Goal: Task Accomplishment & Management: Use online tool/utility

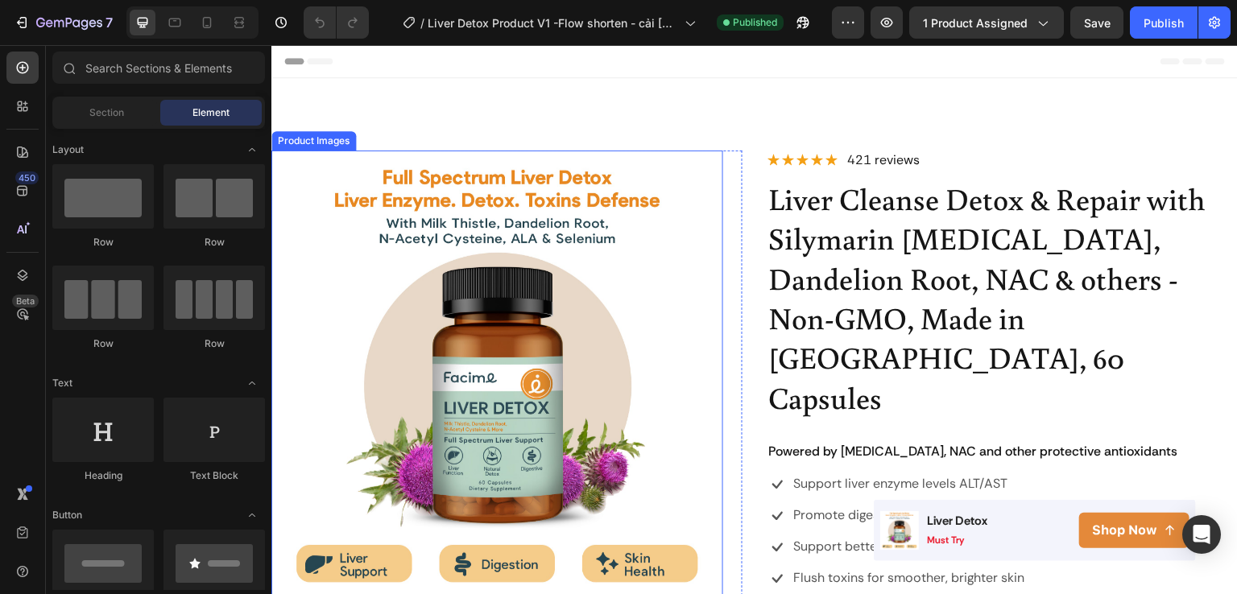
click at [528, 220] on img at bounding box center [497, 377] width 452 height 452
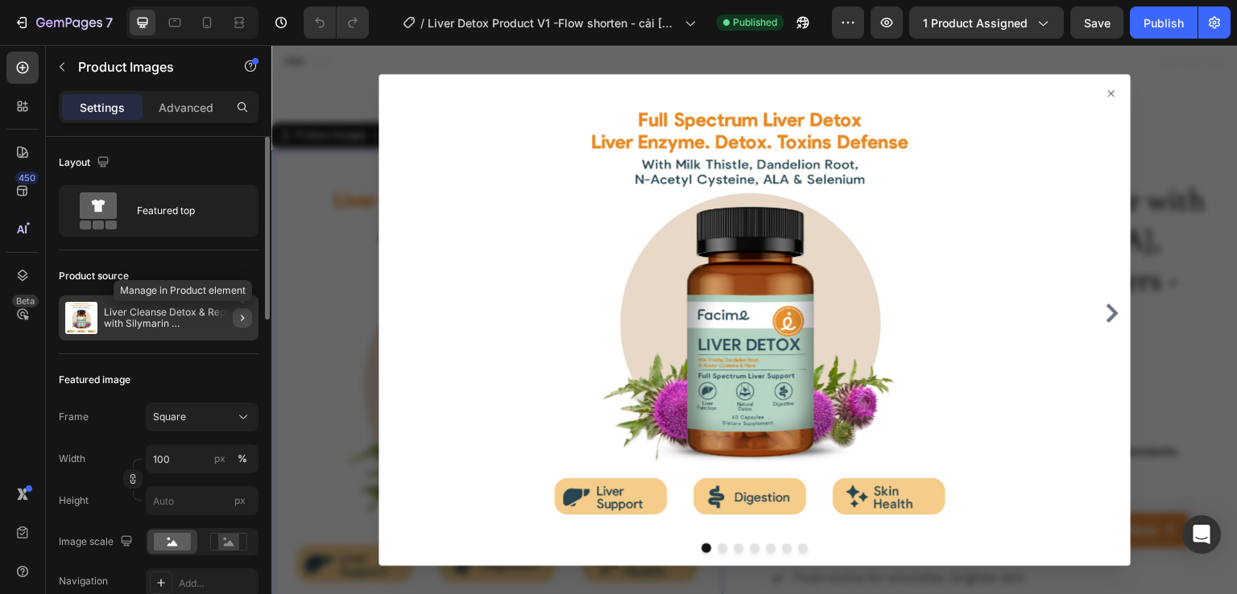
click at [242, 321] on icon "button" at bounding box center [242, 318] width 13 height 13
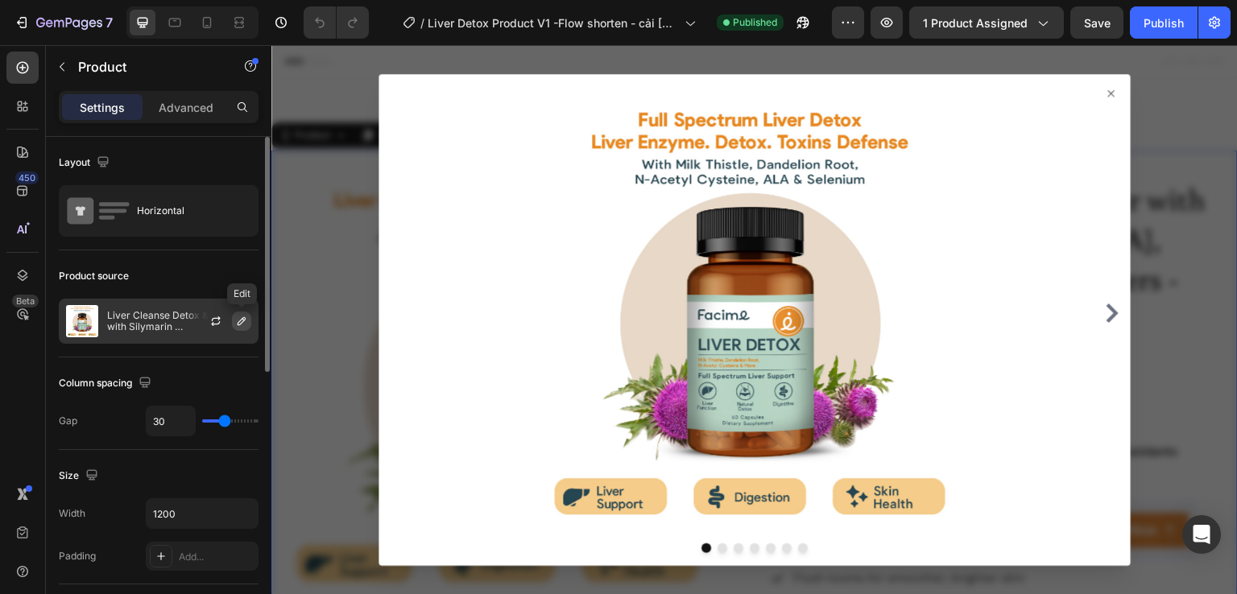
click at [239, 322] on icon "button" at bounding box center [241, 321] width 13 height 13
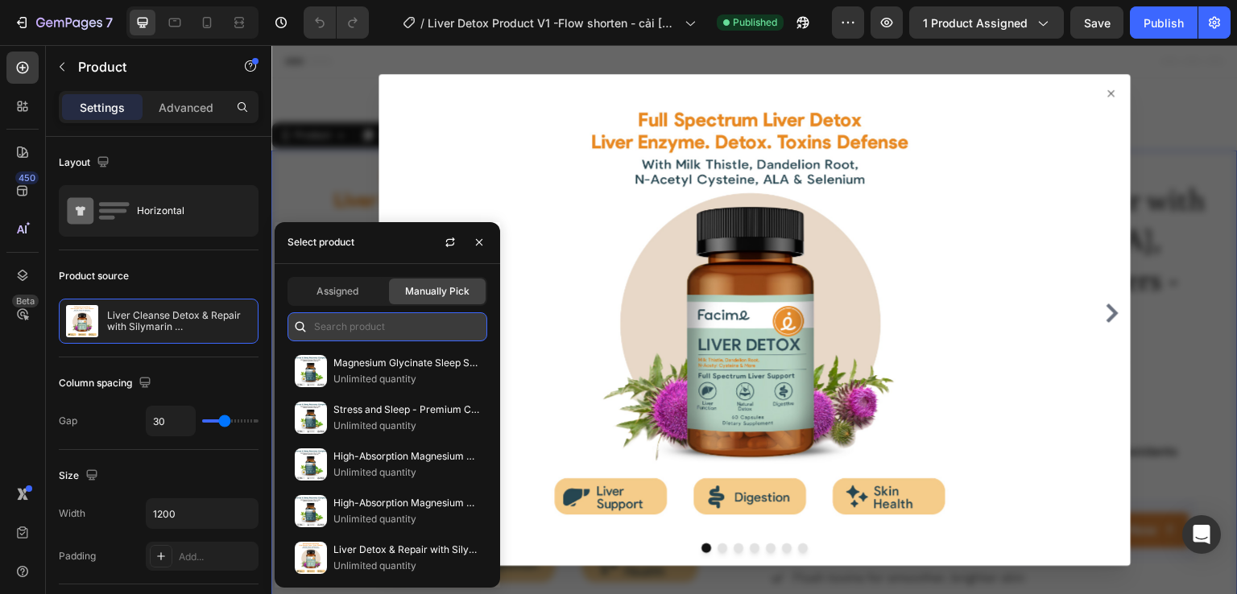
click at [348, 317] on input "text" at bounding box center [388, 327] width 200 height 29
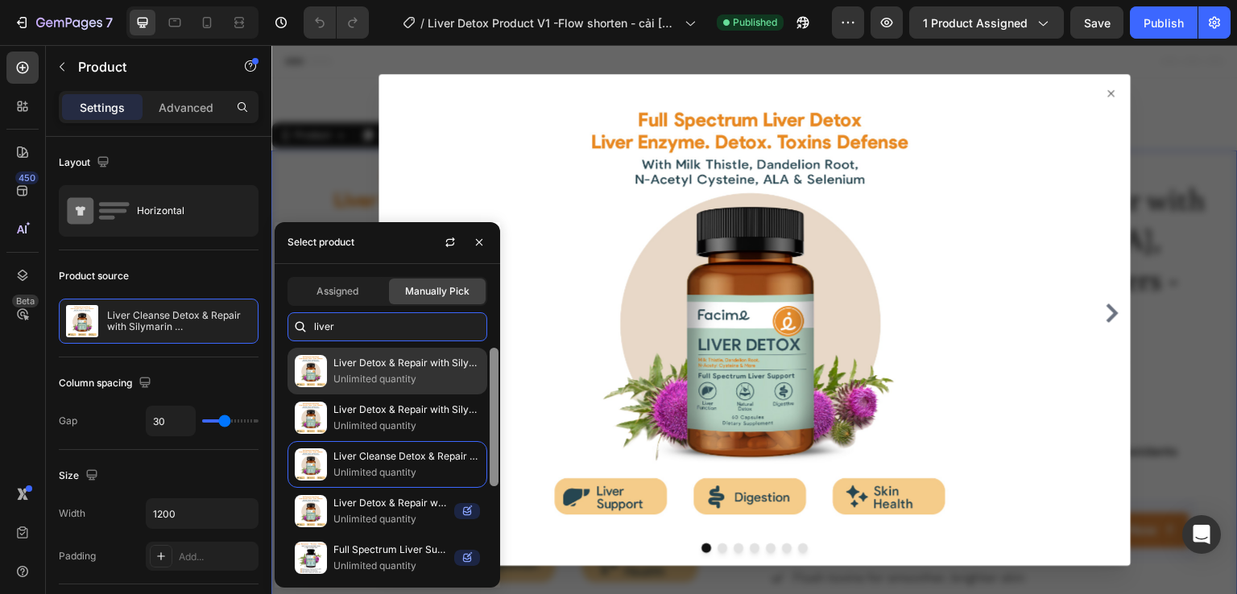
drag, startPoint x: 494, startPoint y: 409, endPoint x: 478, endPoint y: 390, distance: 24.7
click at [478, 390] on div "Liver Detox & Repair with Silymarin [MEDICAL_DATA], Dandelion Root, NAC & other…" at bounding box center [388, 461] width 226 height 227
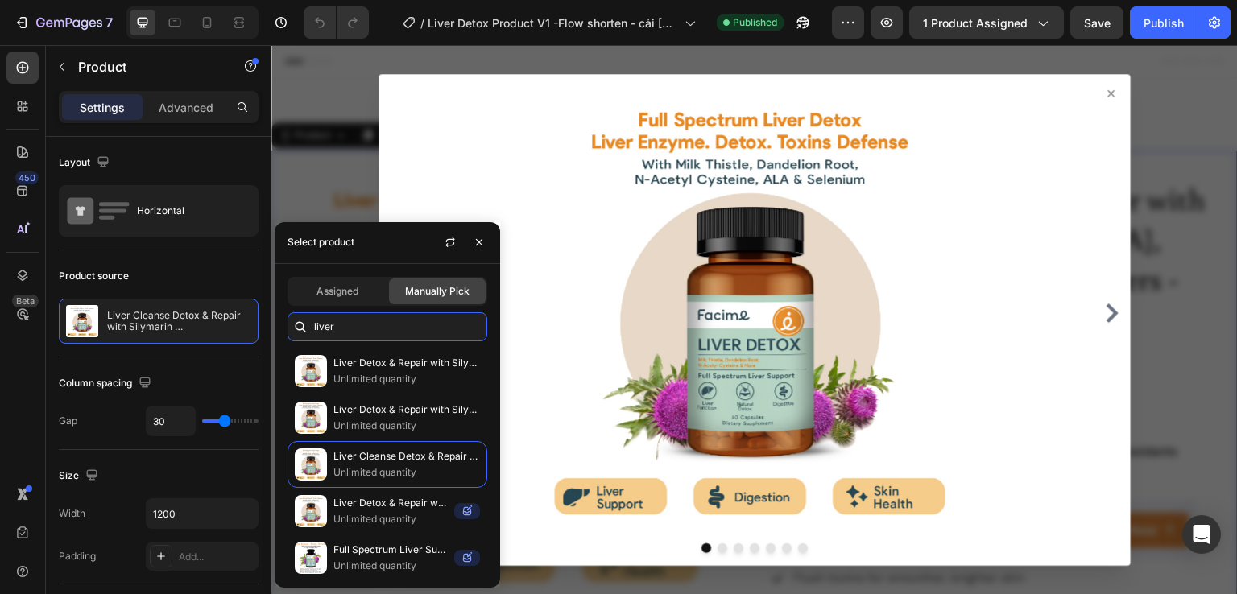
type input "liver"
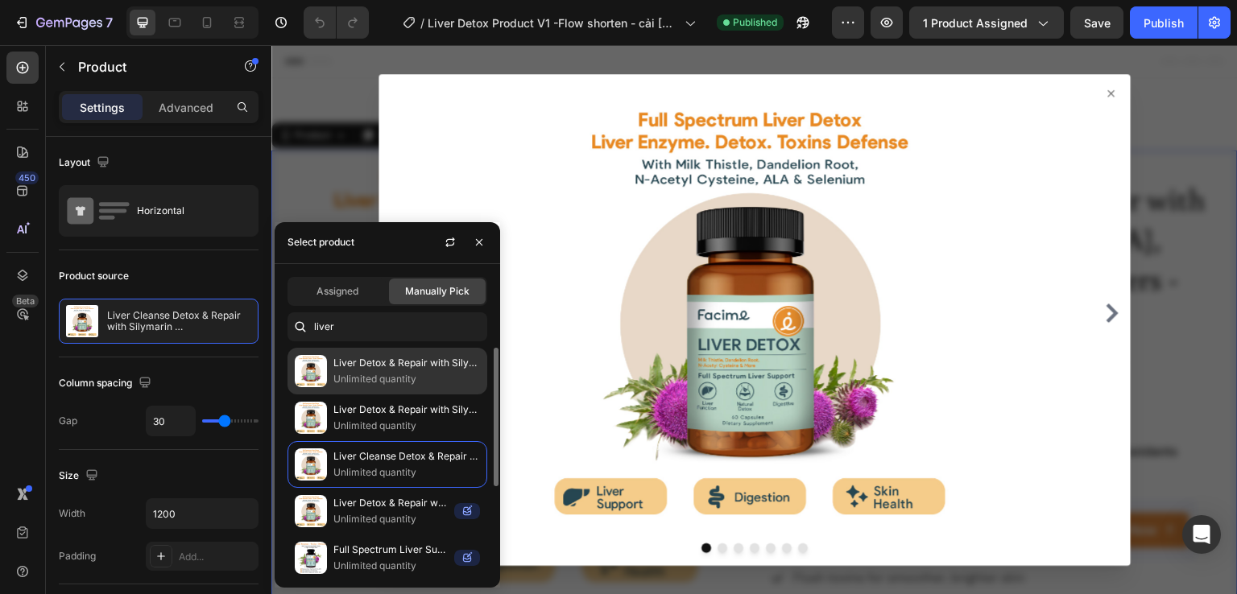
click at [399, 395] on div "Liver Detox & Repair with Silymarin [MEDICAL_DATA], Dandelion Root, NAC & other…" at bounding box center [388, 418] width 200 height 47
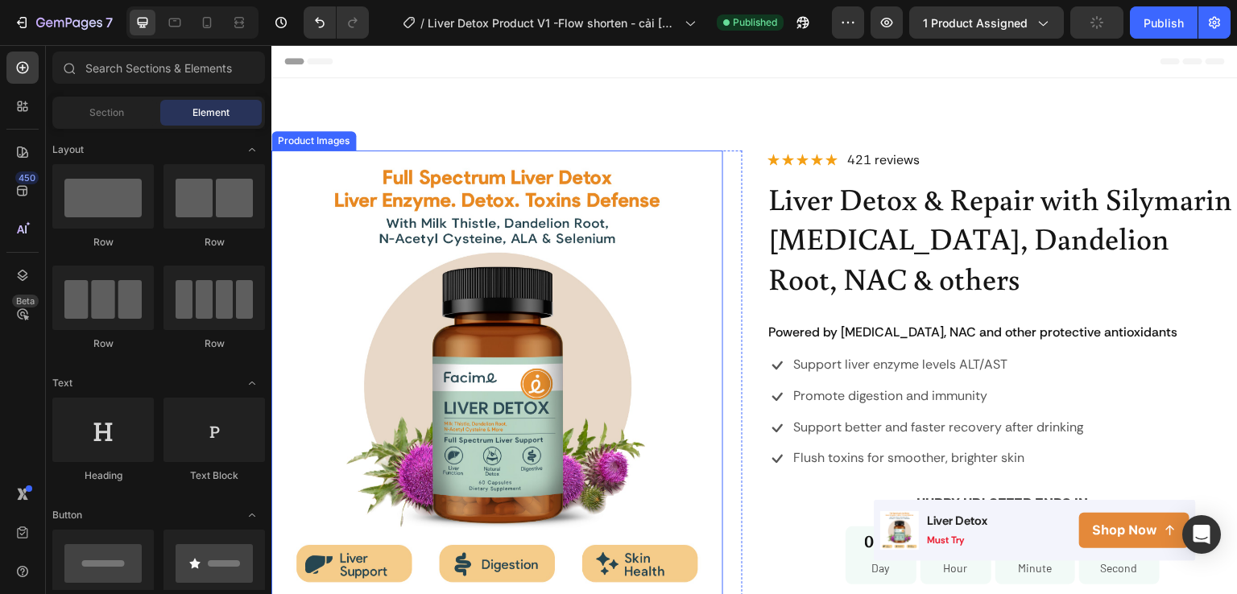
click at [354, 312] on img at bounding box center [497, 377] width 452 height 452
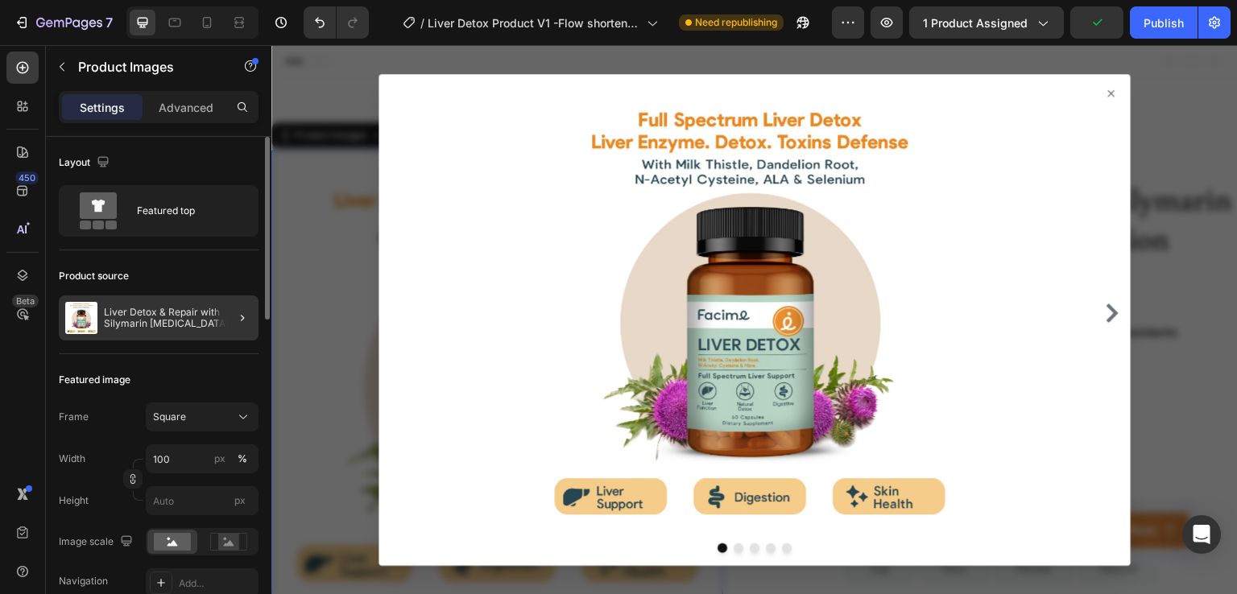
click at [224, 310] on div at bounding box center [235, 318] width 45 height 45
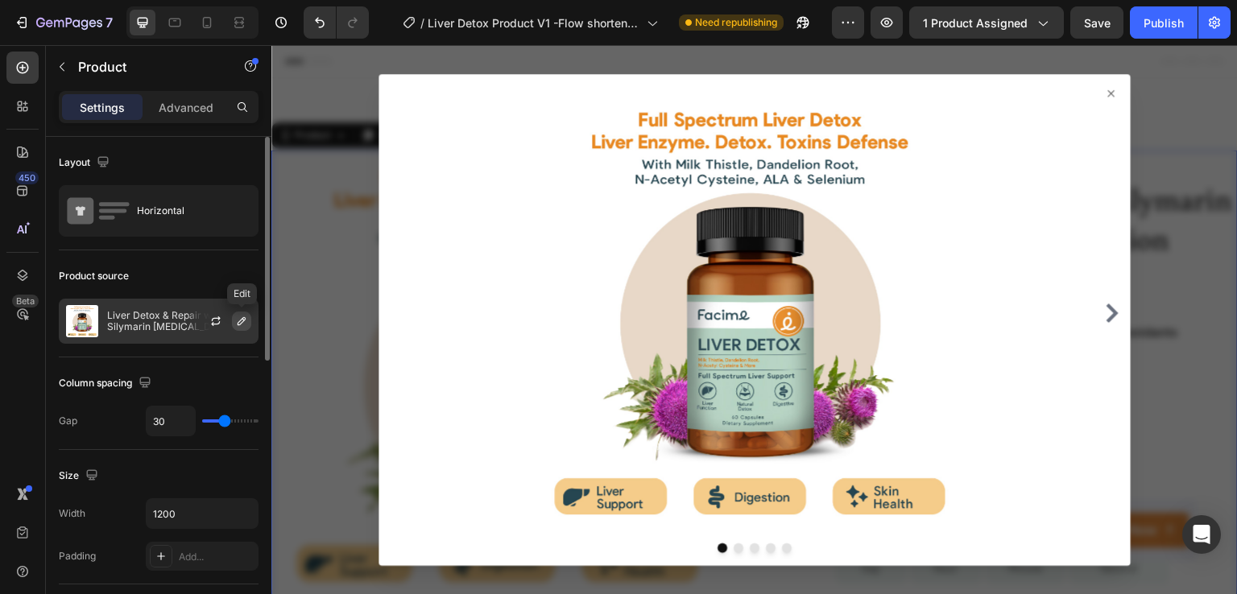
click at [242, 323] on icon "button" at bounding box center [241, 321] width 13 height 13
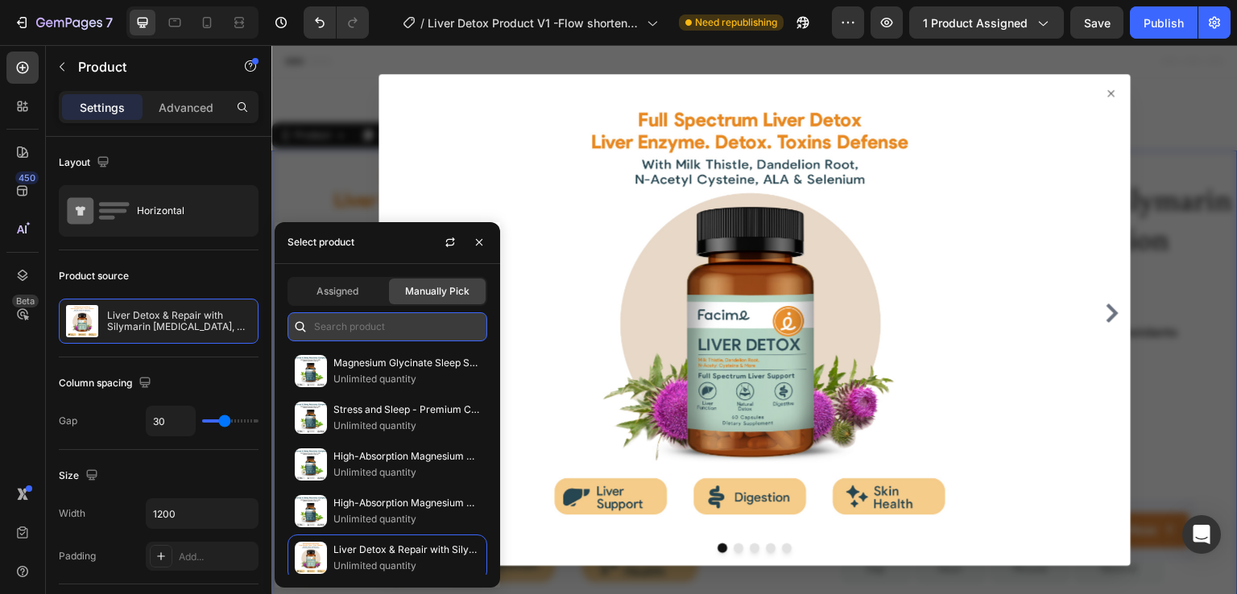
click at [366, 333] on input "text" at bounding box center [388, 327] width 200 height 29
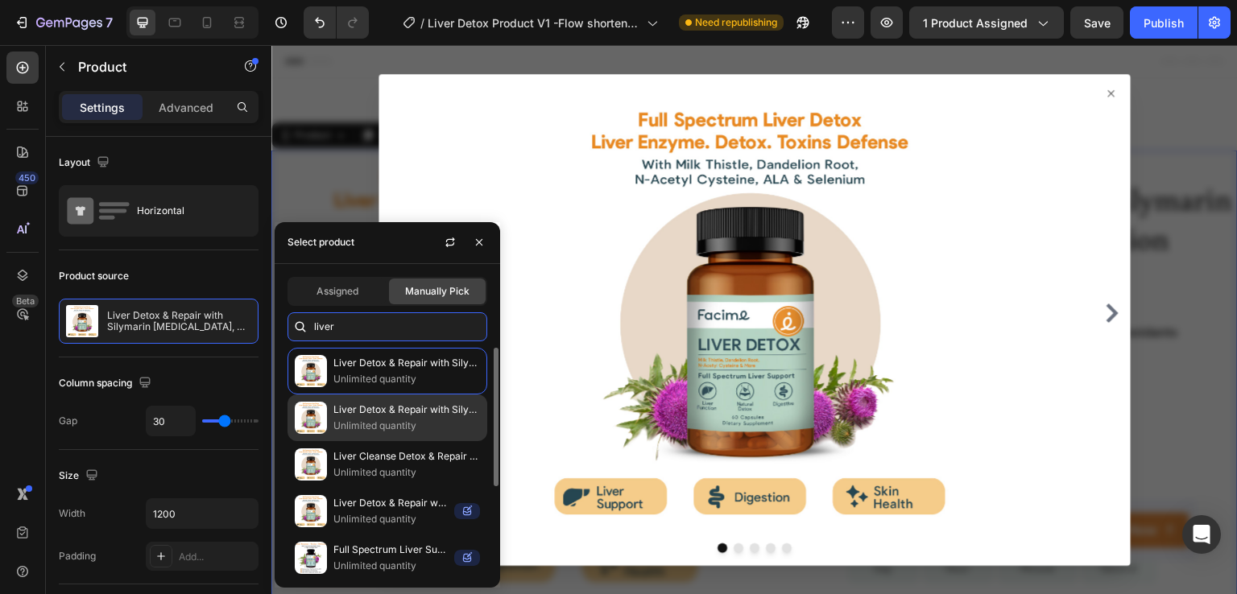
type input "liver"
click at [383, 410] on p "Liver Detox & Repair with Silymarin [MEDICAL_DATA], Dandelion Root, NAC & others" at bounding box center [406, 410] width 147 height 16
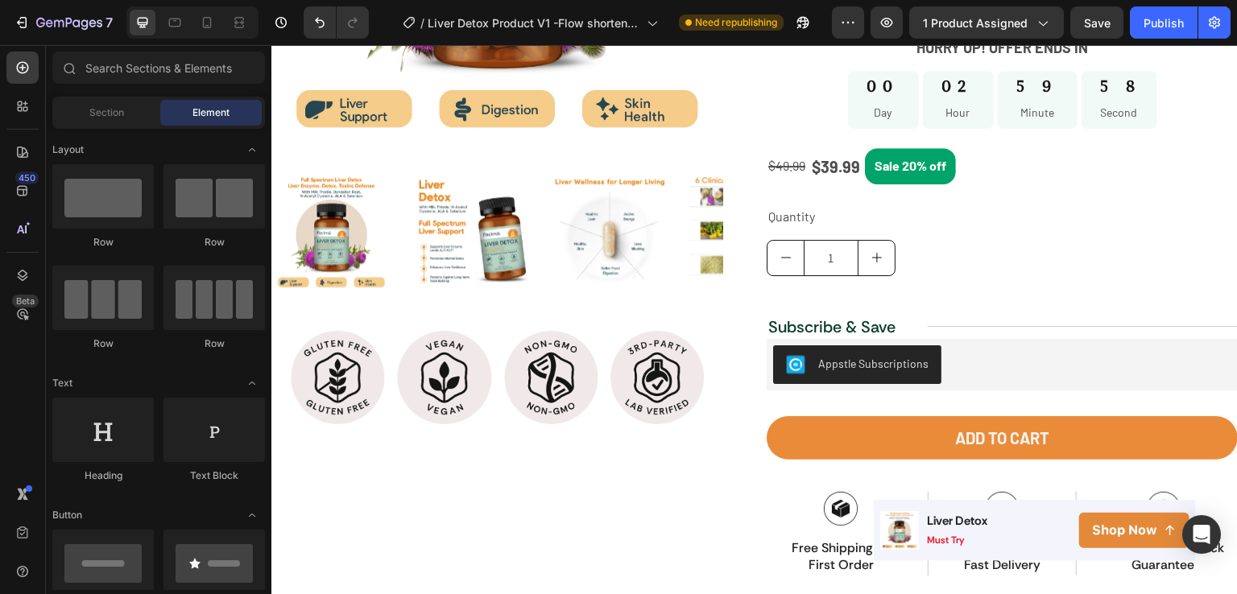
scroll to position [391, 0]
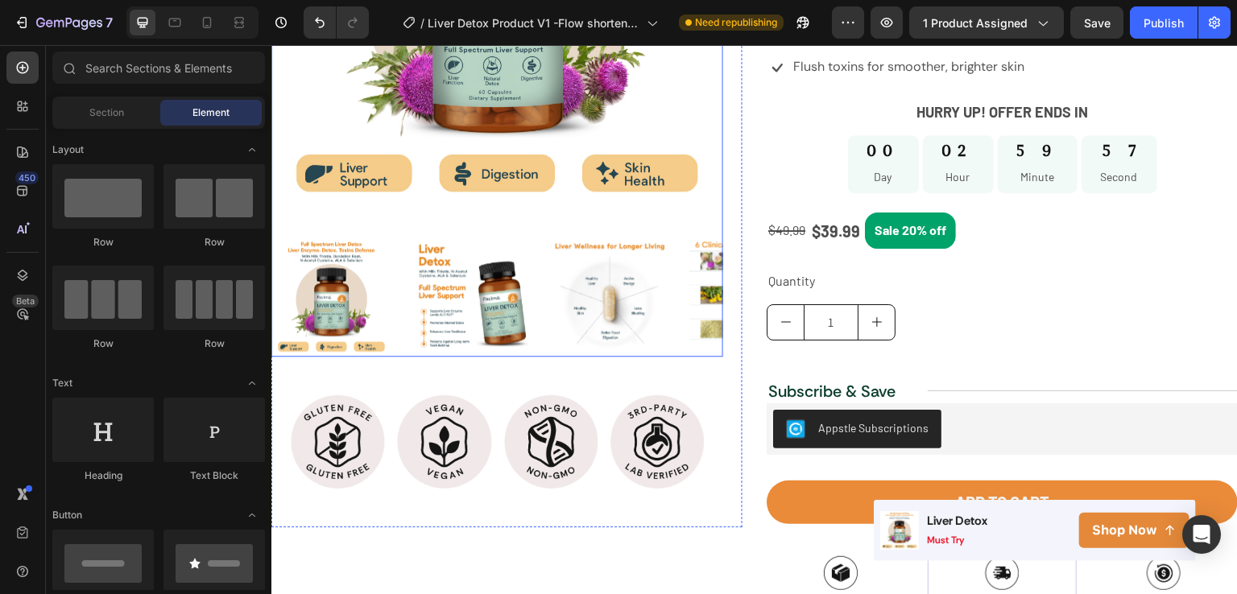
click at [646, 310] on img at bounding box center [610, 297] width 120 height 120
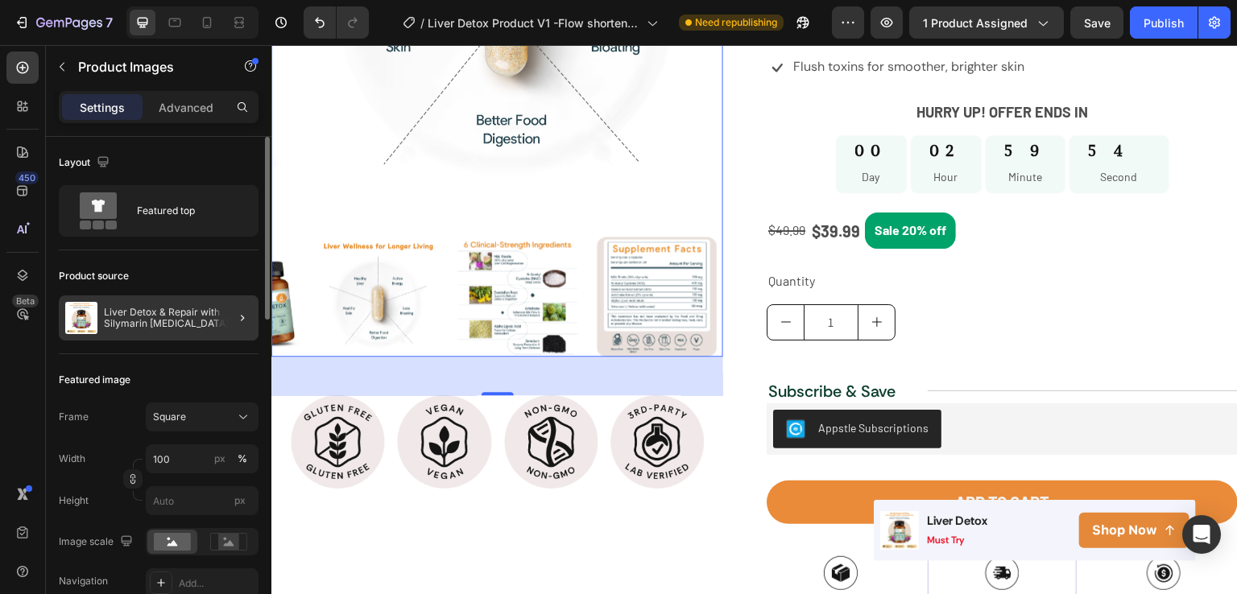
click at [229, 320] on div at bounding box center [235, 318] width 45 height 45
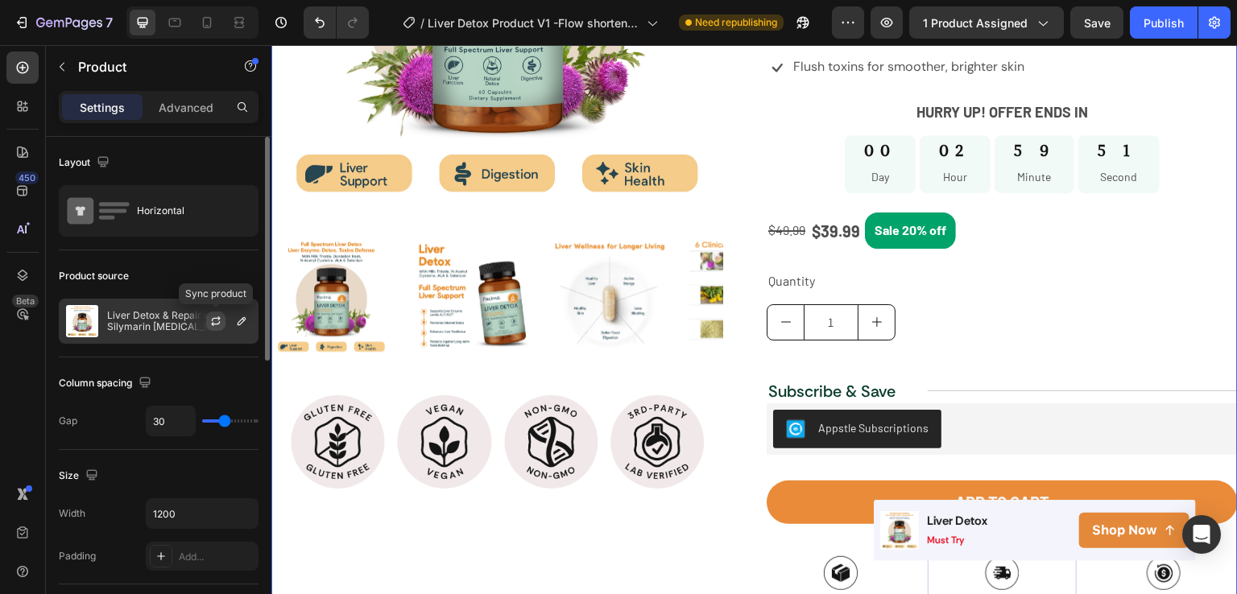
click at [221, 323] on icon "button" at bounding box center [215, 321] width 13 height 13
click at [244, 323] on icon "button" at bounding box center [241, 321] width 13 height 13
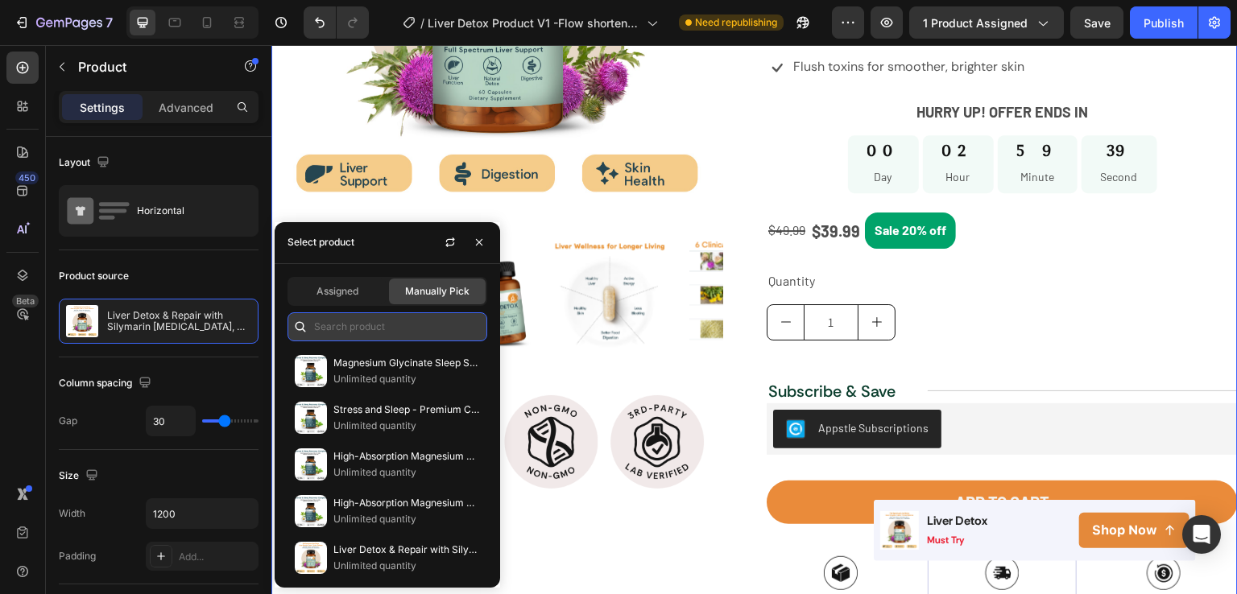
click at [343, 326] on input "text" at bounding box center [388, 327] width 200 height 29
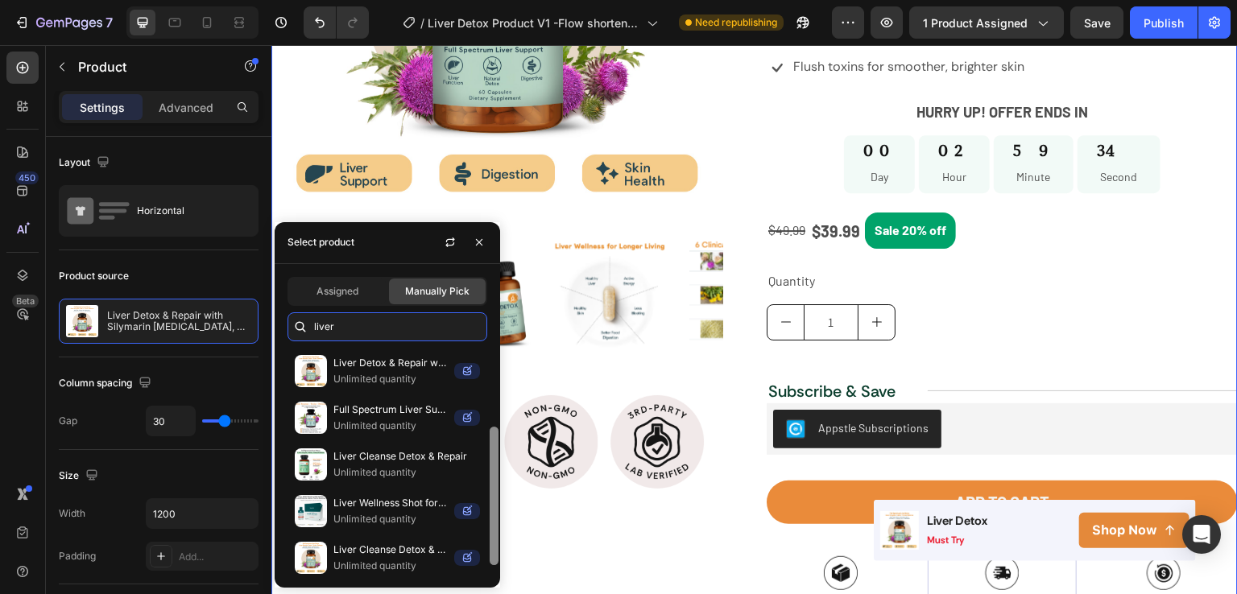
scroll to position [143, 0]
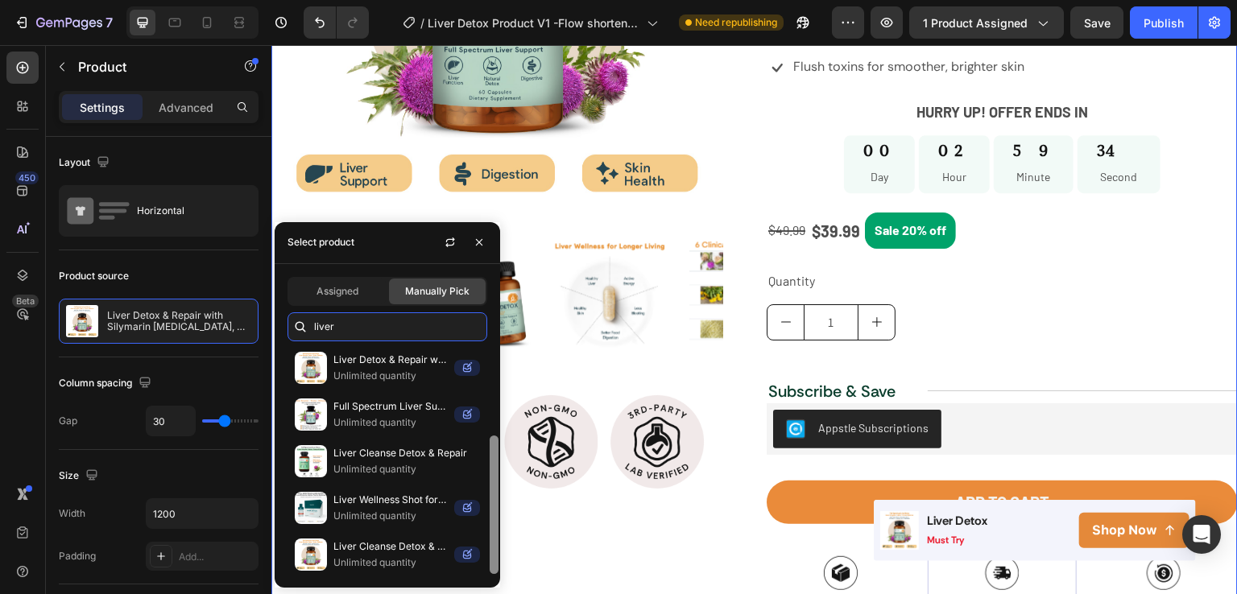
drag, startPoint x: 497, startPoint y: 449, endPoint x: 494, endPoint y: 540, distance: 91.9
click at [494, 540] on div at bounding box center [494, 505] width 9 height 139
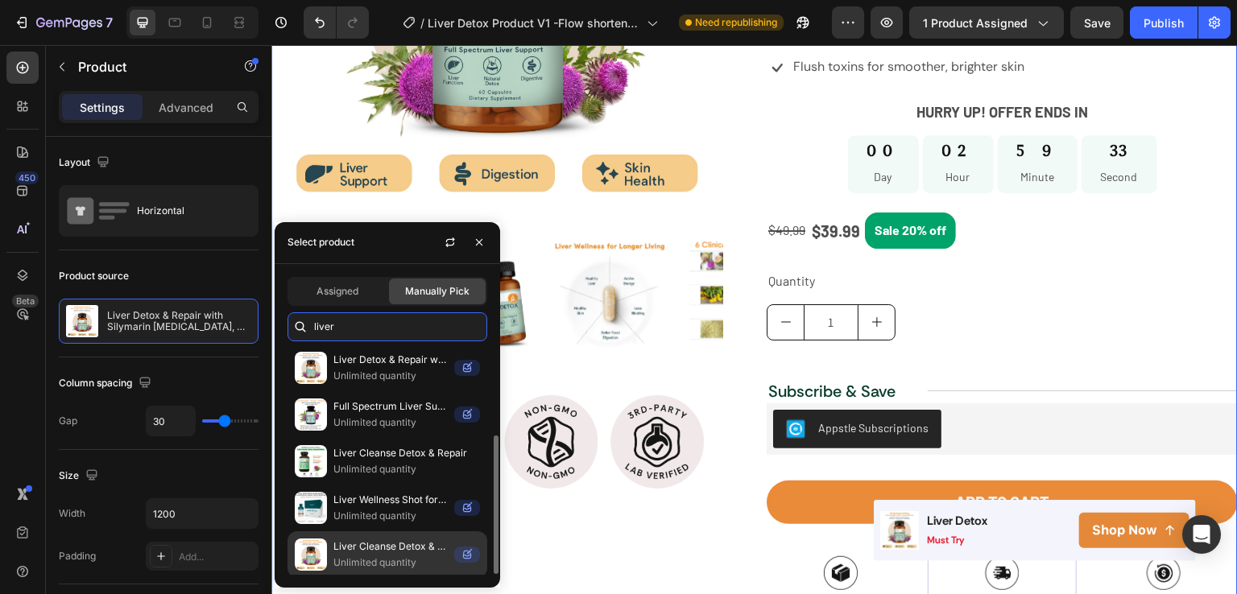
type input "liver"
click at [354, 555] on p "Unlimited quantity" at bounding box center [390, 563] width 114 height 16
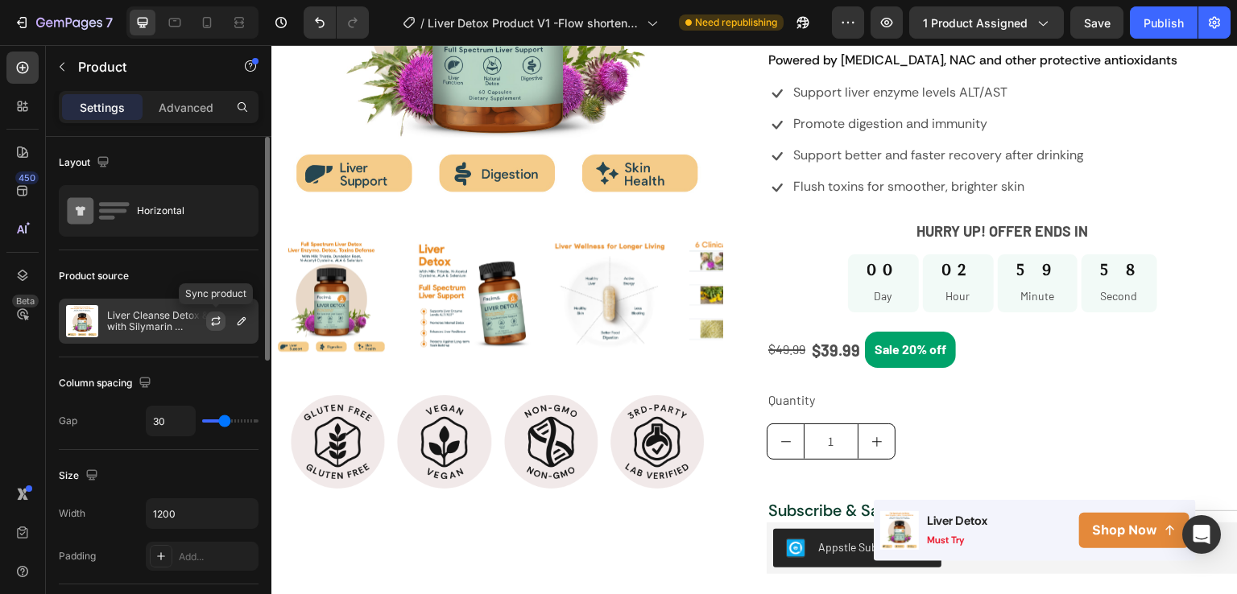
click at [211, 325] on icon "button" at bounding box center [215, 321] width 13 height 13
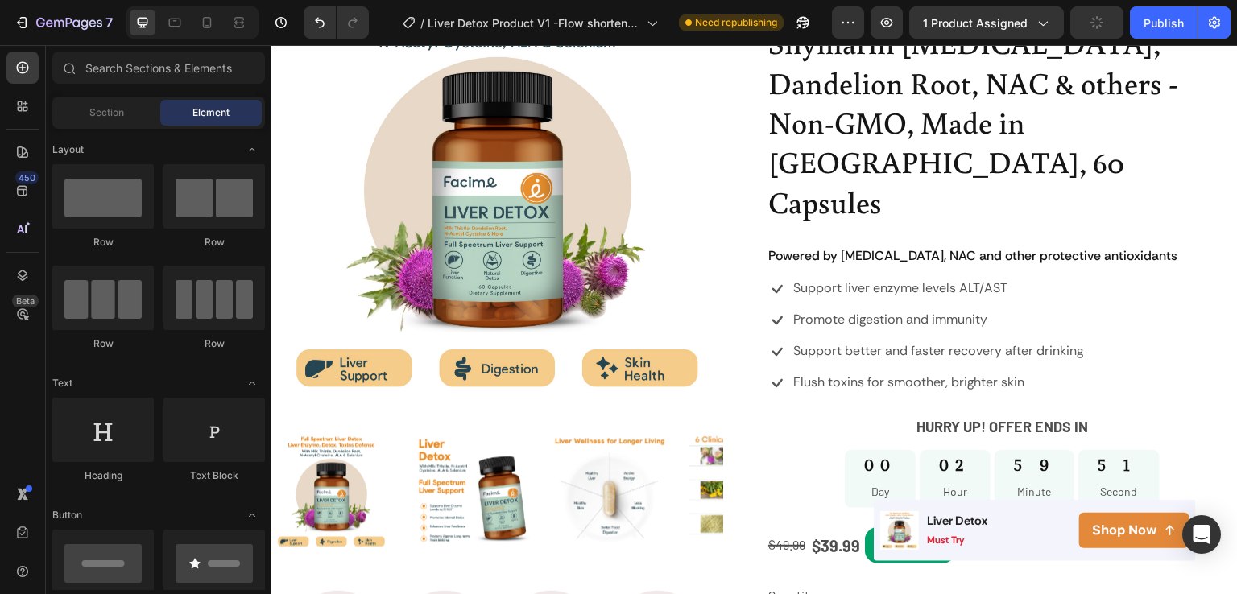
scroll to position [219, 0]
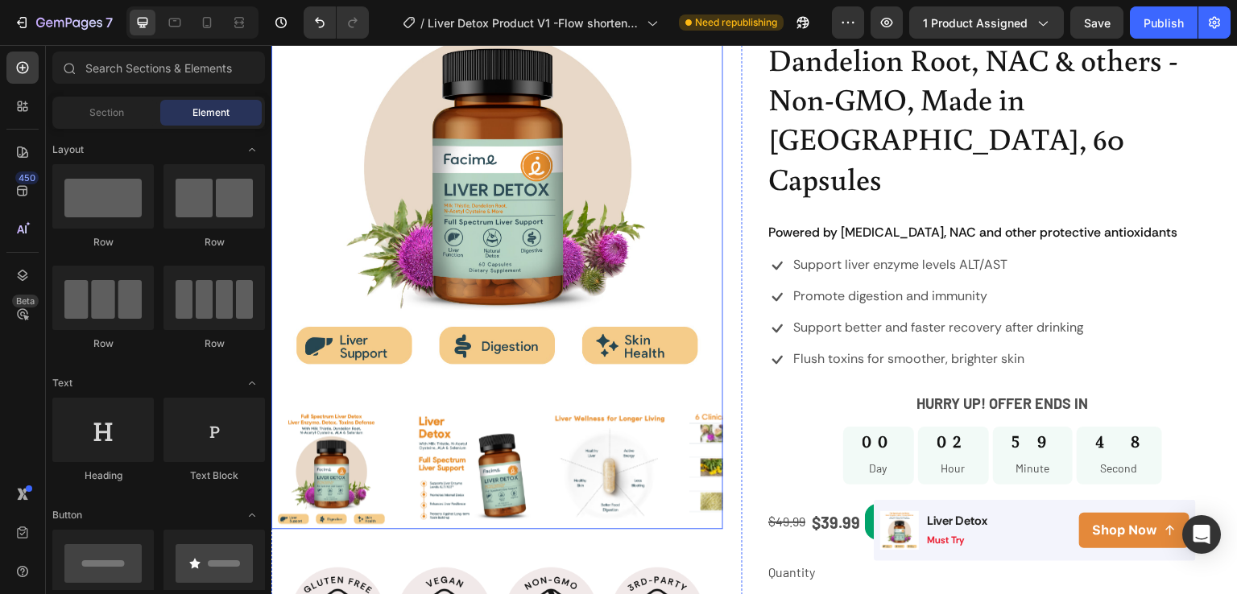
click at [406, 238] on img at bounding box center [497, 158] width 452 height 452
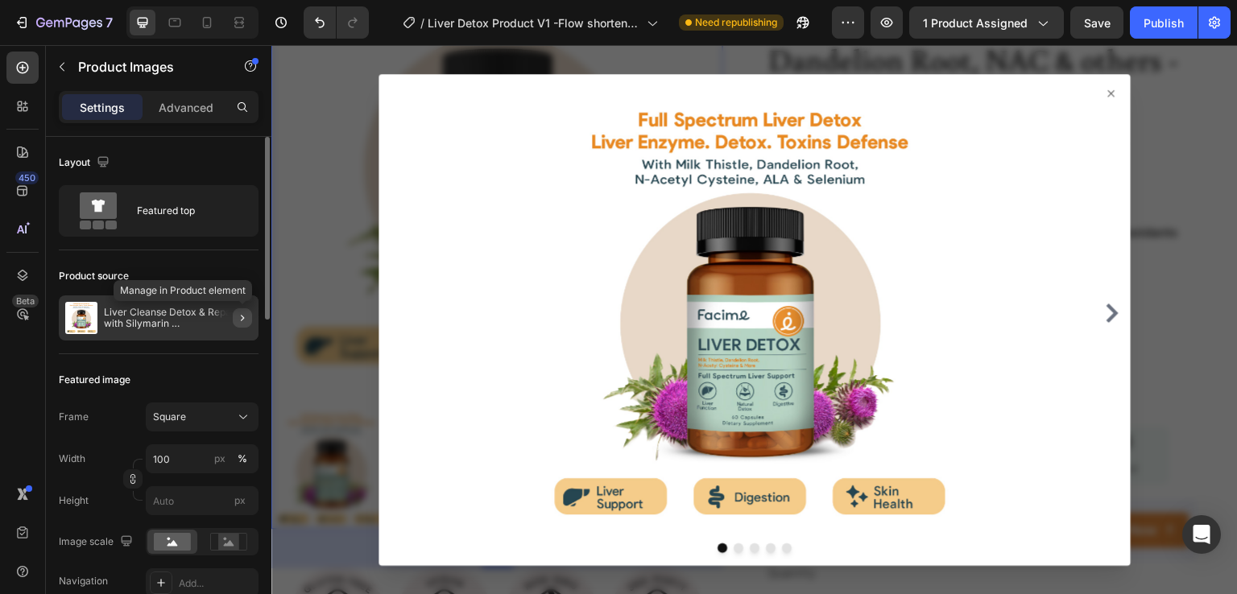
click at [242, 315] on icon "button" at bounding box center [242, 318] width 13 height 13
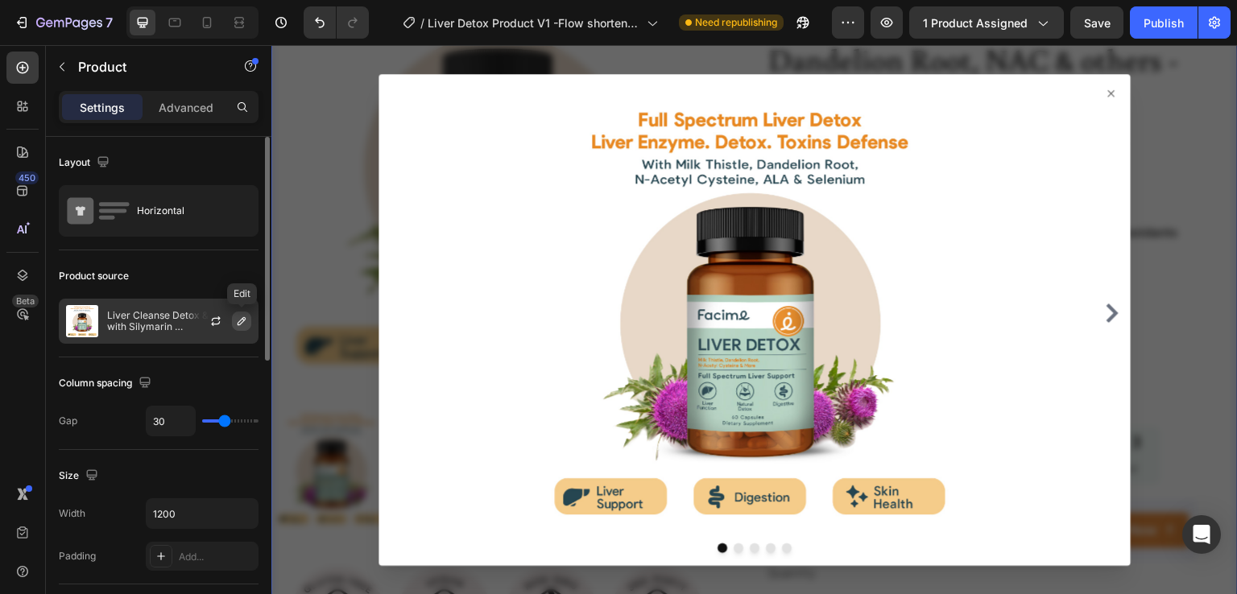
click at [248, 317] on button "button" at bounding box center [241, 321] width 19 height 19
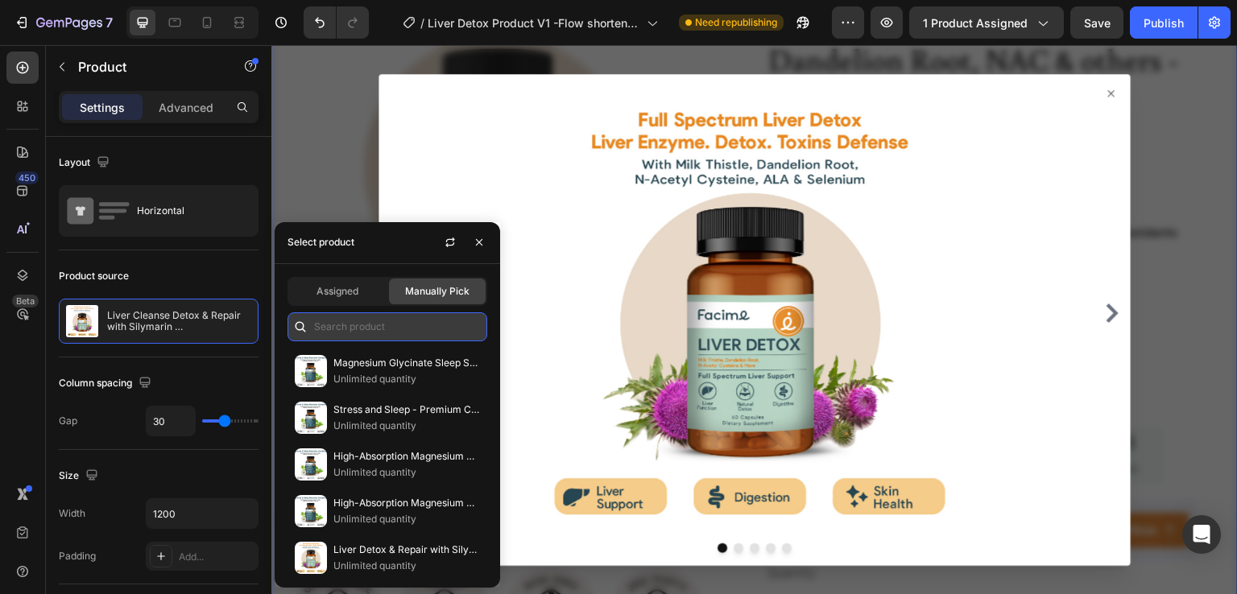
click at [361, 328] on input "text" at bounding box center [388, 327] width 200 height 29
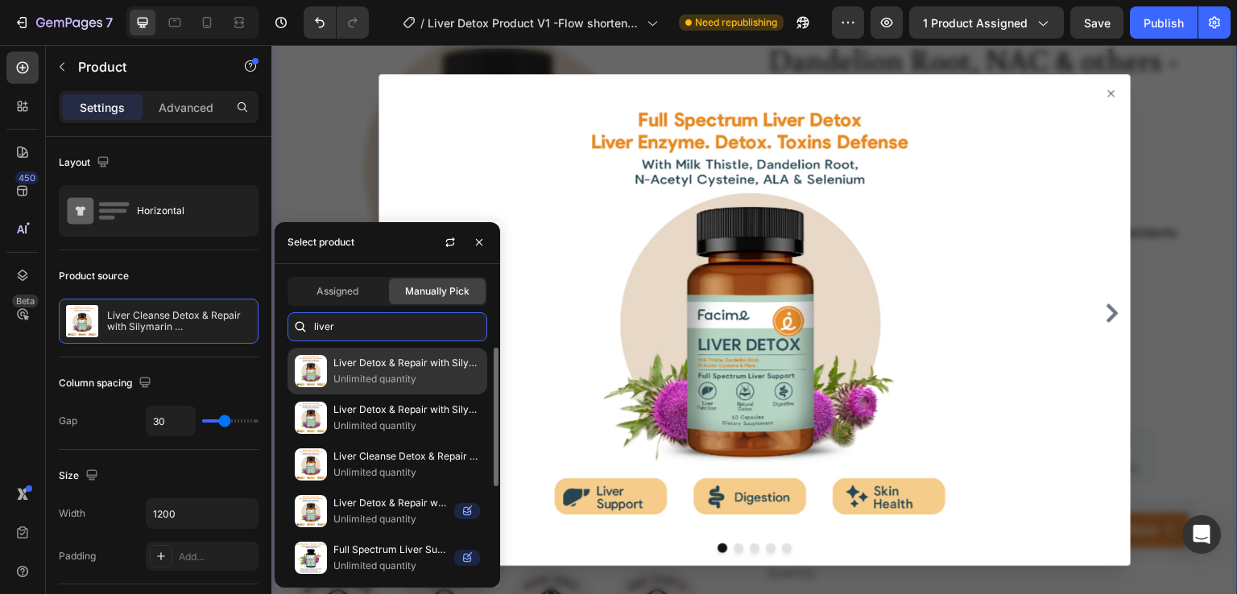
type input "liver"
click at [369, 365] on p "Liver Detox & Repair with Silymarin [MEDICAL_DATA], Dandelion Root, NAC & others" at bounding box center [406, 363] width 147 height 16
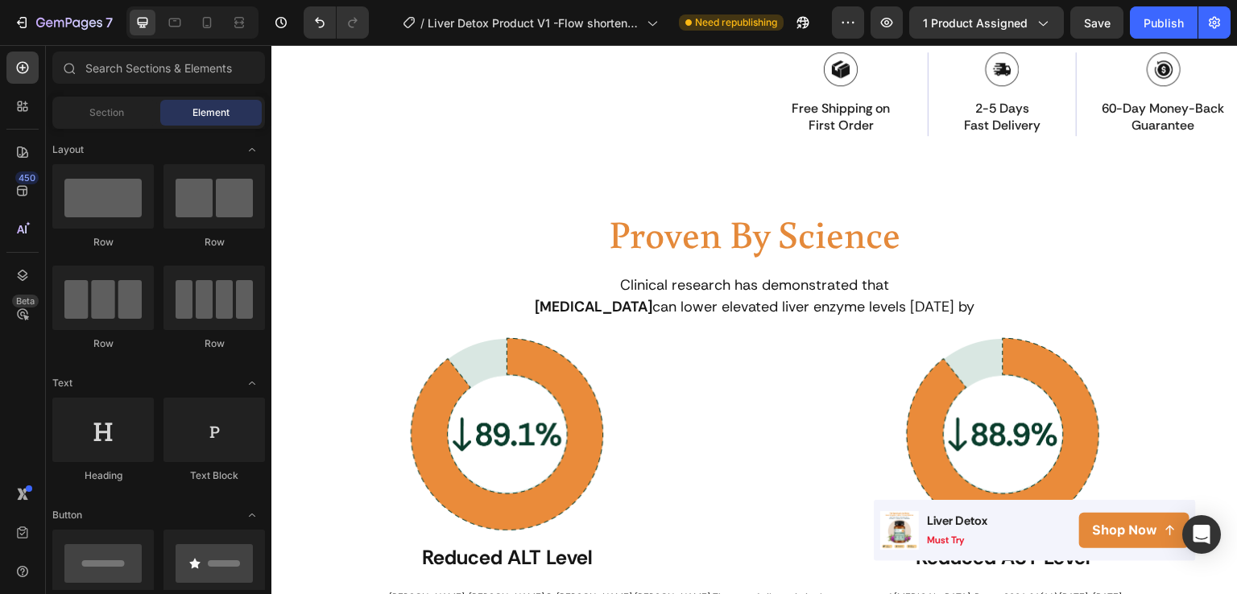
scroll to position [888, 0]
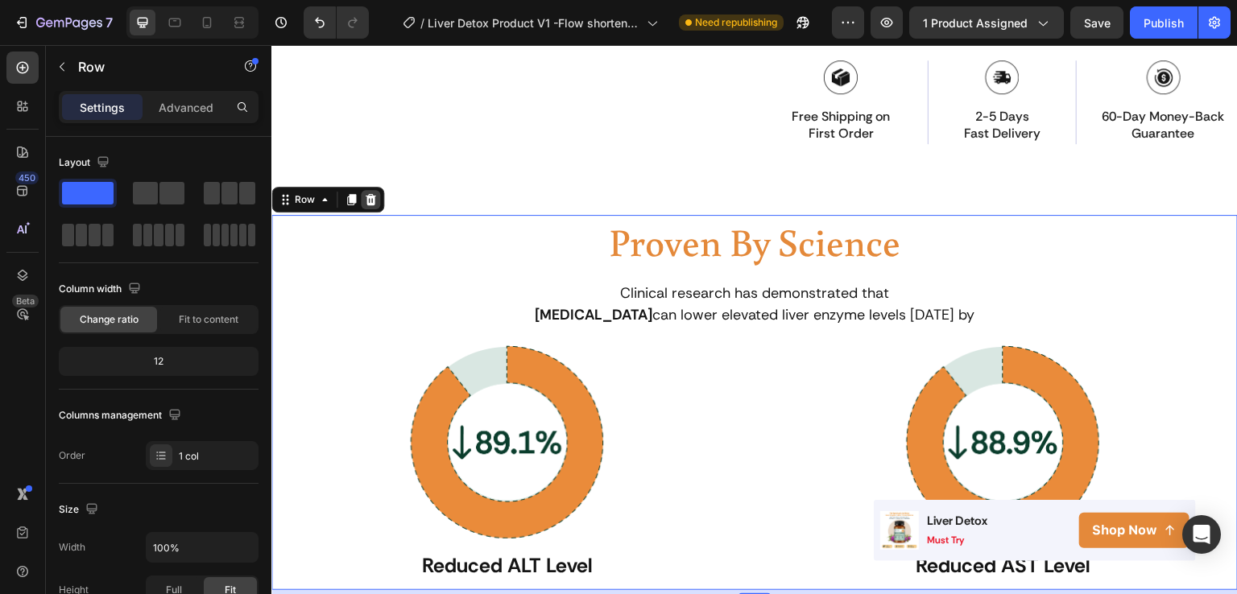
click at [374, 195] on icon at bounding box center [370, 199] width 13 height 13
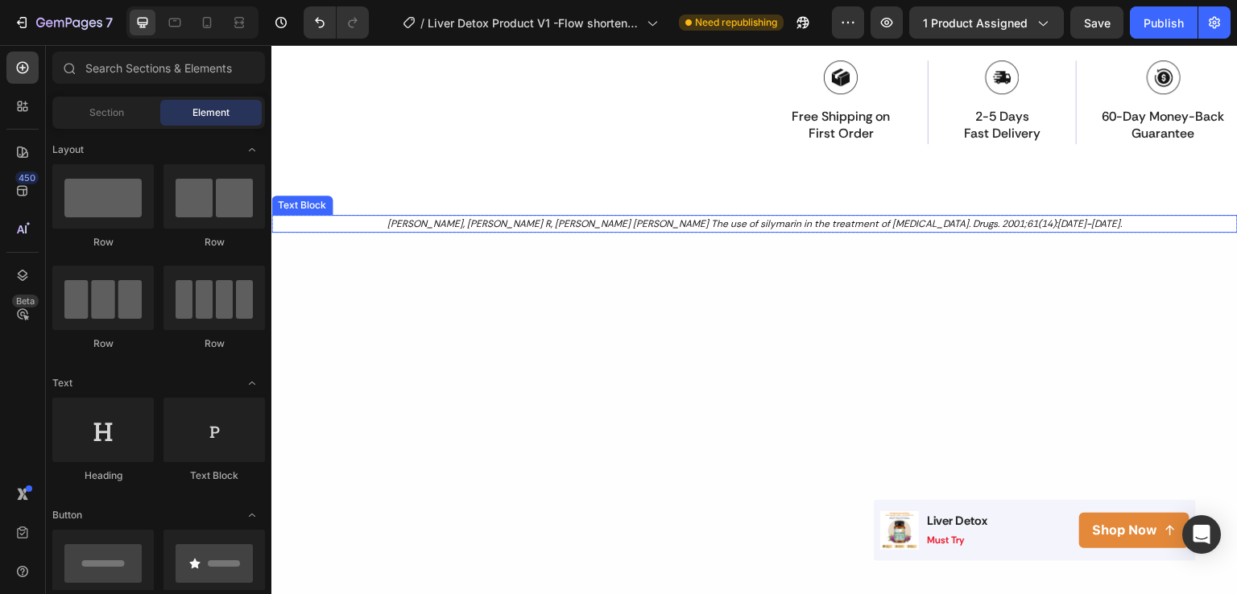
click at [551, 221] on p "[PERSON_NAME], [PERSON_NAME] R, [PERSON_NAME] [PERSON_NAME] The use of silymari…" at bounding box center [754, 224] width 899 height 14
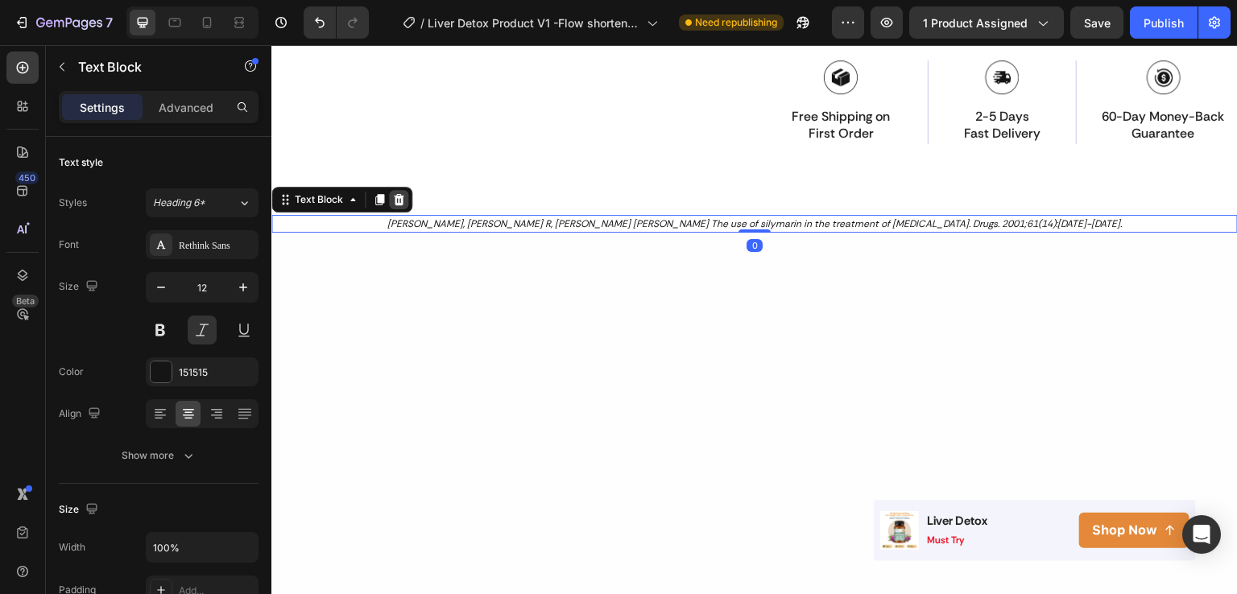
click at [400, 194] on icon at bounding box center [399, 199] width 10 height 11
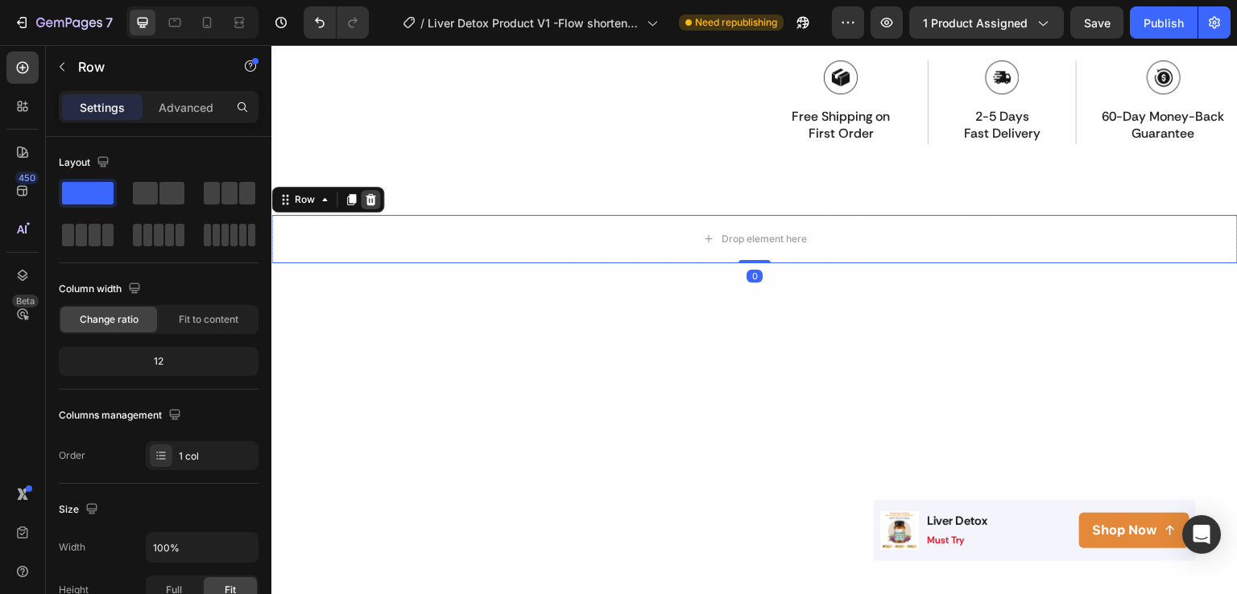
click at [370, 201] on icon at bounding box center [371, 199] width 10 height 11
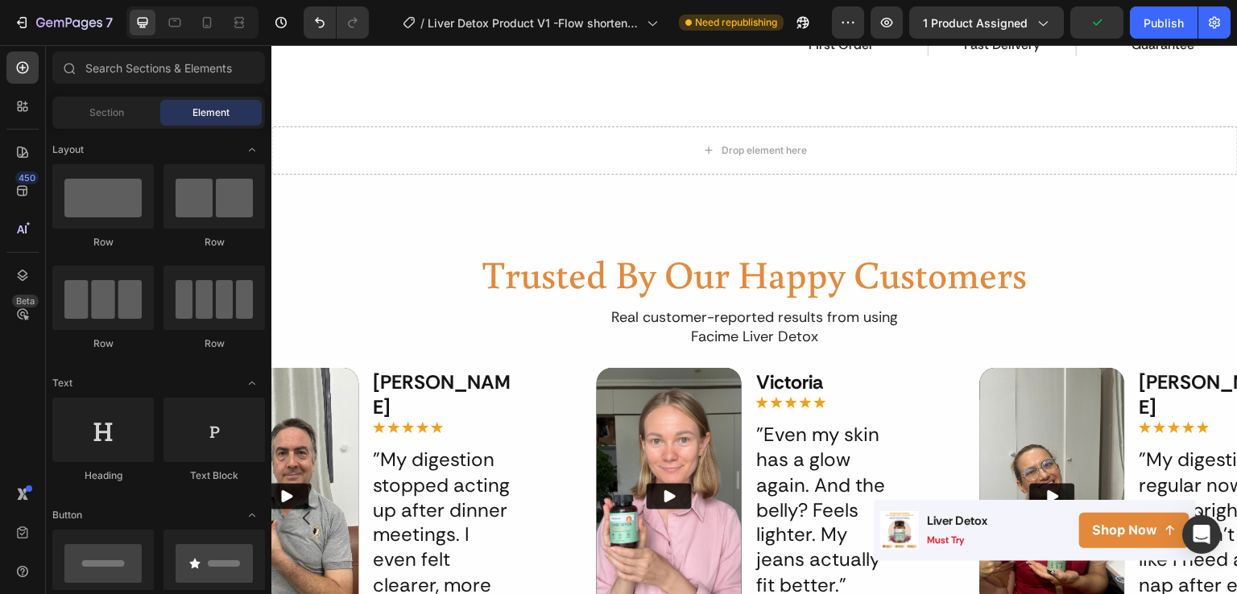
scroll to position [900, 0]
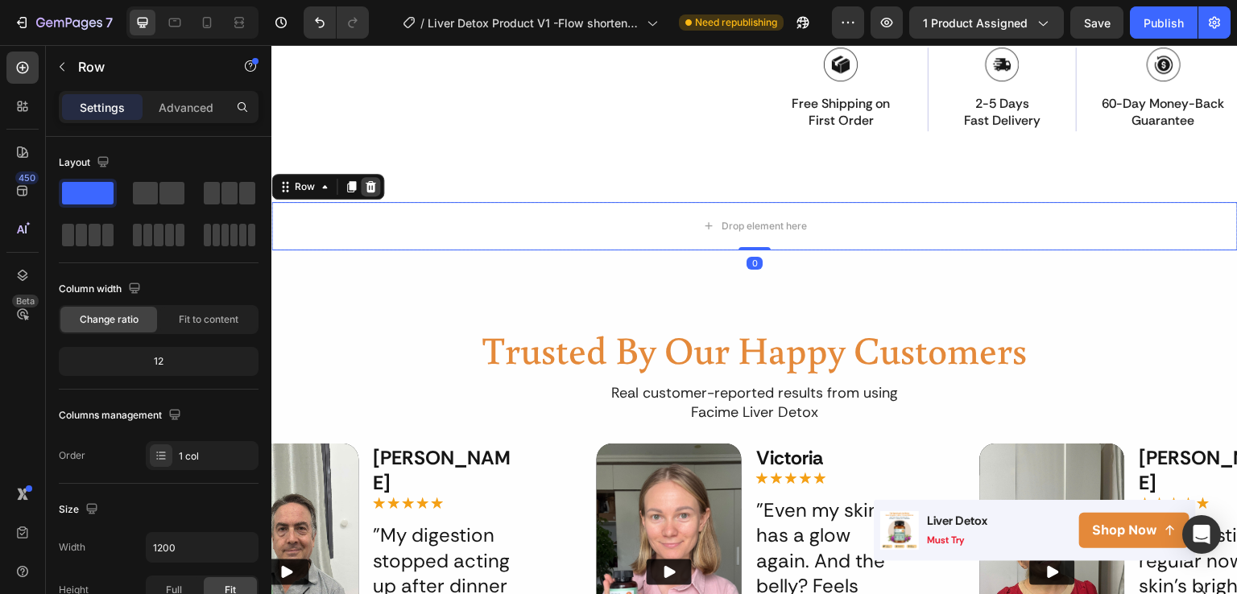
click at [367, 181] on icon at bounding box center [371, 186] width 10 height 11
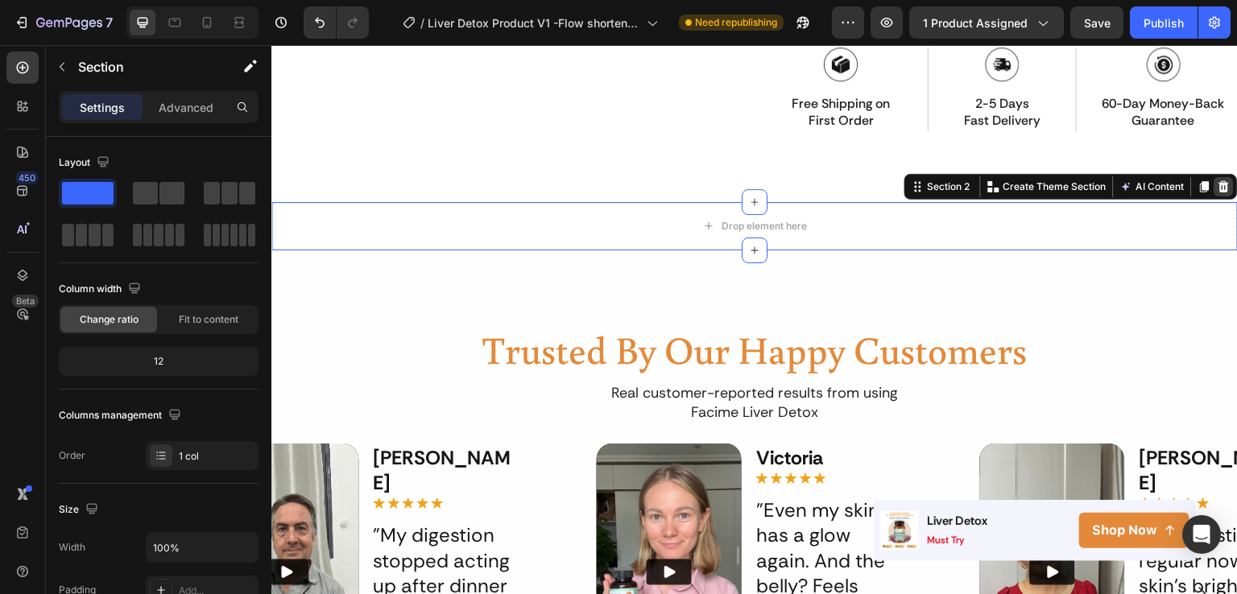
click at [1219, 183] on icon at bounding box center [1224, 186] width 10 height 11
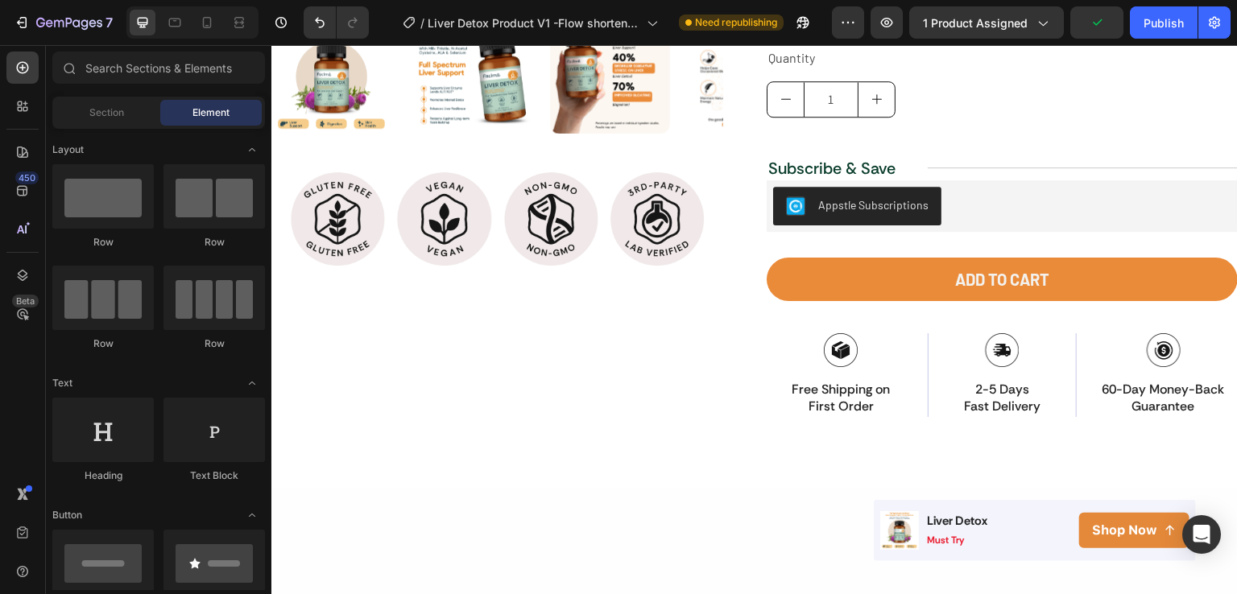
scroll to position [103, 0]
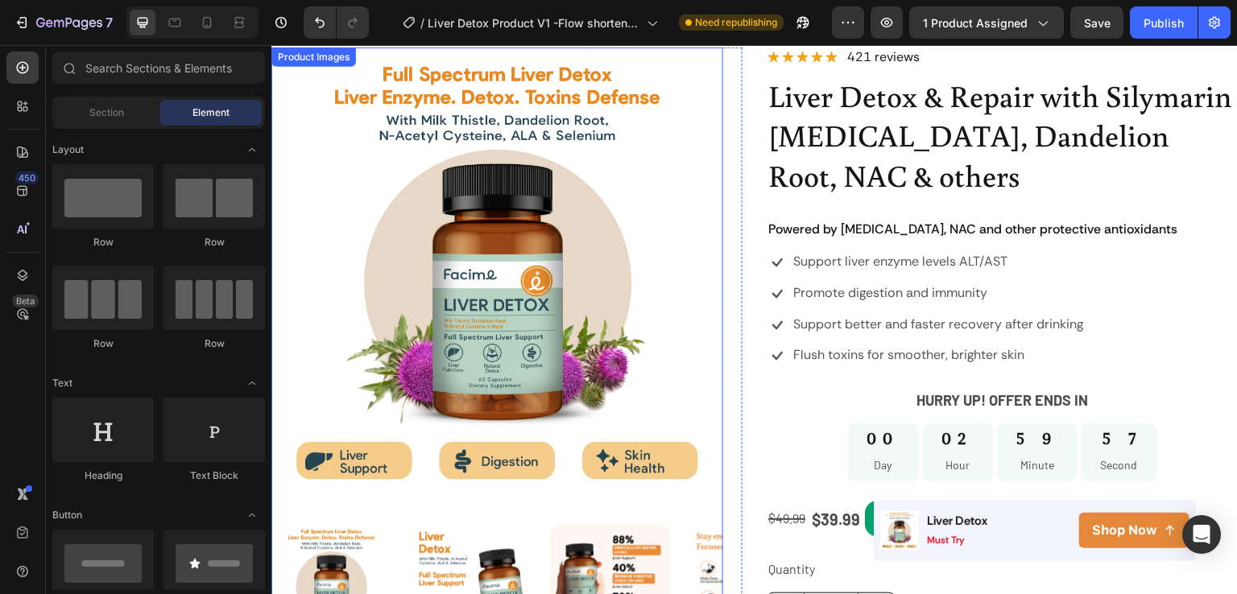
click at [448, 525] on img at bounding box center [471, 585] width 120 height 120
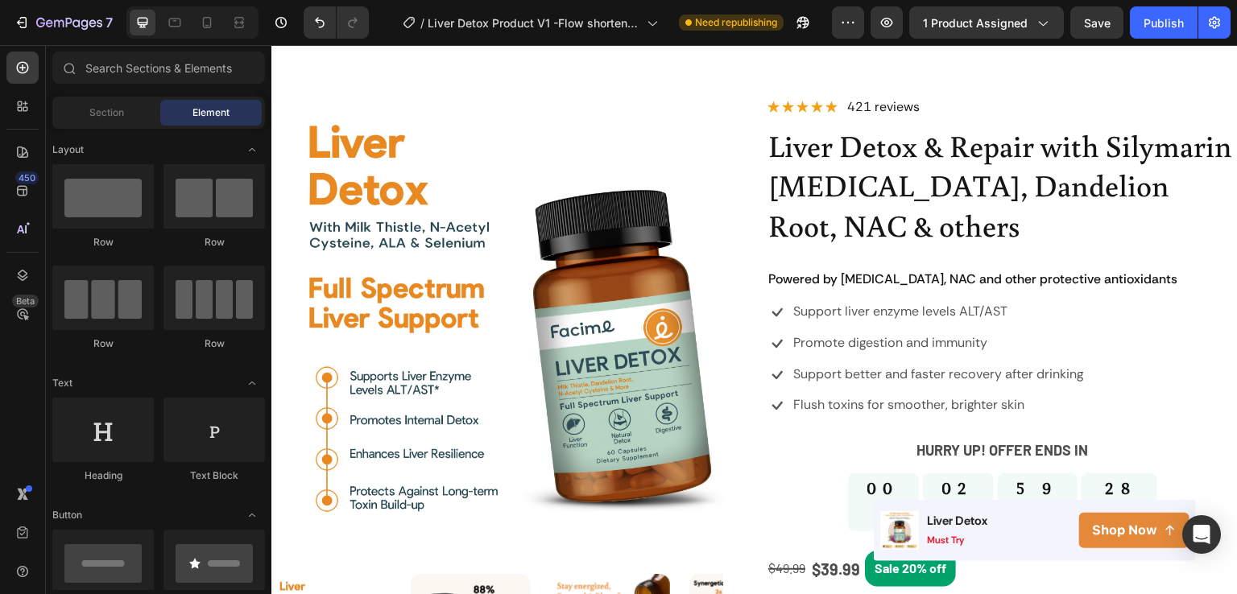
scroll to position [0, 0]
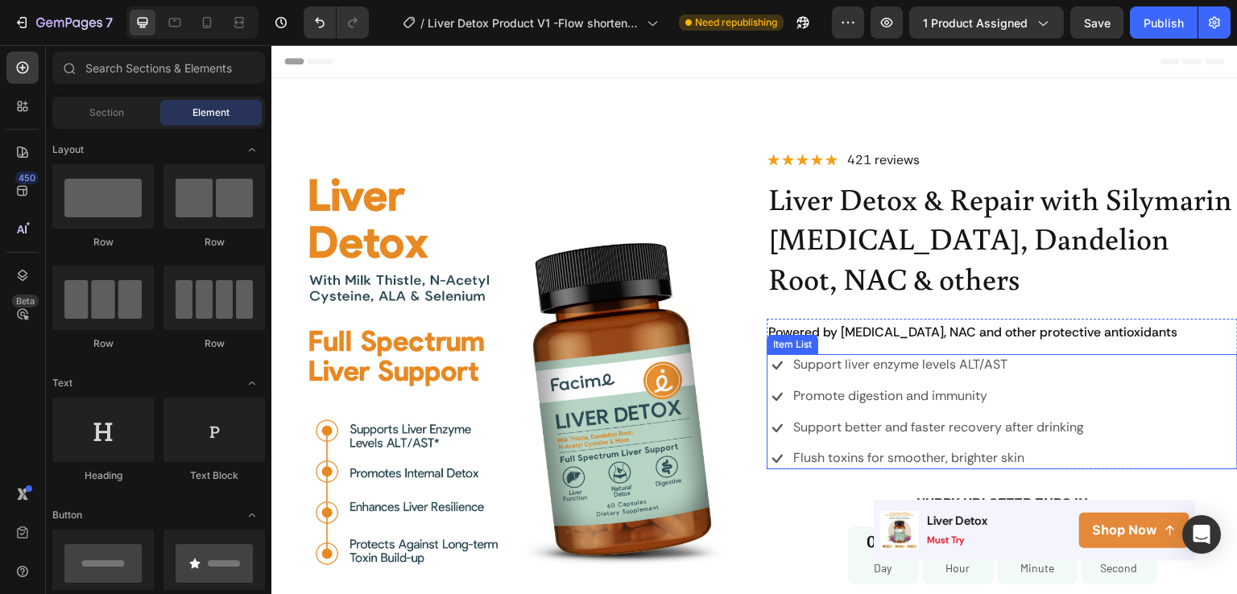
click at [1090, 458] on div "Support liver enzyme levels ALT/AST Promote digestion and immunity Support bett…" at bounding box center [1002, 411] width 471 height 115
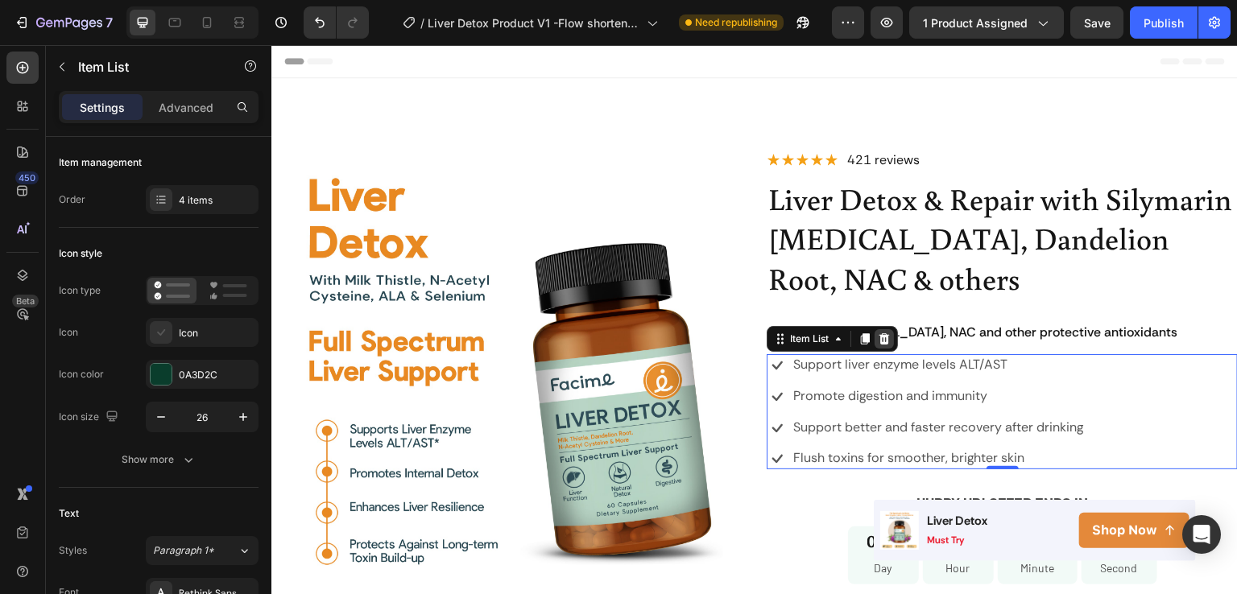
click at [880, 342] on icon at bounding box center [885, 338] width 10 height 11
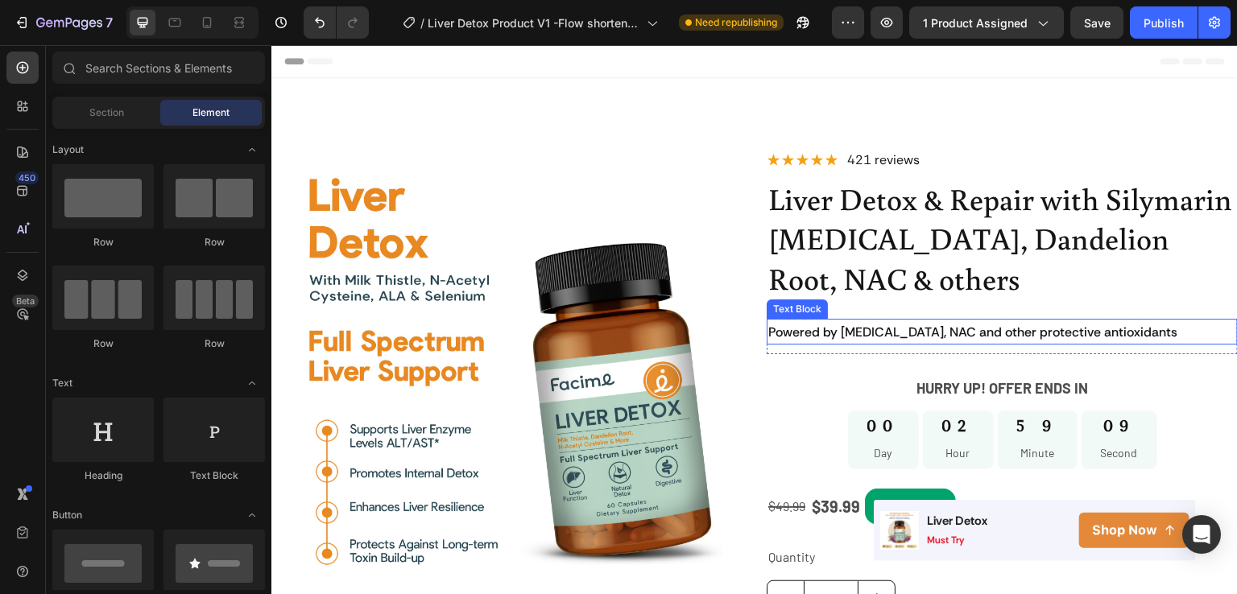
click at [804, 336] on span "Powered by [MEDICAL_DATA], NAC and other protective antioxidants" at bounding box center [972, 332] width 409 height 17
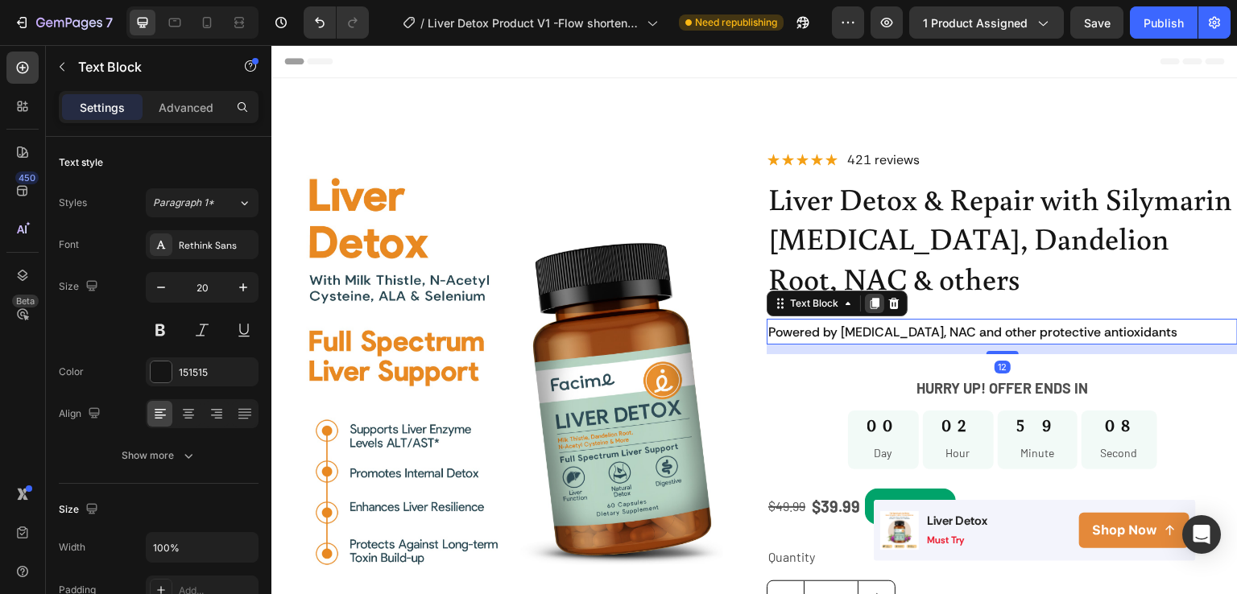
click at [871, 303] on icon at bounding box center [875, 303] width 9 height 11
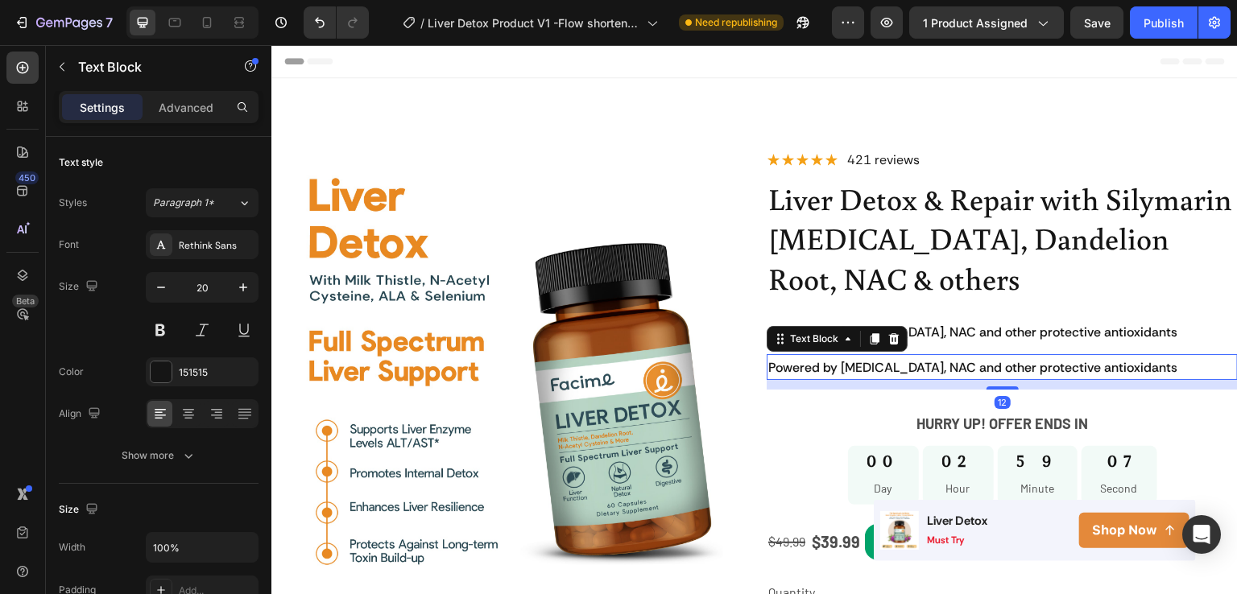
click at [1046, 362] on span "Powered by [MEDICAL_DATA], NAC and other protective antioxidants" at bounding box center [972, 367] width 409 height 17
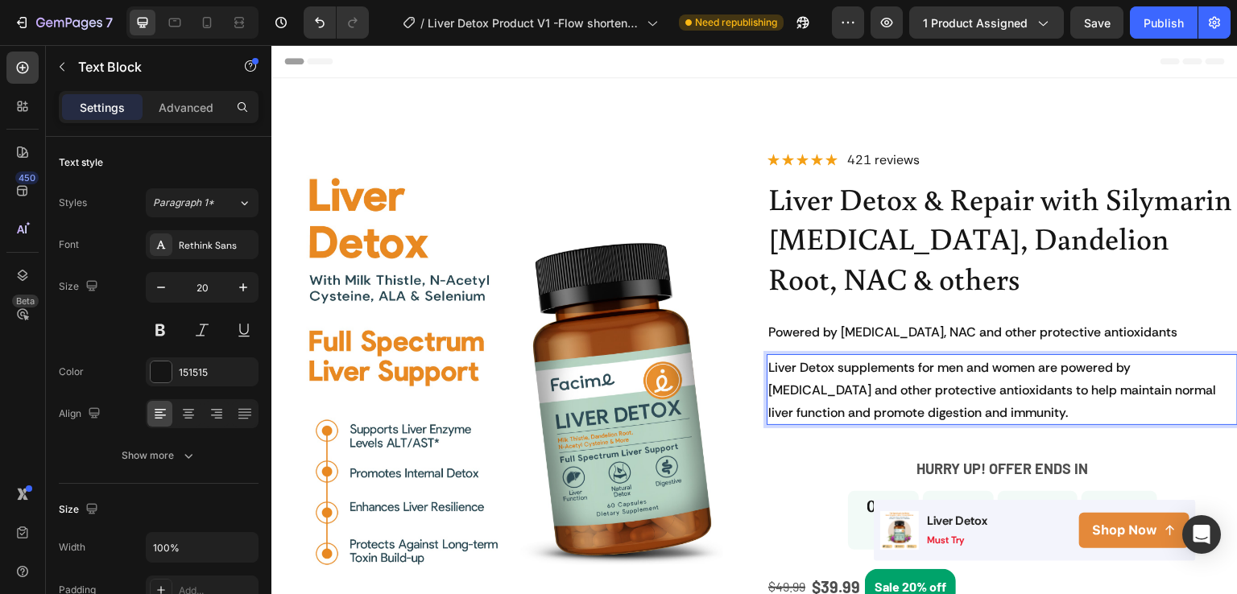
click at [975, 408] on p "Liver Detox supplements for men and women are powered by [MEDICAL_DATA] and oth…" at bounding box center [1002, 390] width 468 height 68
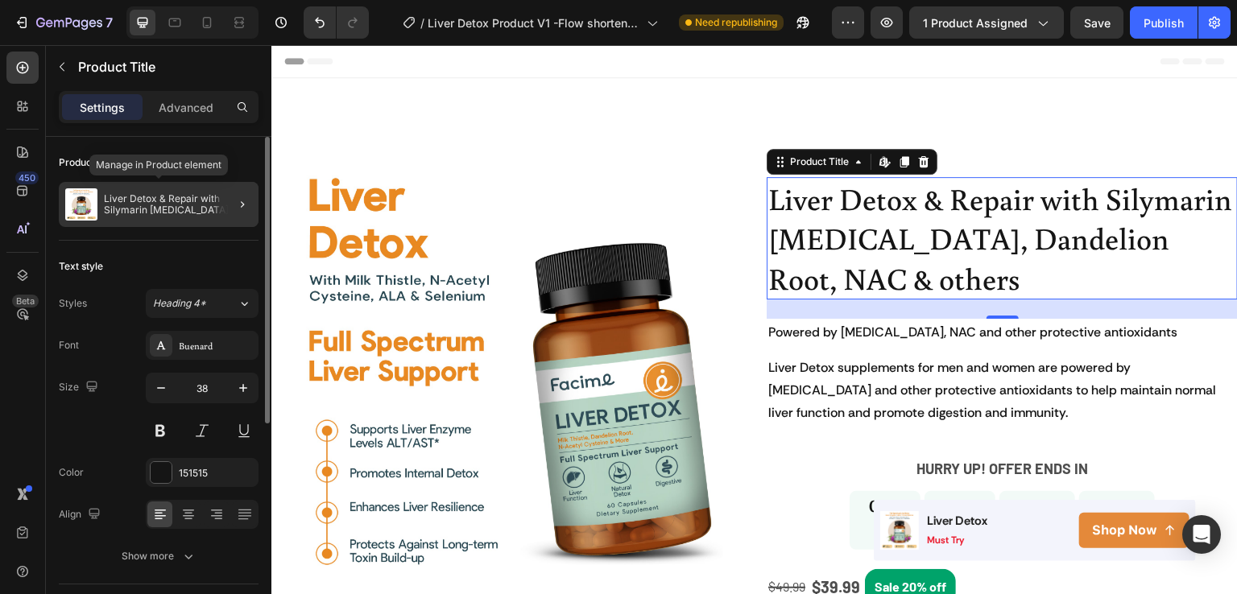
click at [163, 205] on p "Liver Detox & Repair with Silymarin [MEDICAL_DATA], Dandelion Root, NAC & others" at bounding box center [178, 204] width 148 height 23
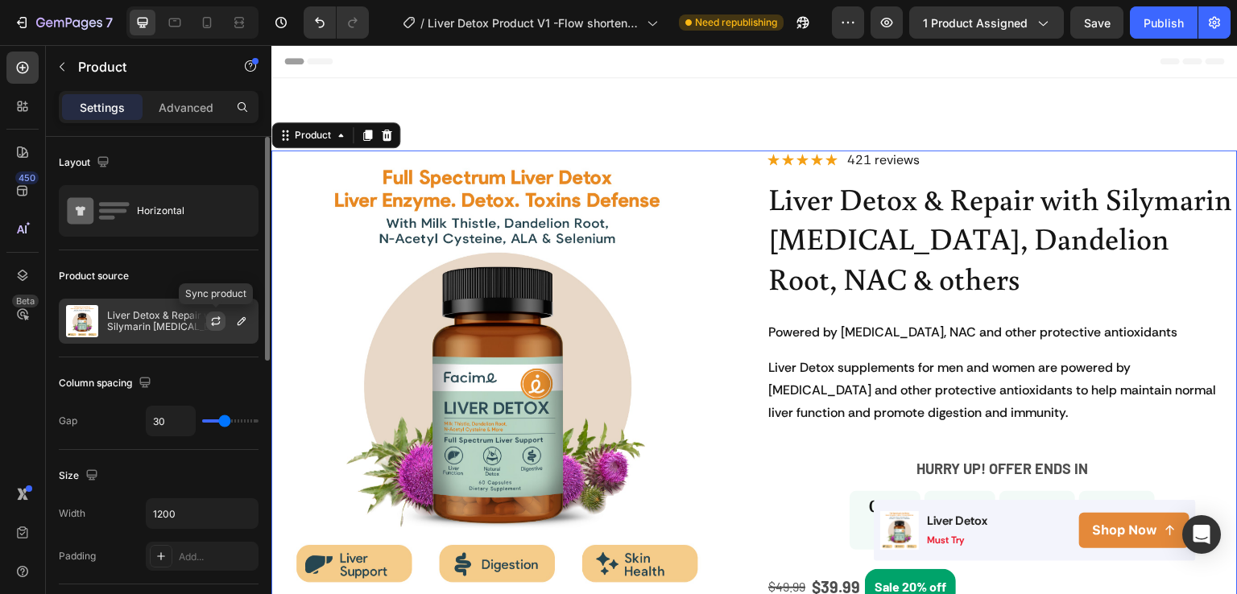
click at [216, 318] on icon "button" at bounding box center [216, 319] width 9 height 5
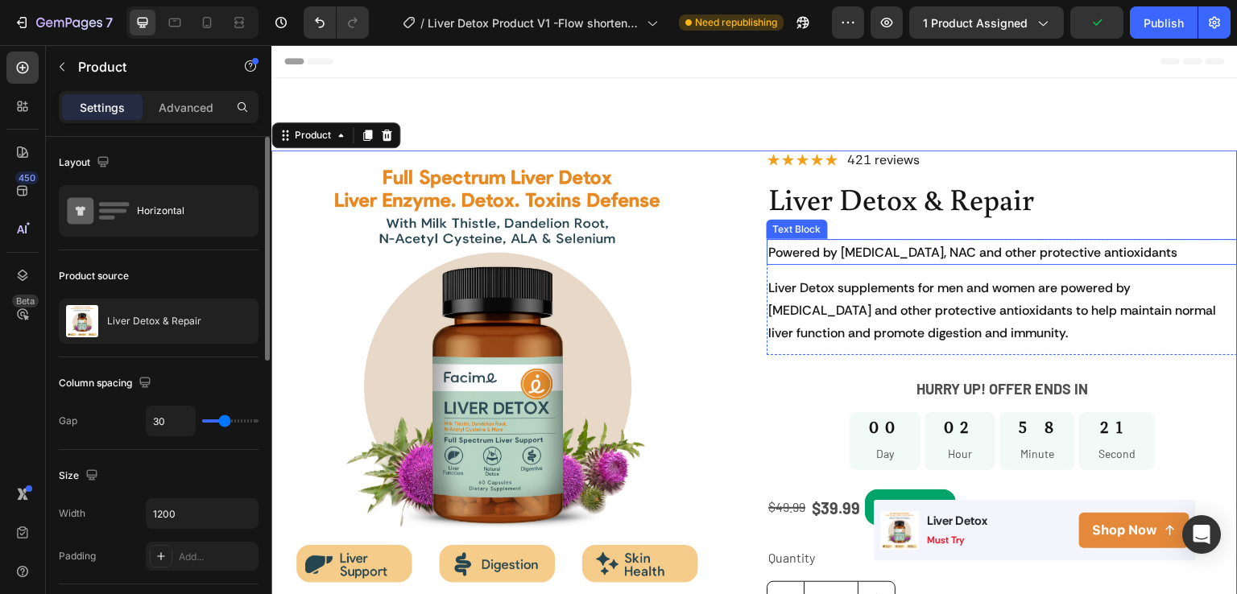
click at [972, 249] on span "Powered by [MEDICAL_DATA], NAC and other protective antioxidants" at bounding box center [972, 252] width 409 height 17
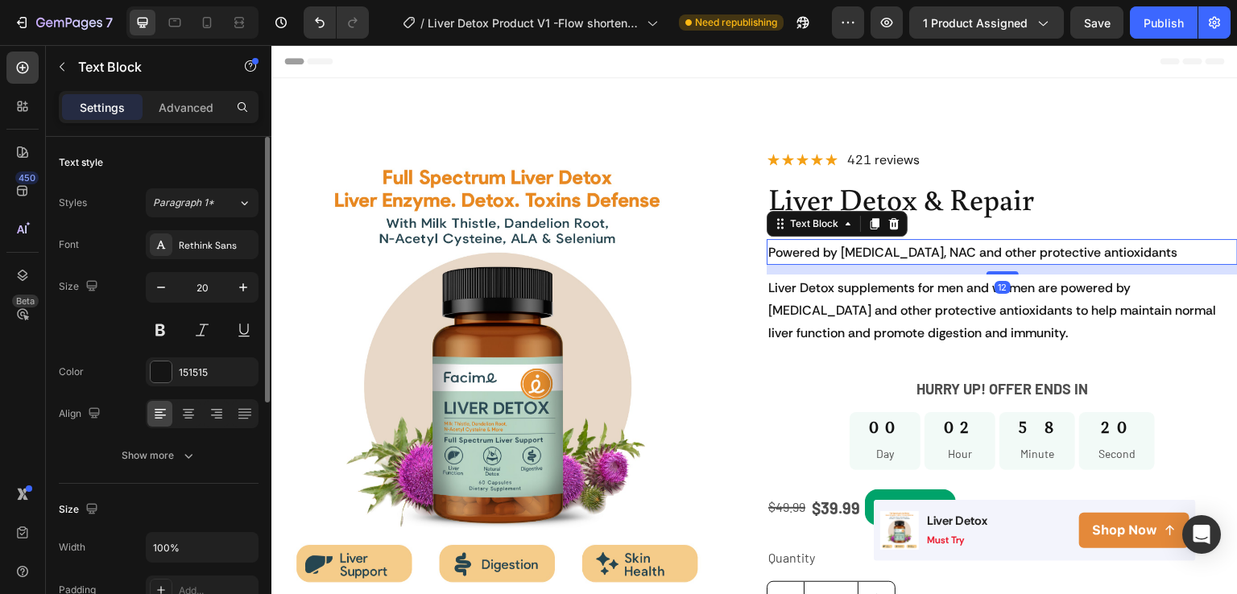
click at [945, 250] on span "Powered by [MEDICAL_DATA], NAC and other protective antioxidants" at bounding box center [972, 252] width 409 height 17
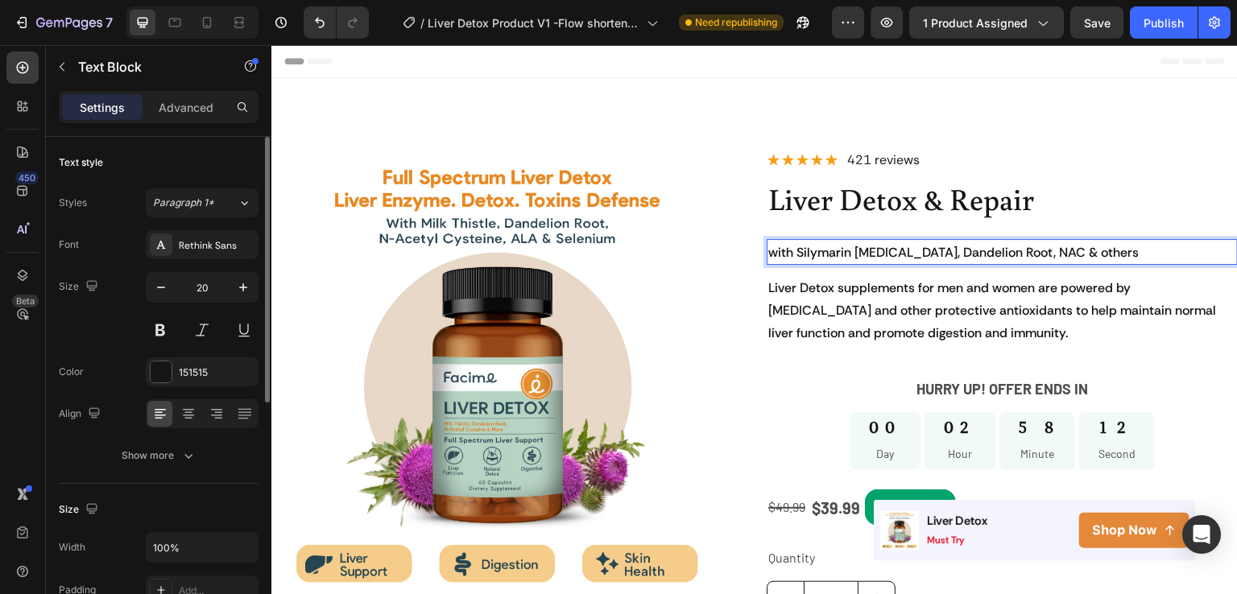
click at [768, 253] on span "with Silymarin [MEDICAL_DATA], Dandelion Root, NAC & others" at bounding box center [953, 252] width 370 height 17
click at [1101, 250] on p "With Silymarin [MEDICAL_DATA], Dandelion Root, NAC & others" at bounding box center [1002, 252] width 468 height 23
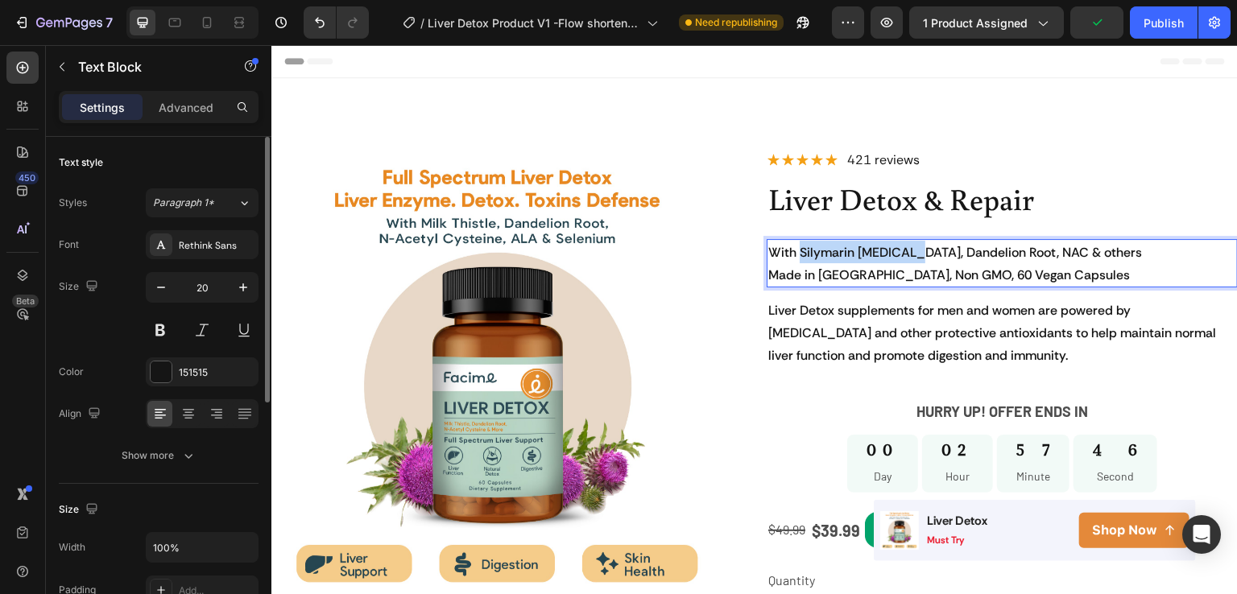
drag, startPoint x: 791, startPoint y: 252, endPoint x: 904, endPoint y: 249, distance: 113.6
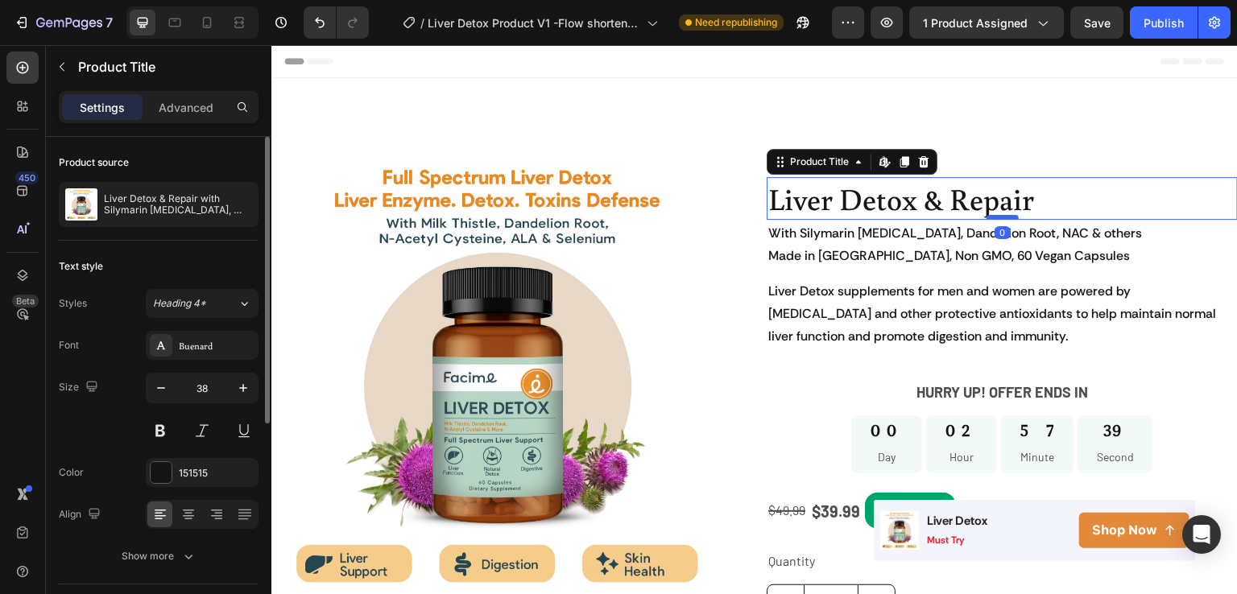
drag, startPoint x: 986, startPoint y: 236, endPoint x: 987, endPoint y: 215, distance: 21.0
click at [987, 215] on div at bounding box center [1003, 217] width 32 height 5
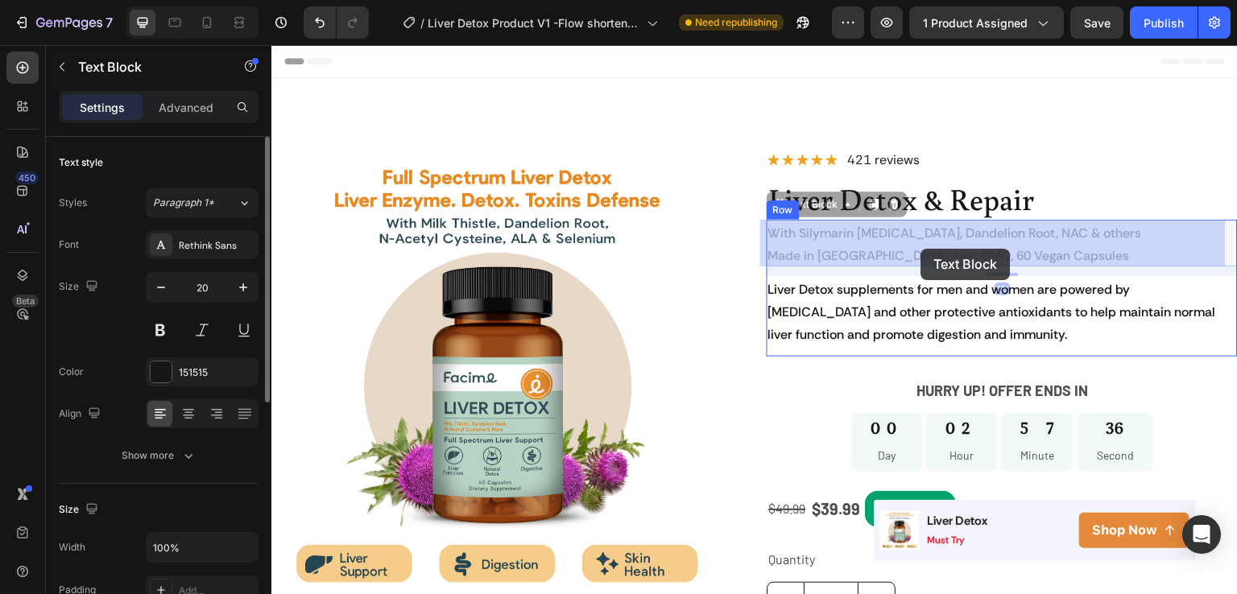
drag, startPoint x: 1037, startPoint y: 255, endPoint x: 921, endPoint y: 249, distance: 115.3
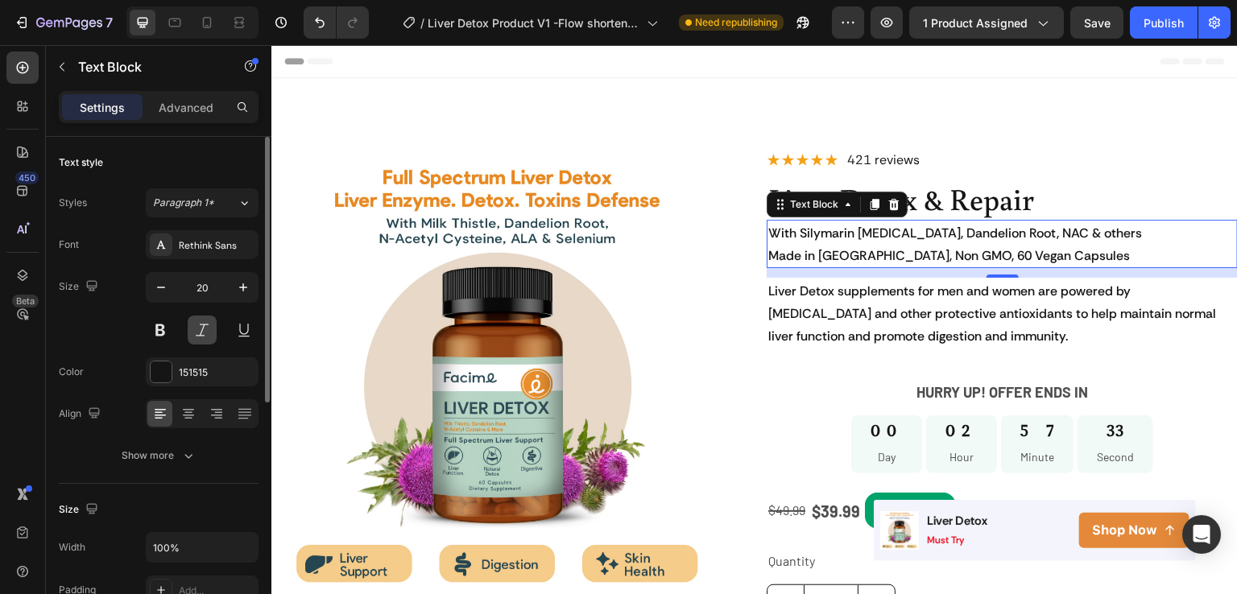
click at [195, 333] on button at bounding box center [202, 330] width 29 height 29
click at [238, 294] on icon "button" at bounding box center [243, 287] width 16 height 16
type input "22"
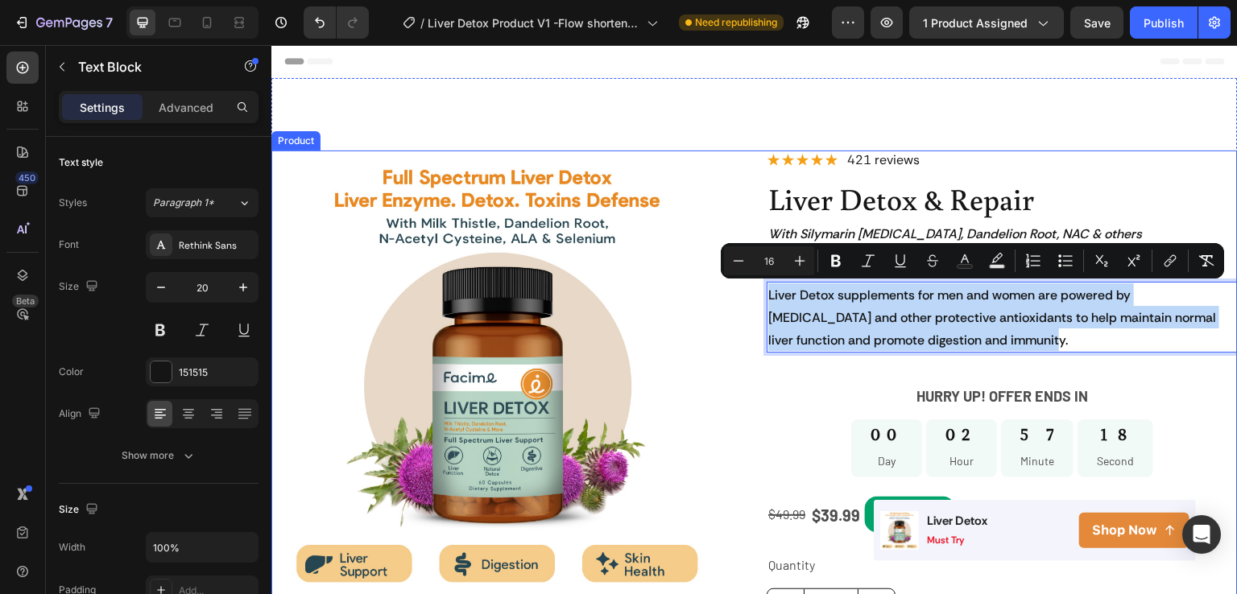
drag, startPoint x: 973, startPoint y: 339, endPoint x: 759, endPoint y: 284, distance: 221.3
click at [759, 284] on div "Product Images Image Image Image Image Row Row Row Icon Icon Icon Icon Icon Ico…" at bounding box center [754, 554] width 967 height 806
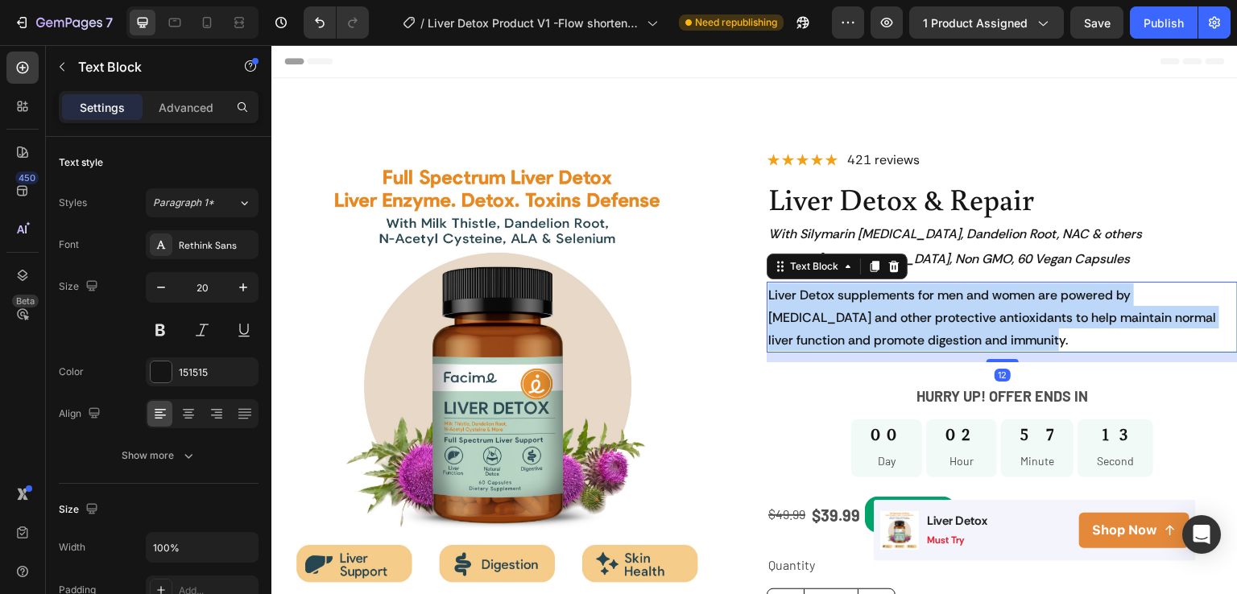
click at [1134, 317] on span "Liver Detox supplements for men and women are powered by [MEDICAL_DATA] and oth…" at bounding box center [992, 318] width 448 height 62
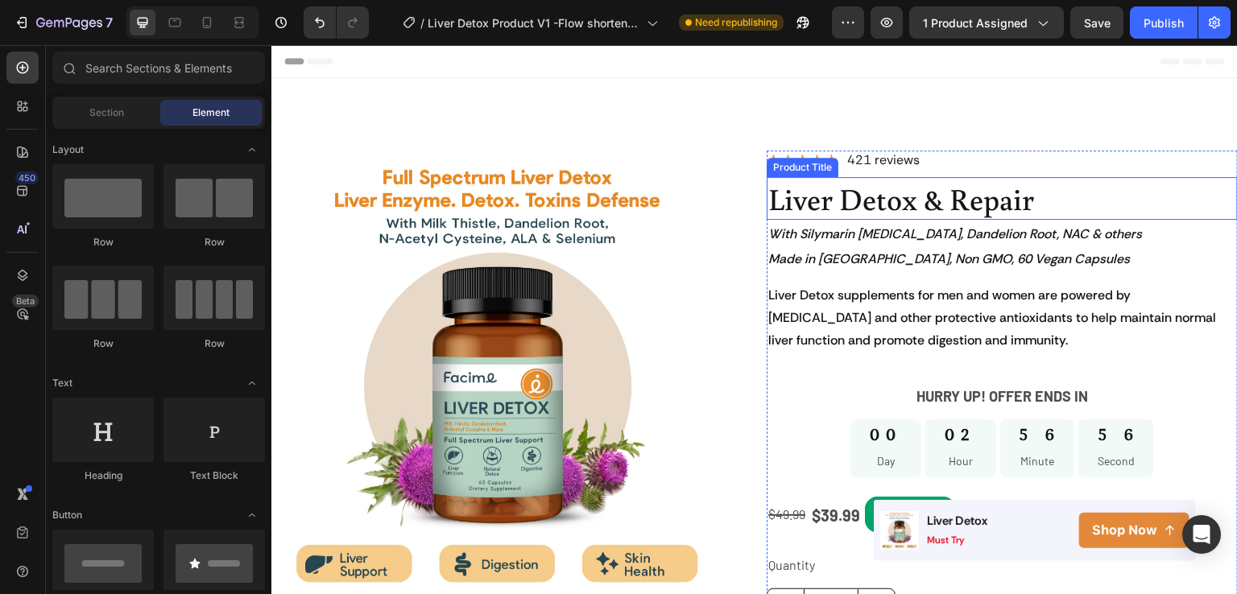
click at [974, 204] on h1 "Liver Detox & Repair" at bounding box center [1002, 198] width 471 height 43
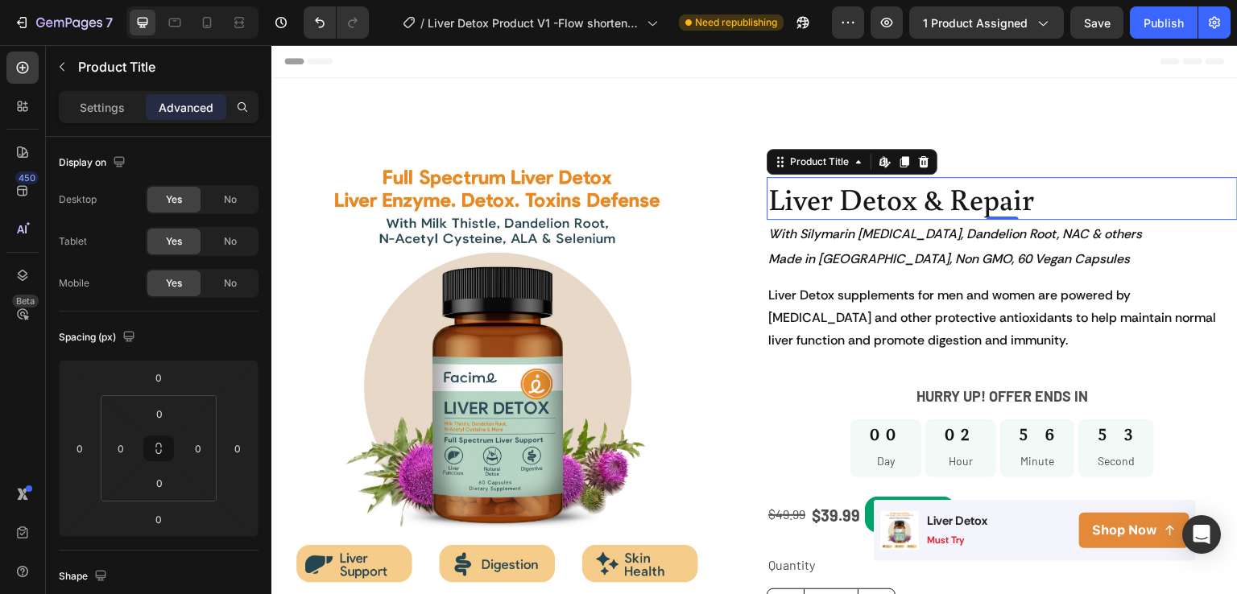
click at [1040, 198] on h1 "Liver Detox & Repair" at bounding box center [1002, 198] width 471 height 43
click at [1022, 196] on h1 "Liver Detox & Repair" at bounding box center [1002, 198] width 471 height 43
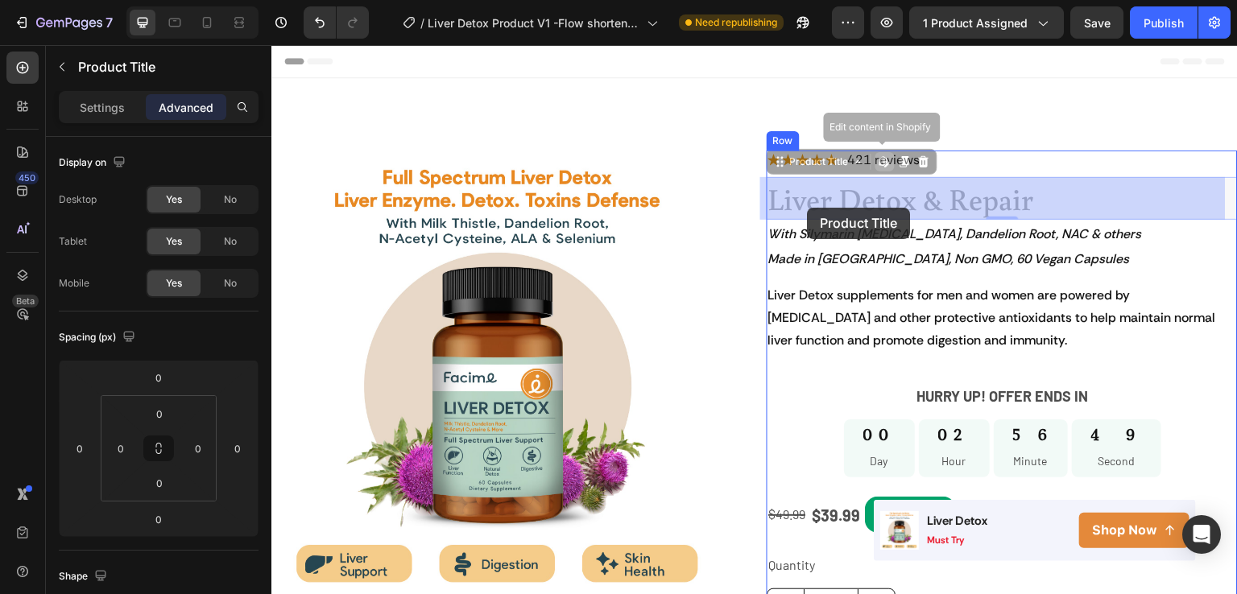
drag, startPoint x: 1049, startPoint y: 196, endPoint x: 808, endPoint y: 208, distance: 241.1
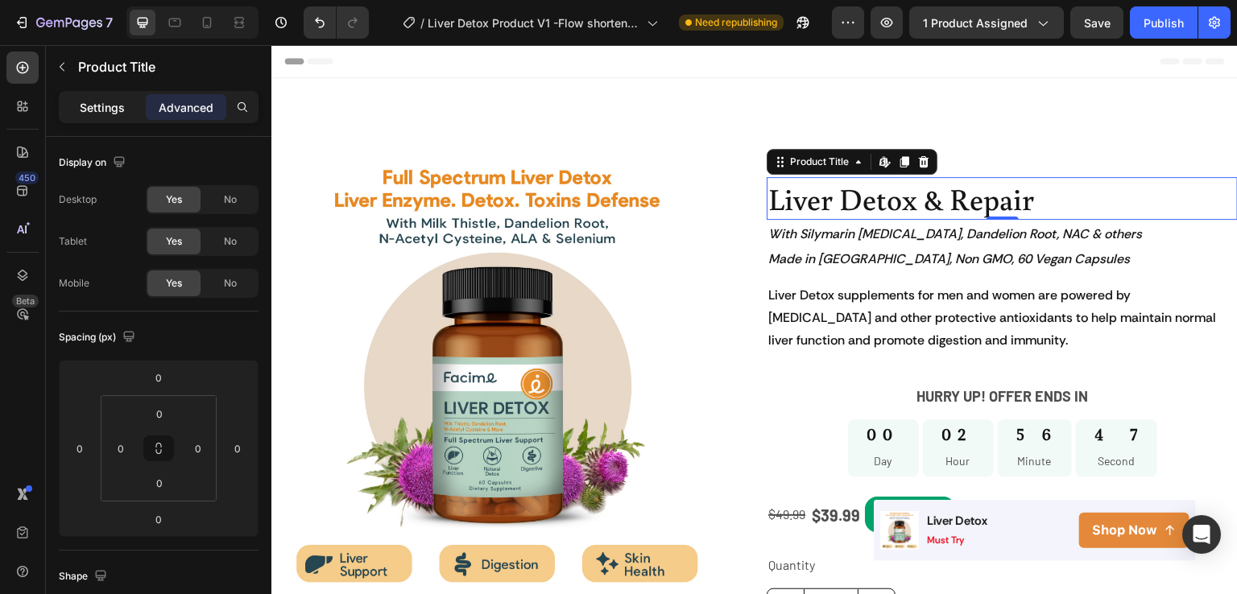
click at [104, 106] on p "Settings" at bounding box center [102, 107] width 45 height 17
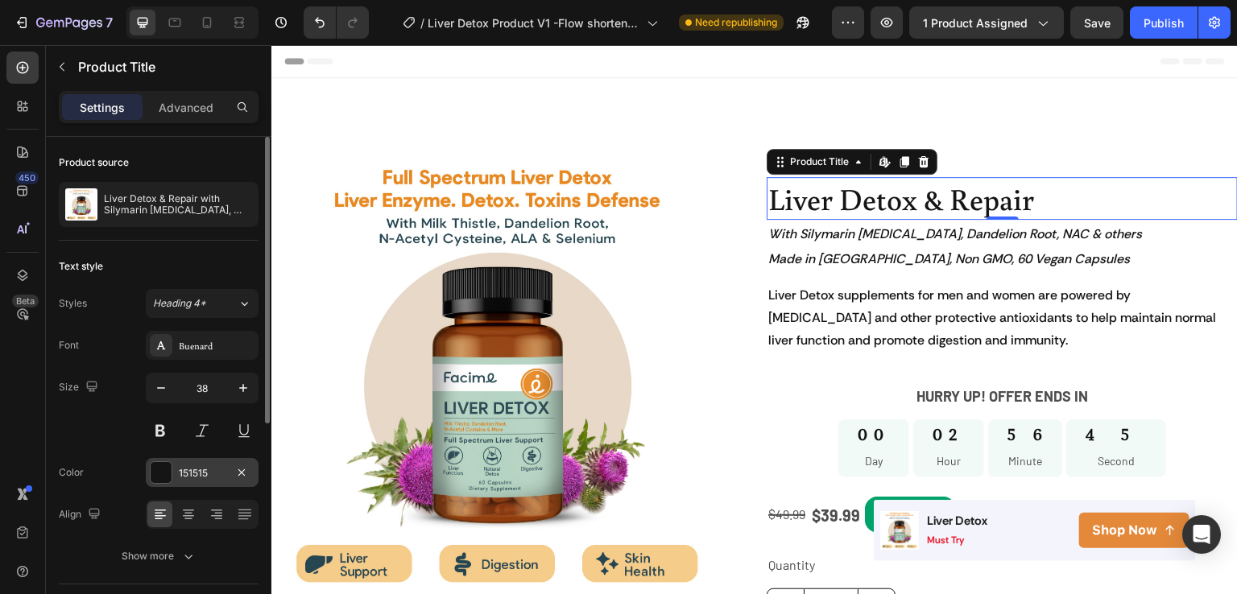
click at [185, 468] on div "151515" at bounding box center [202, 473] width 47 height 14
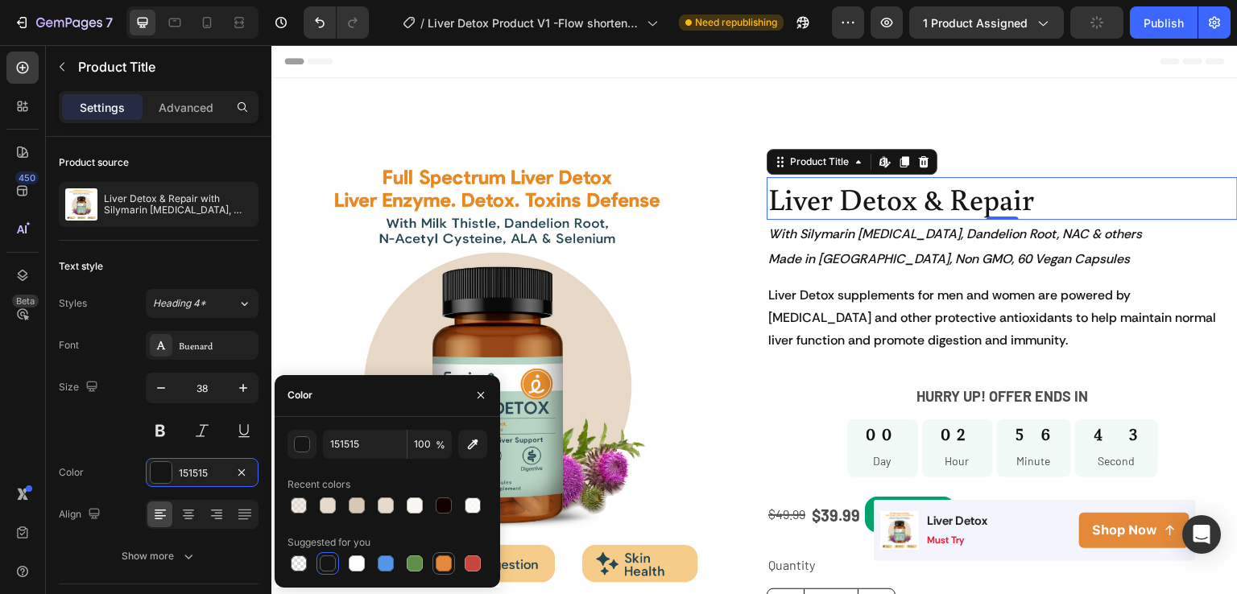
click at [441, 565] on div at bounding box center [444, 564] width 16 height 16
type input "E4893A"
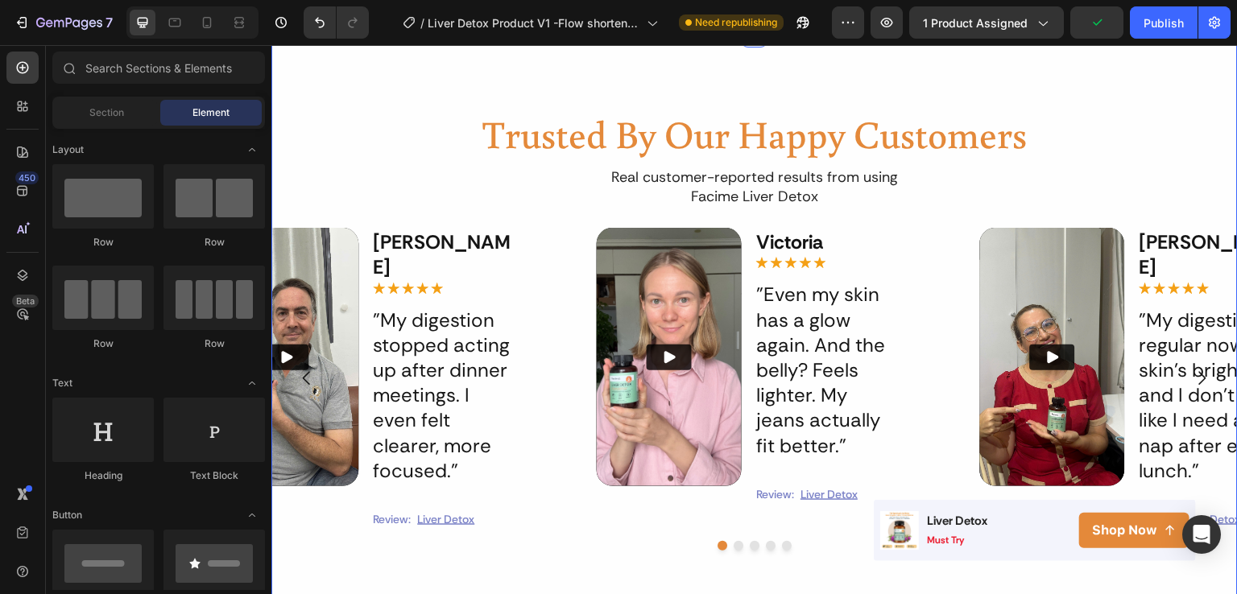
scroll to position [832, 0]
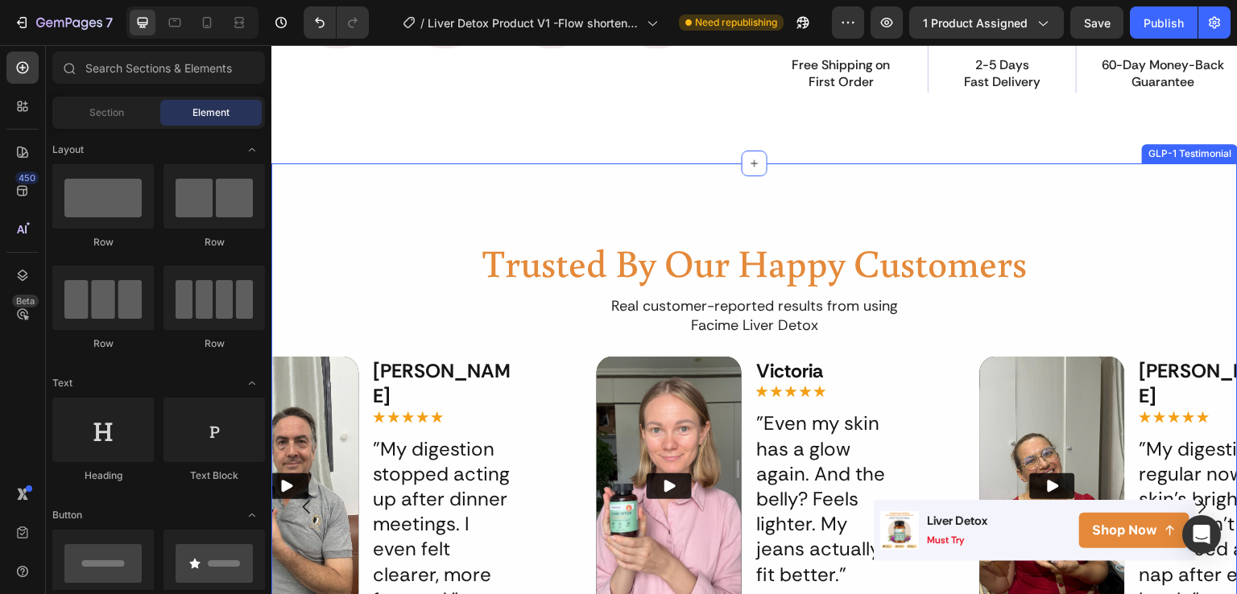
click at [953, 201] on div "Trusted By Our Happy Customers Heading Real customer-reported results from usin…" at bounding box center [754, 458] width 967 height 589
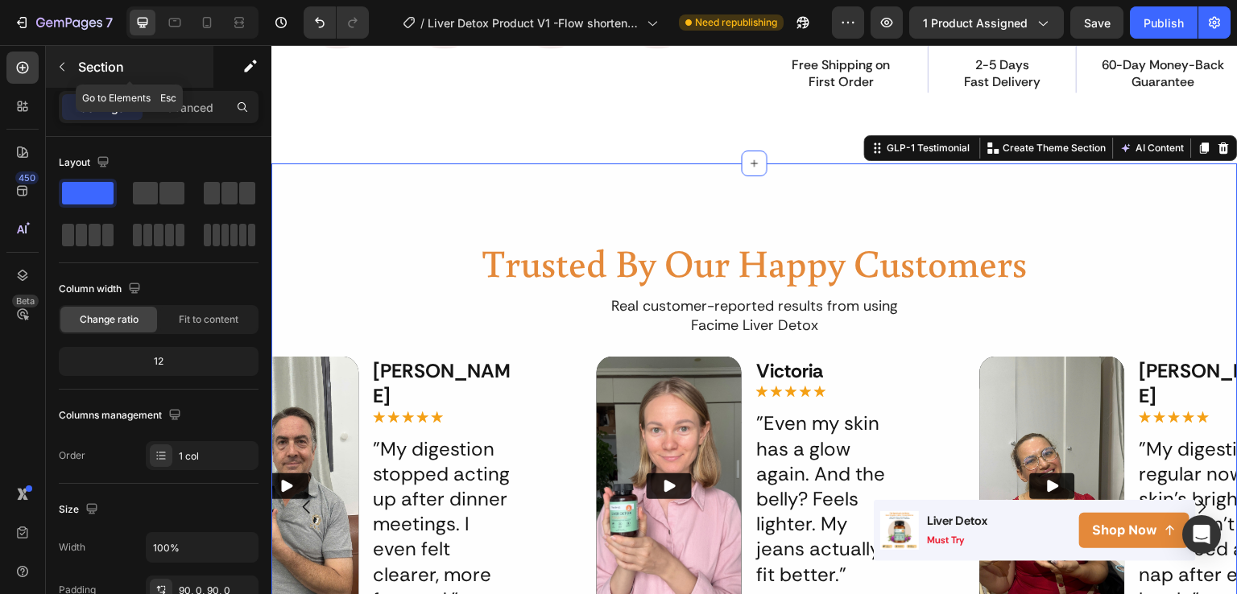
click at [77, 75] on div "Section" at bounding box center [130, 67] width 168 height 42
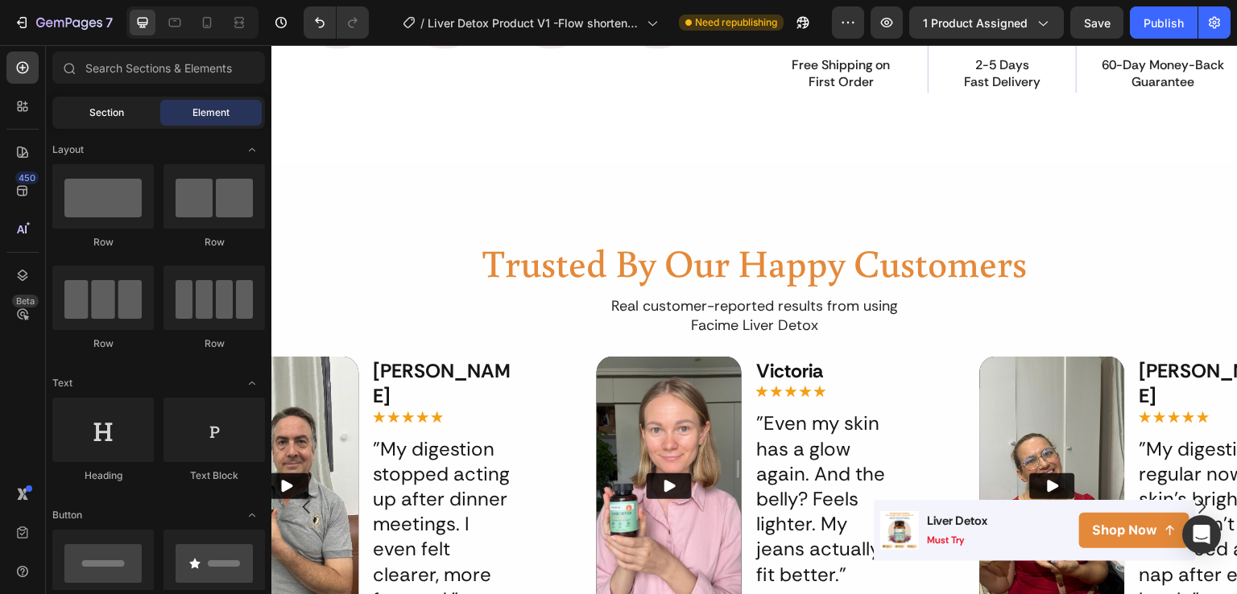
click at [103, 118] on span "Section" at bounding box center [106, 113] width 35 height 14
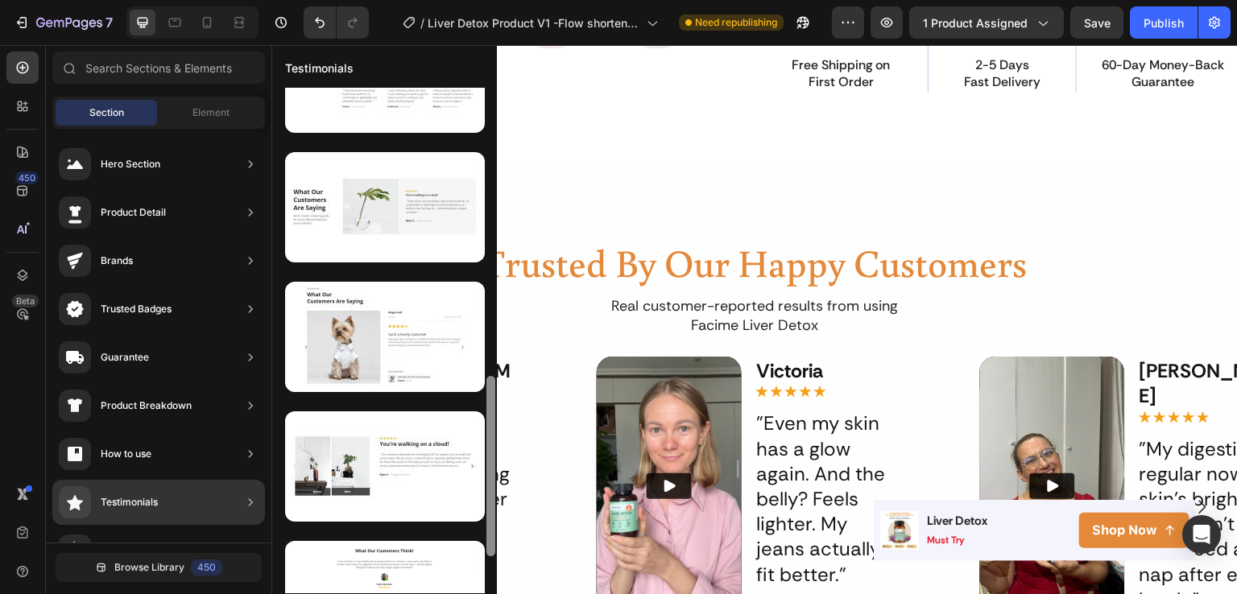
scroll to position [0, 0]
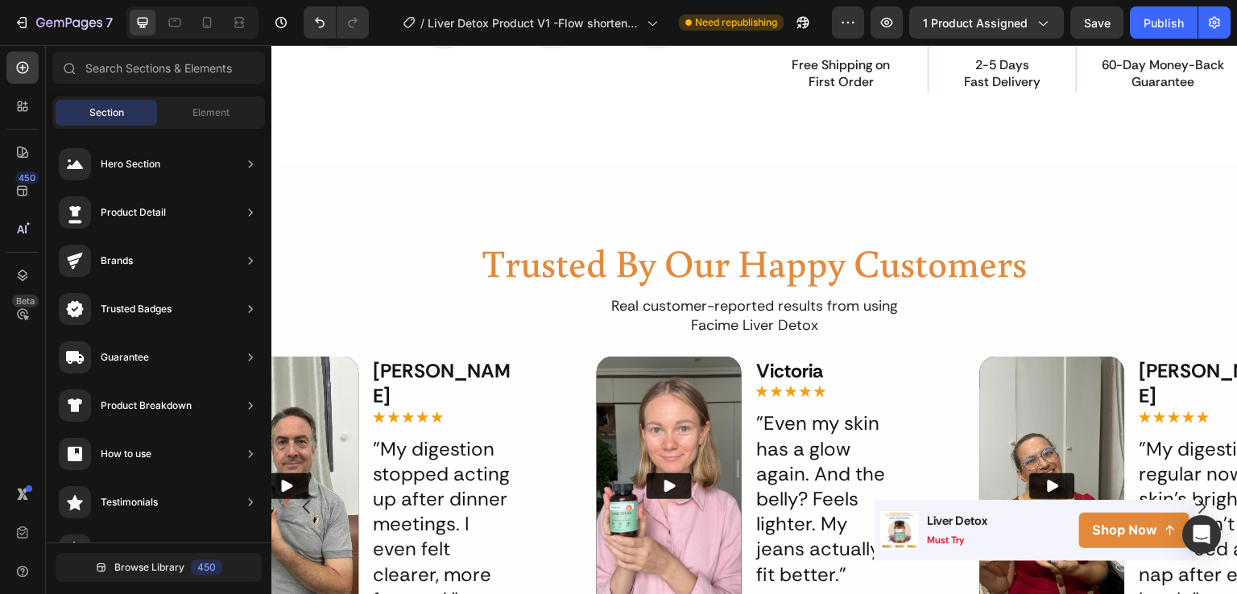
drag, startPoint x: 489, startPoint y: 254, endPoint x: 380, endPoint y: 621, distance: 383.0
click at [380, 0] on html "7 Version history / Liver Detox Product V1 -Flow shorten - cải [PERSON_NAME] li…" at bounding box center [618, 0] width 1237 height 0
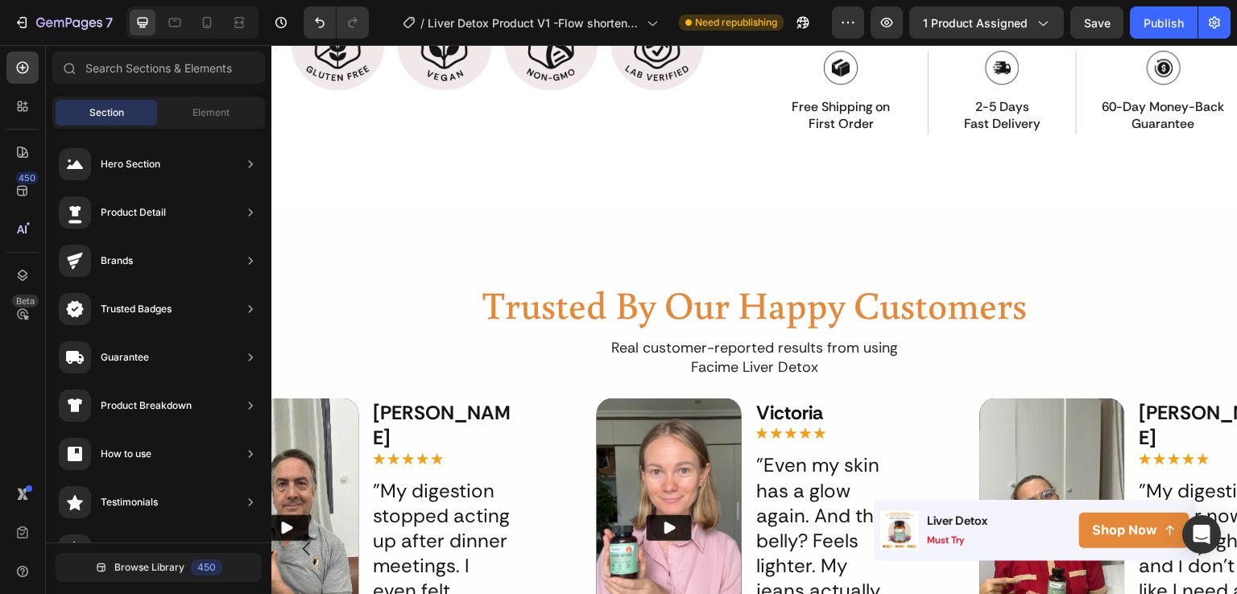
scroll to position [828, 0]
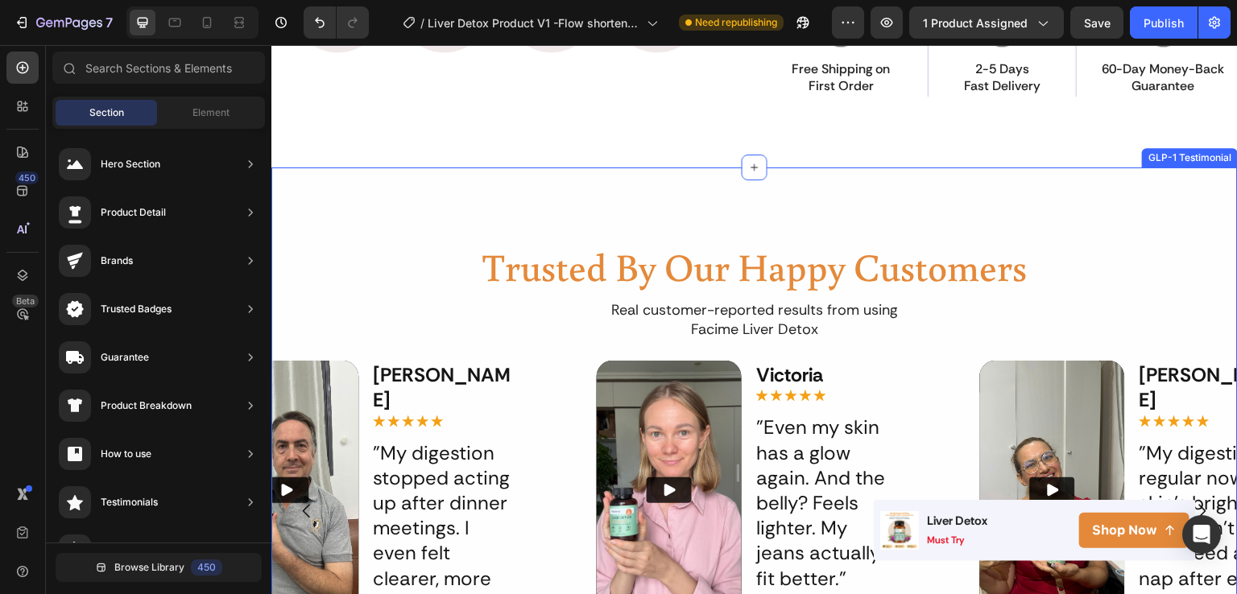
click at [998, 168] on div "Trusted By Our Happy Customers Heading Real customer-reported results from usin…" at bounding box center [754, 462] width 967 height 589
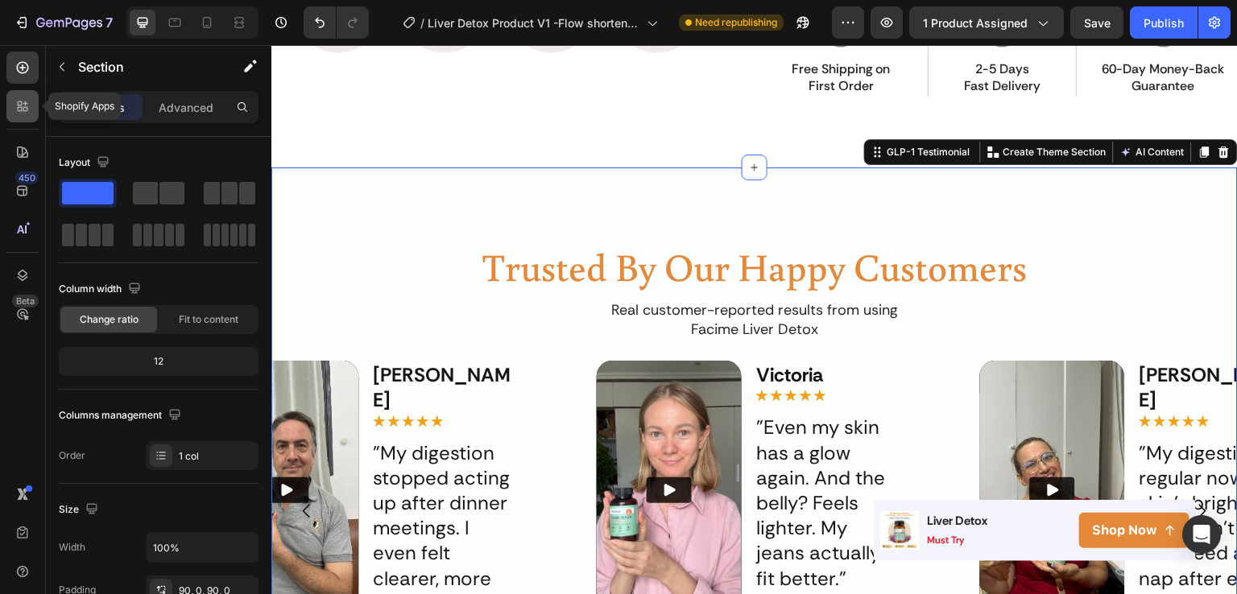
click at [26, 109] on icon at bounding box center [22, 106] width 16 height 16
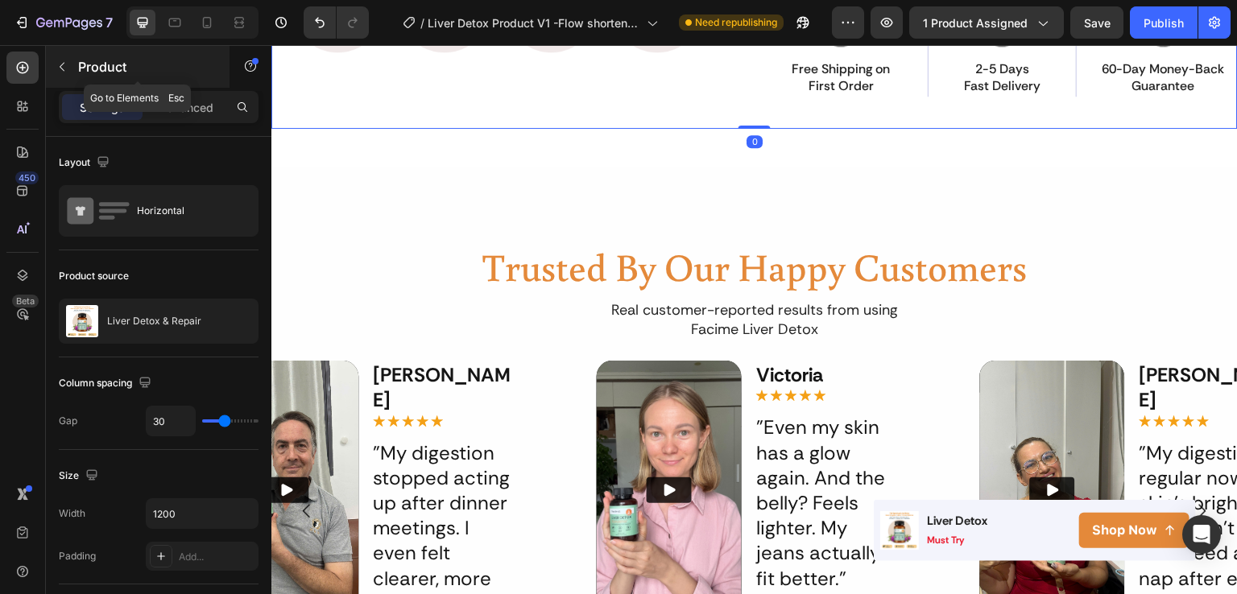
click at [64, 75] on button "button" at bounding box center [62, 67] width 26 height 26
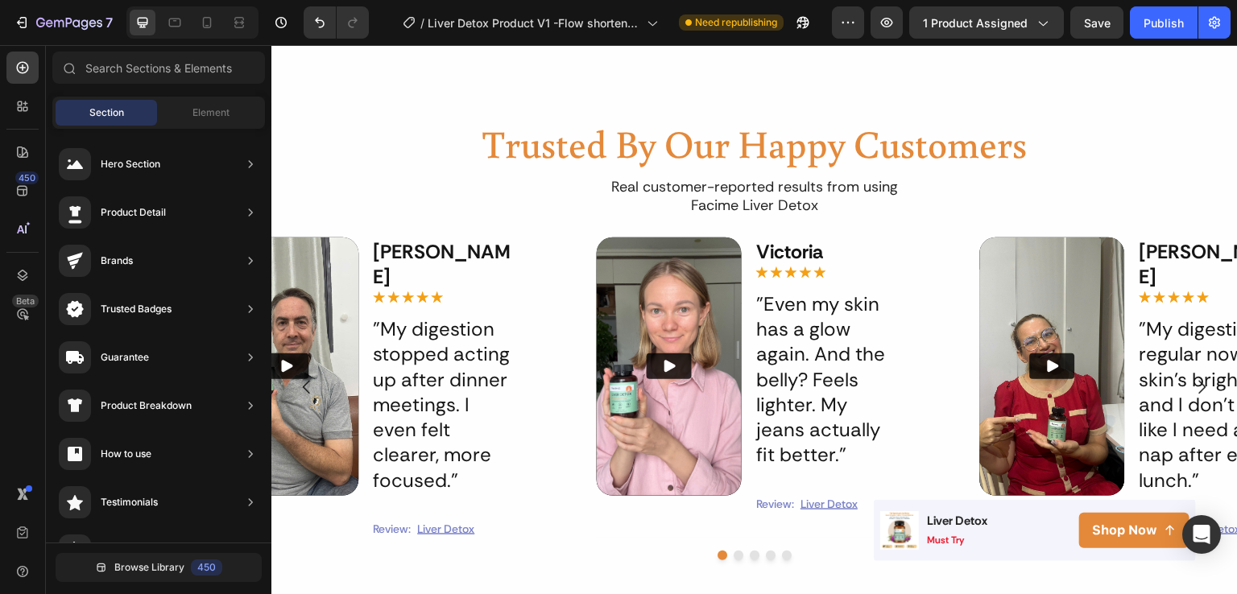
scroll to position [955, 0]
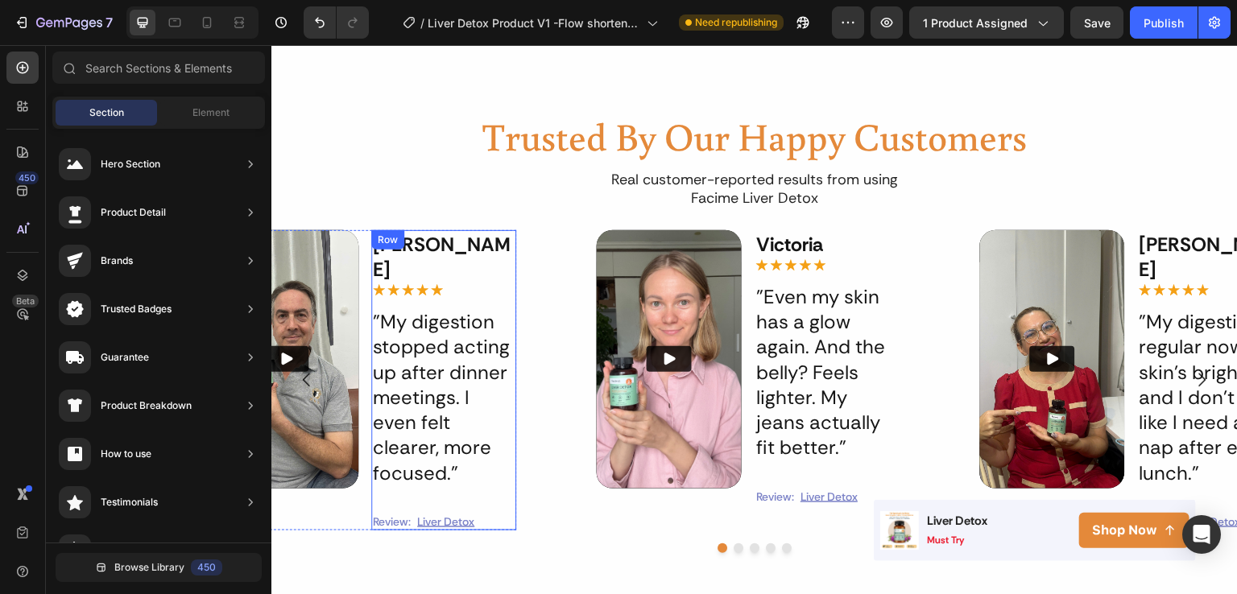
click at [511, 277] on div "[PERSON_NAME] Text Block Icon Icon Icon Icon Icon Icon List "My digestion stopp…" at bounding box center [443, 380] width 145 height 300
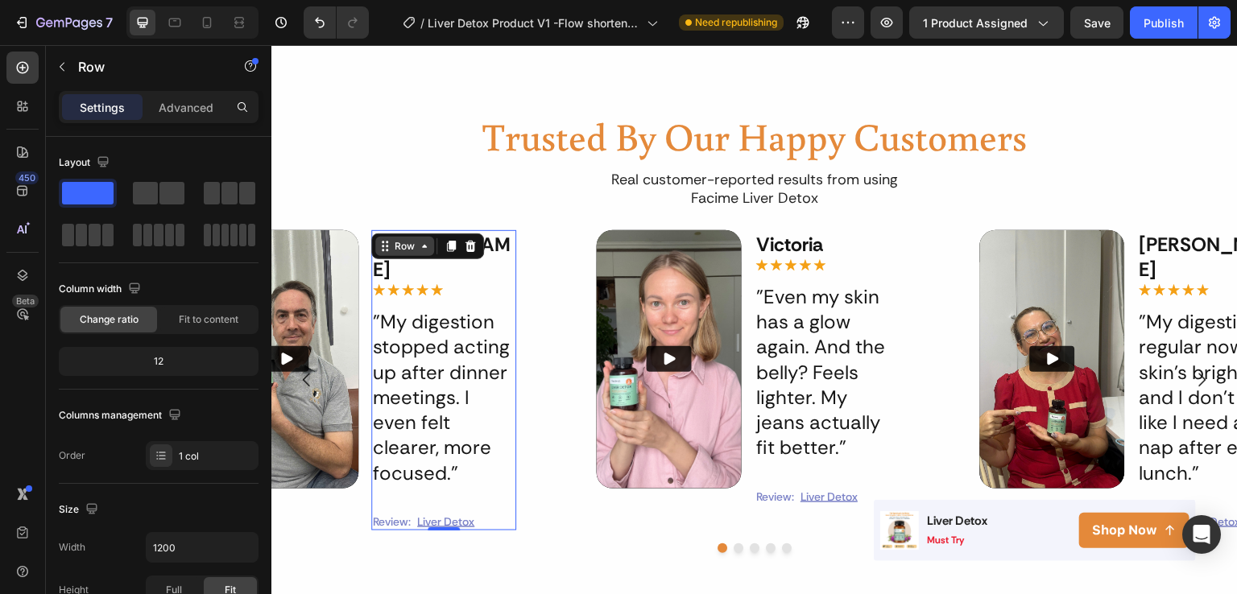
click at [428, 250] on icon at bounding box center [424, 246] width 13 height 13
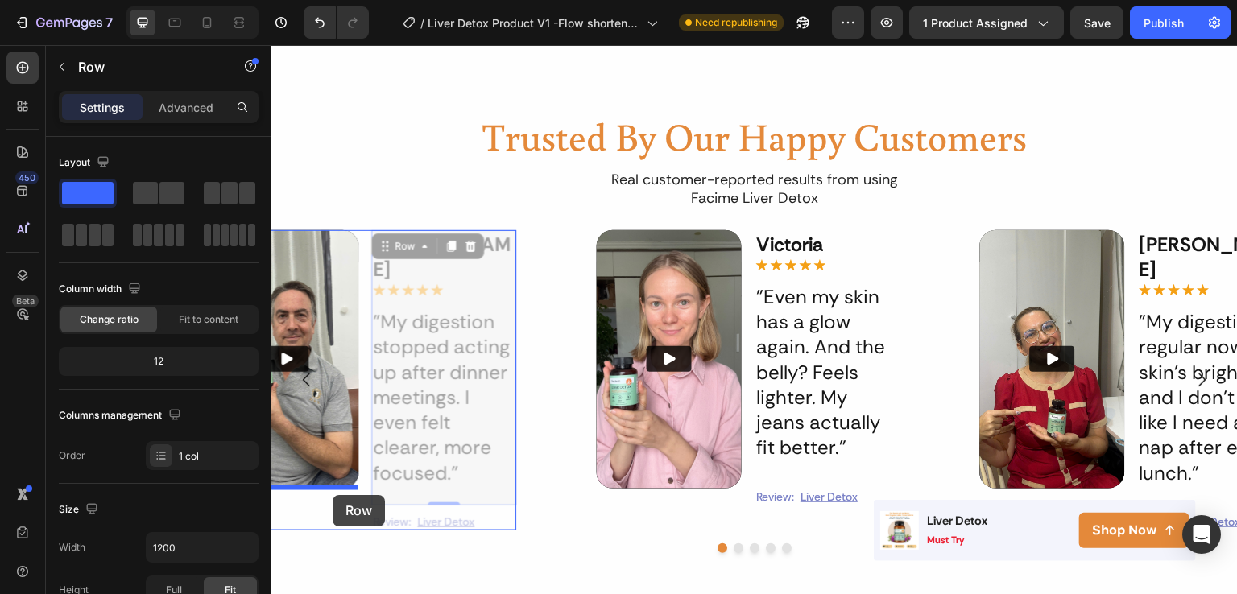
drag, startPoint x: 475, startPoint y: 476, endPoint x: 333, endPoint y: 495, distance: 143.9
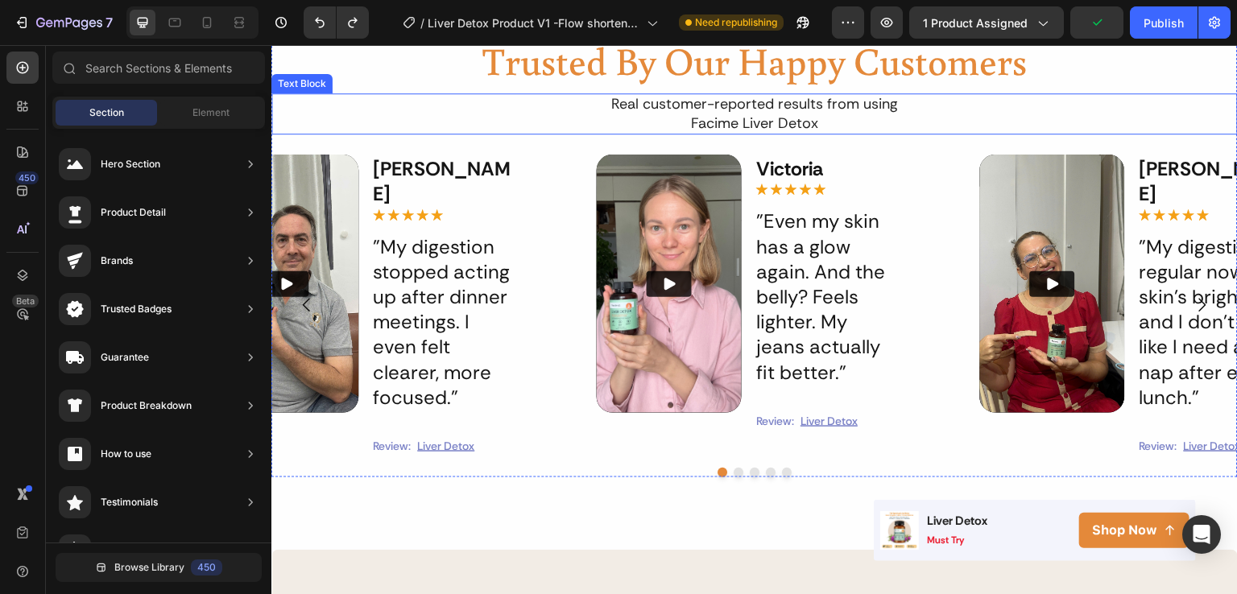
scroll to position [813, 0]
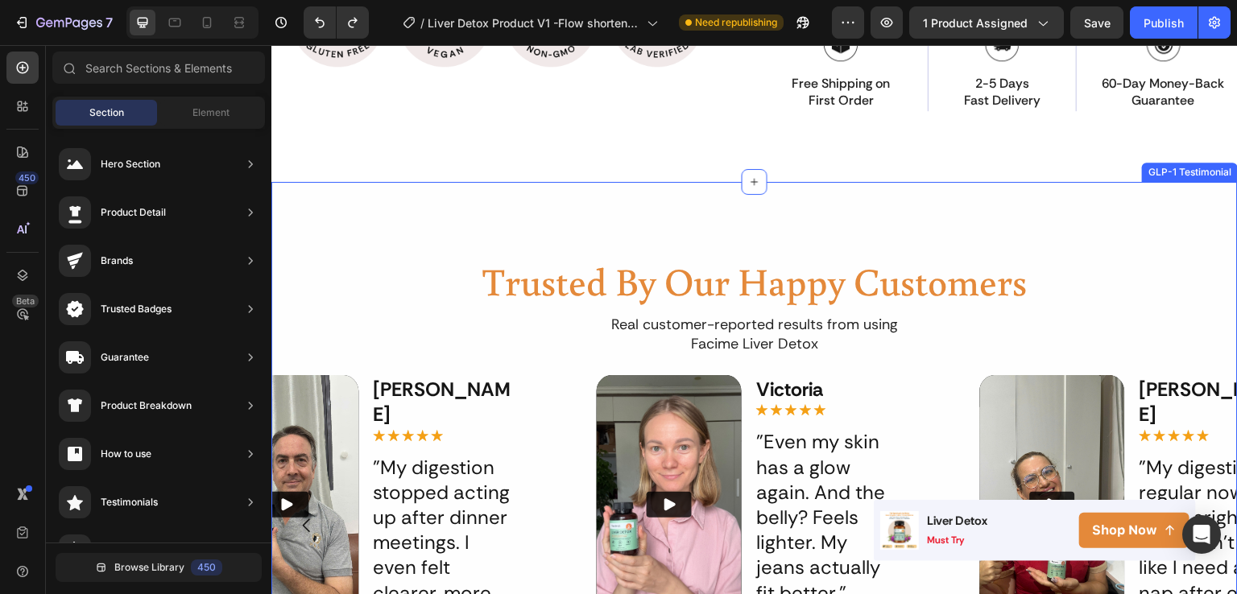
click at [490, 189] on div "Trusted By Our Happy Customers Heading Real customer-reported results from usin…" at bounding box center [754, 476] width 967 height 589
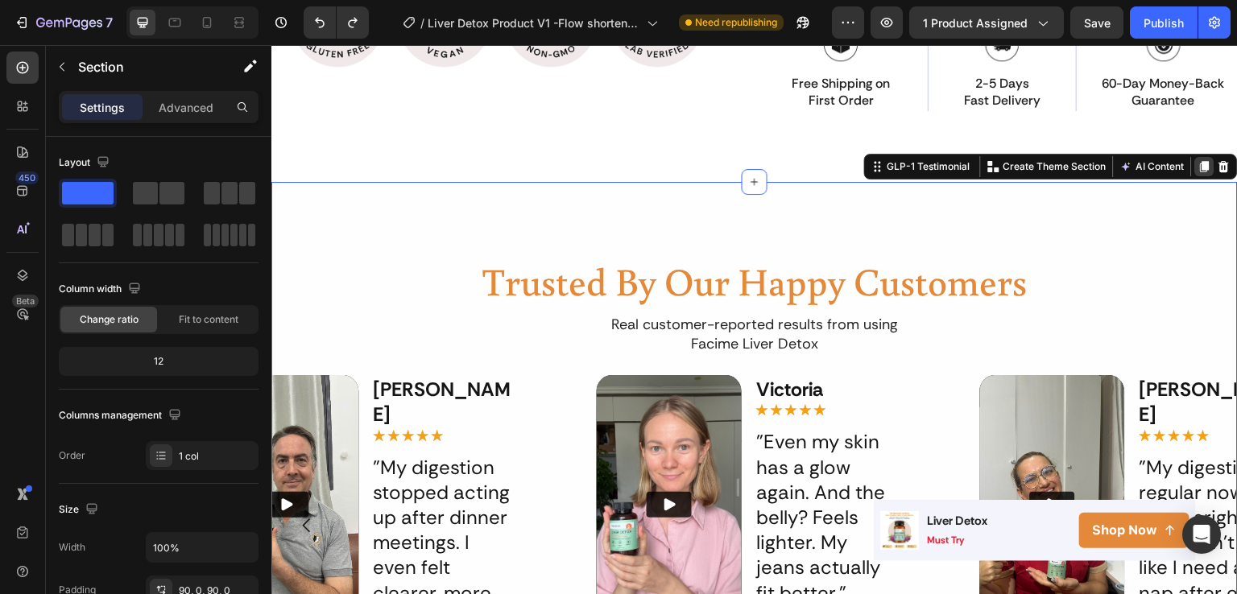
click at [1195, 159] on div at bounding box center [1204, 166] width 19 height 19
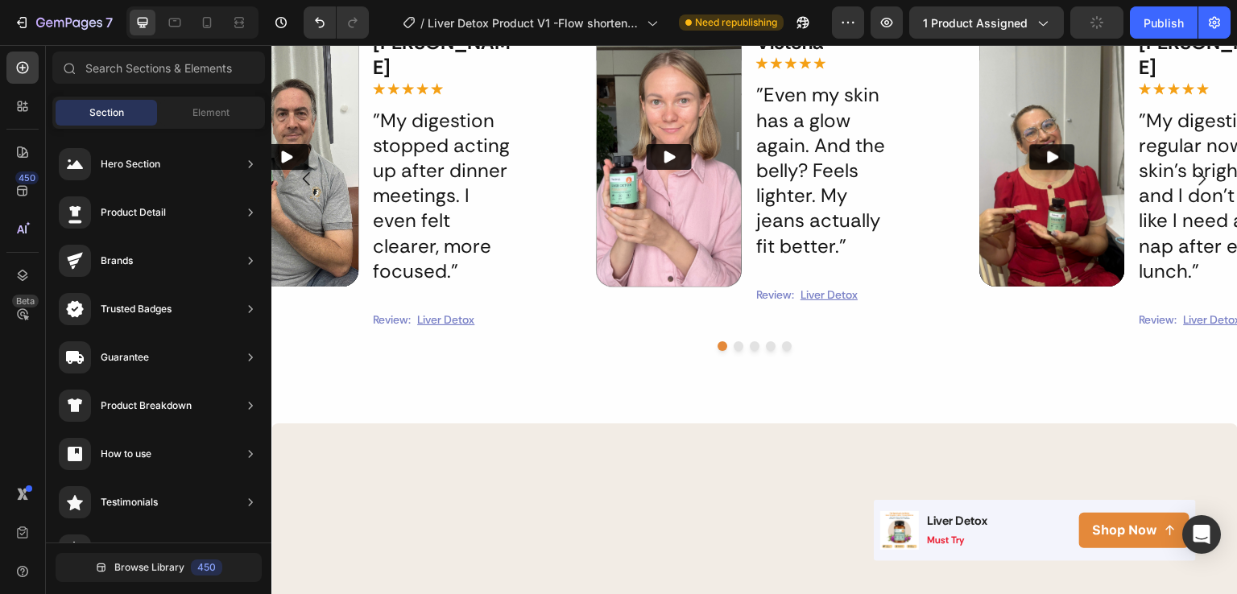
scroll to position [1073, 0]
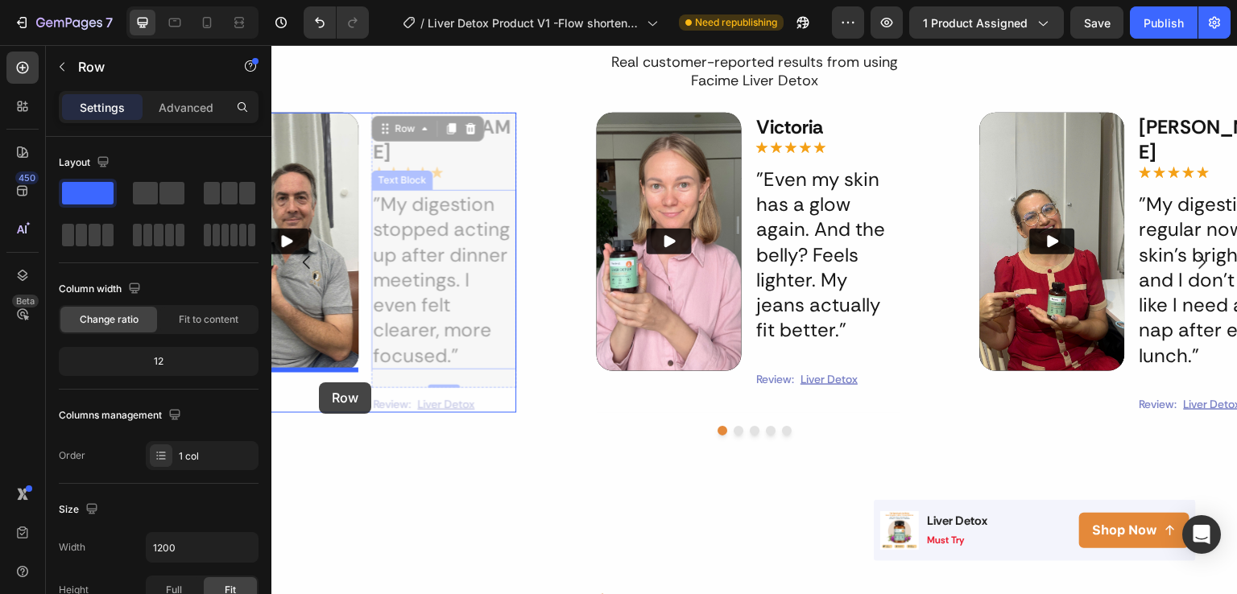
drag, startPoint x: 515, startPoint y: 156, endPoint x: 319, endPoint y: 383, distance: 299.2
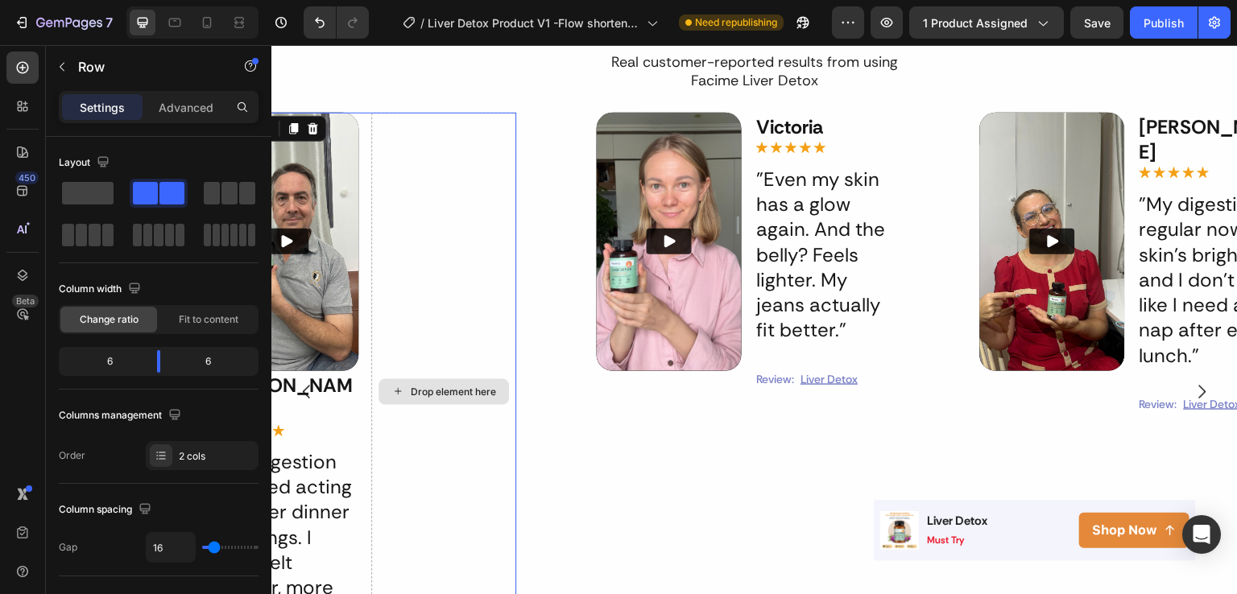
click at [477, 282] on div "Drop element here" at bounding box center [443, 392] width 145 height 559
click at [106, 202] on span at bounding box center [88, 193] width 52 height 23
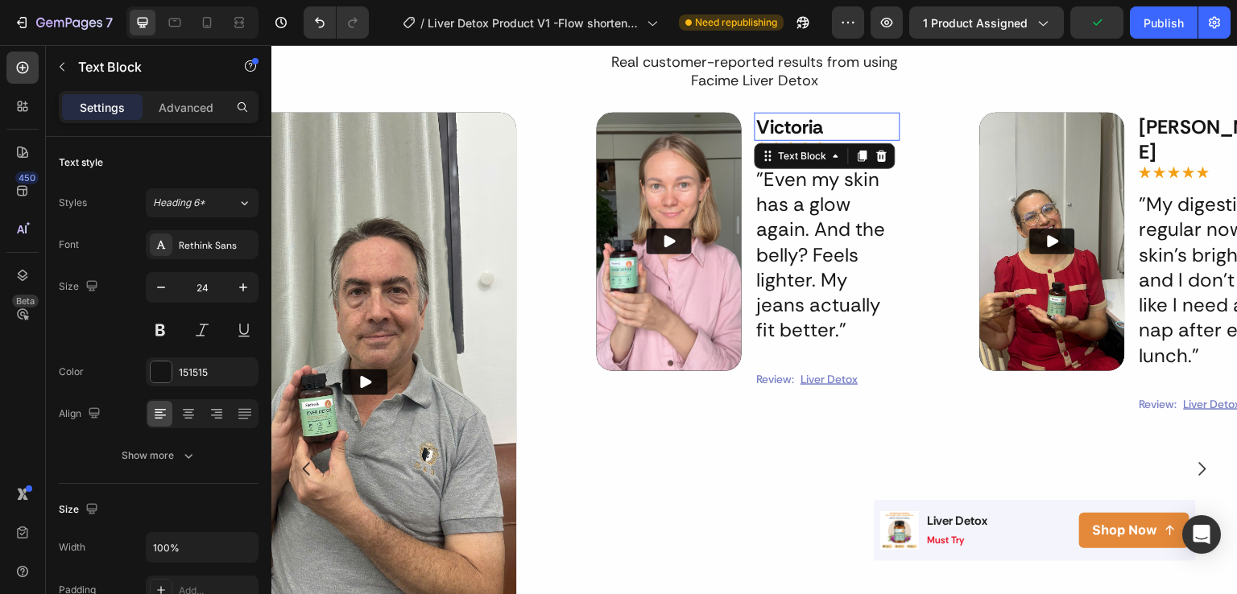
click at [888, 125] on p "Victoria" at bounding box center [827, 126] width 142 height 25
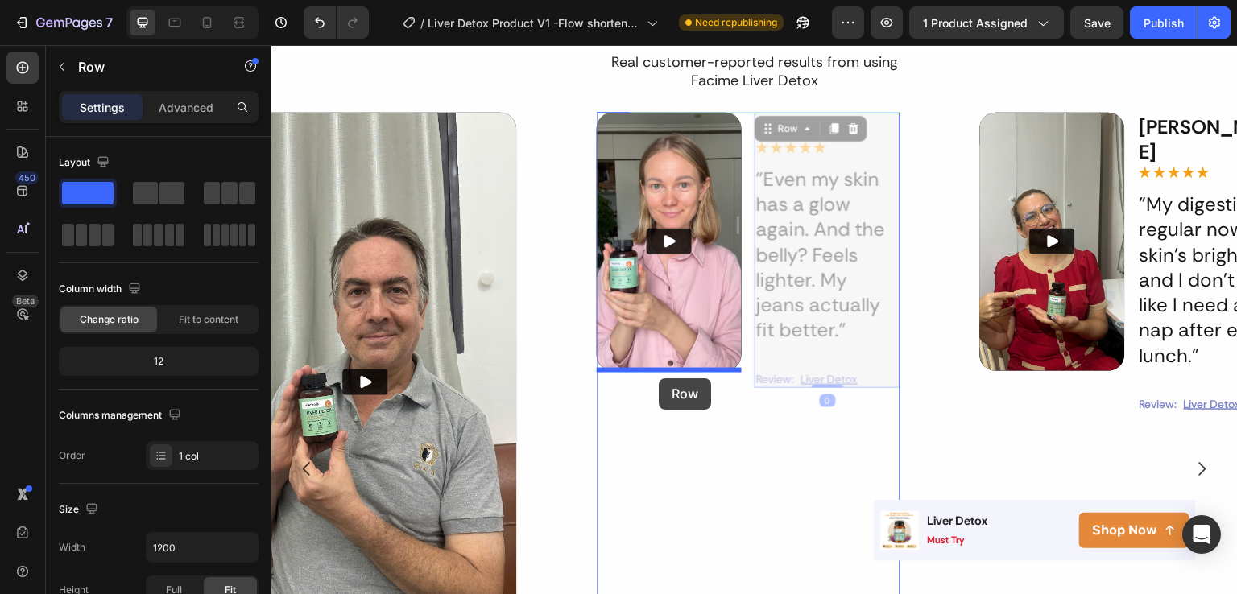
drag, startPoint x: 896, startPoint y: 350, endPoint x: 659, endPoint y: 379, distance: 239.4
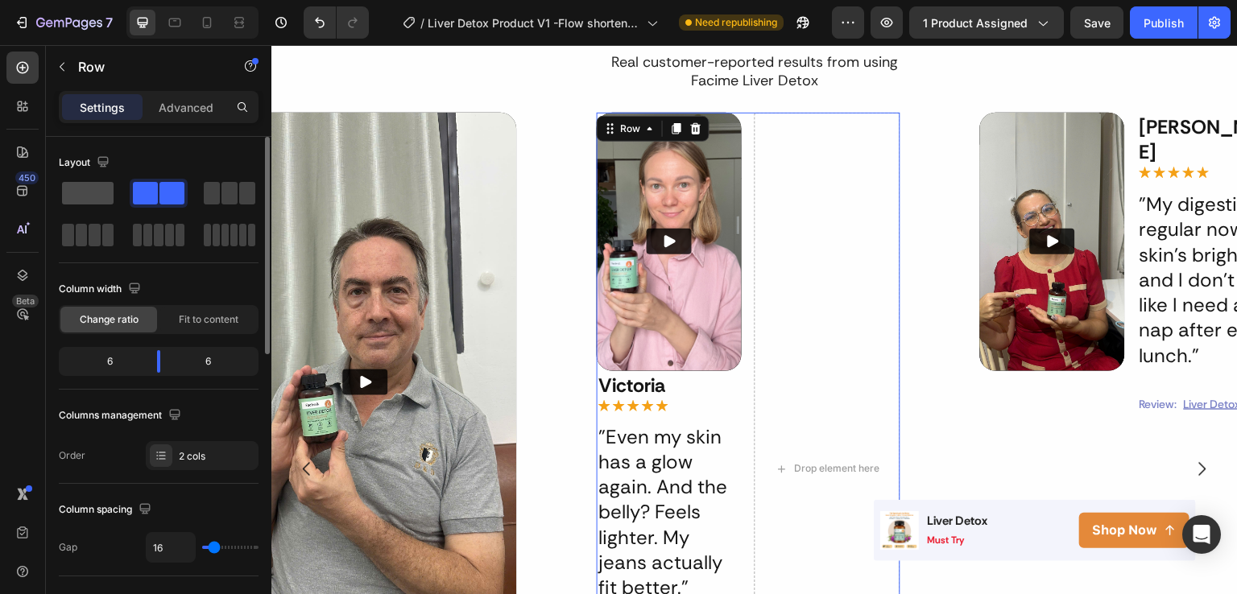
click at [94, 194] on span at bounding box center [88, 193] width 52 height 23
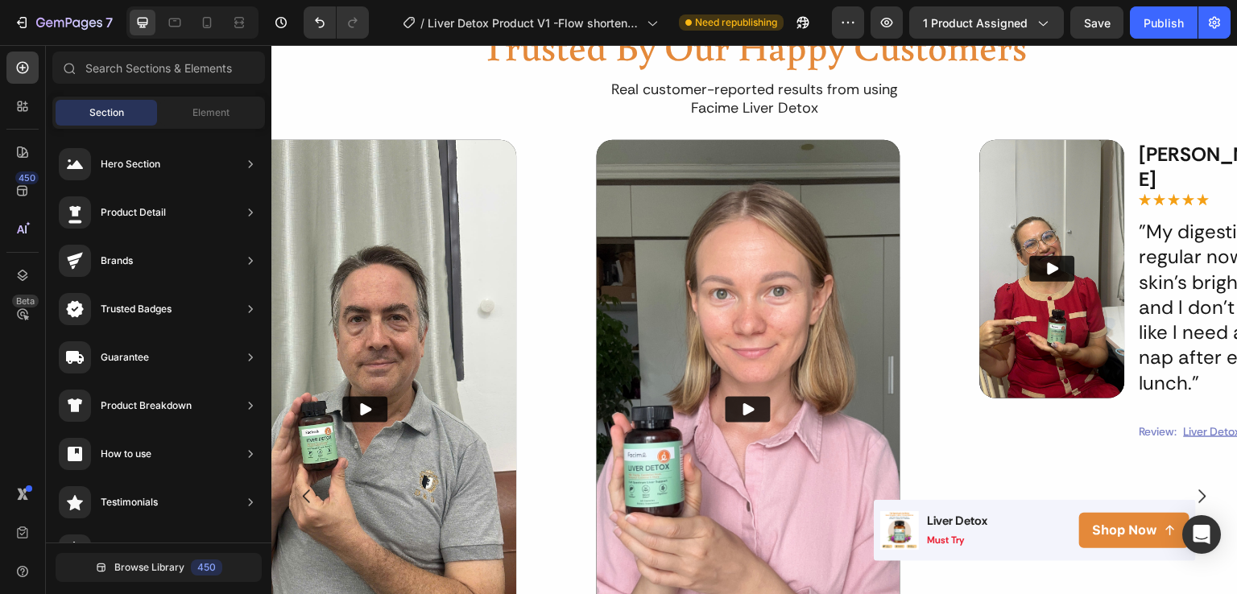
scroll to position [1001, 0]
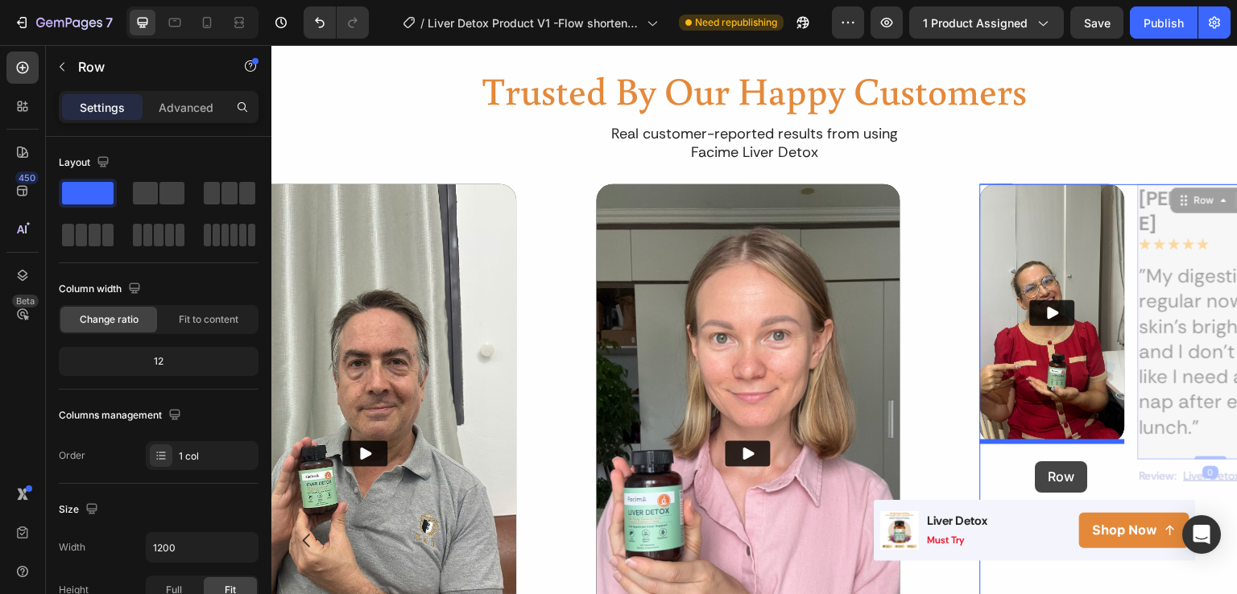
drag, startPoint x: 1140, startPoint y: 416, endPoint x: 1036, endPoint y: 462, distance: 114.0
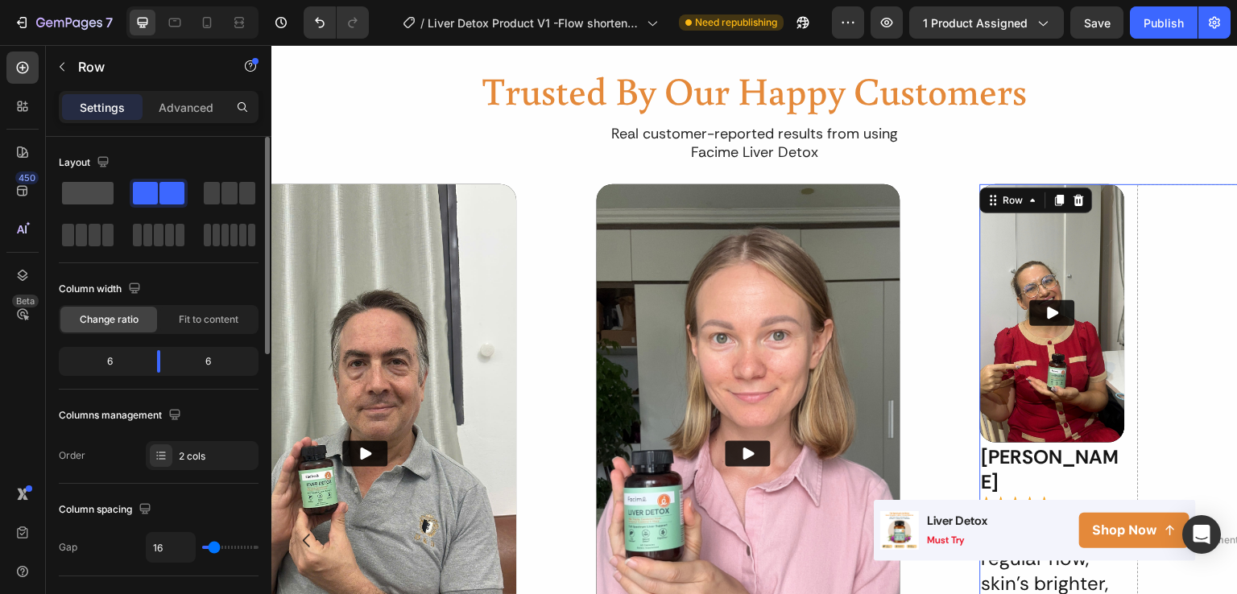
click at [87, 192] on span at bounding box center [88, 193] width 52 height 23
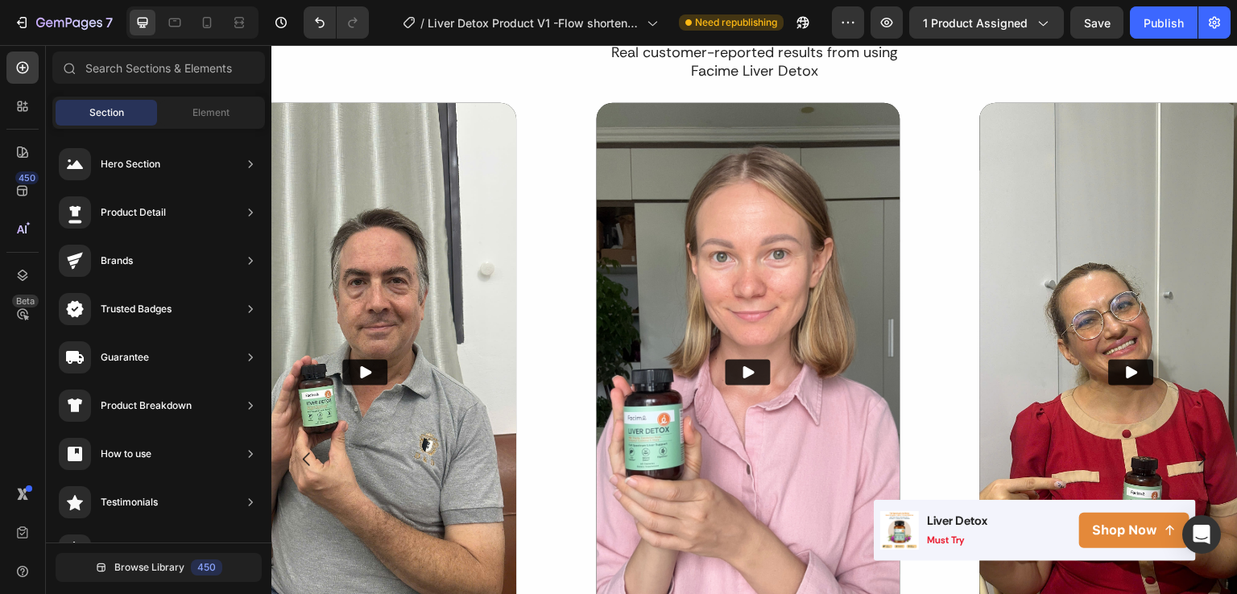
scroll to position [1004, 0]
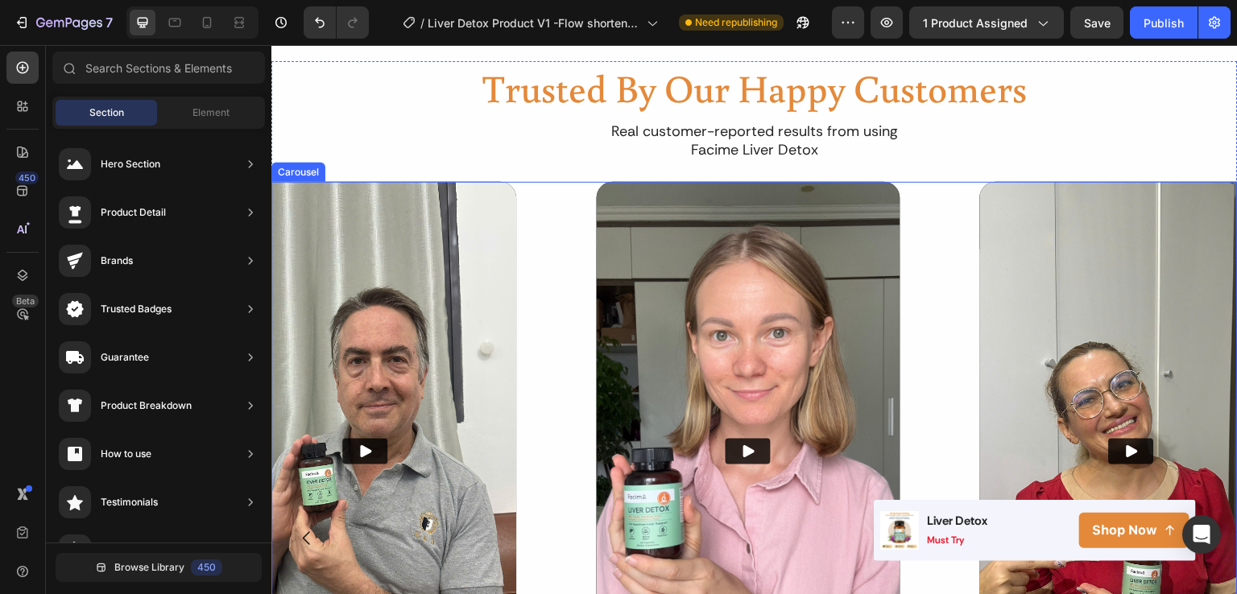
click at [548, 241] on div "Video [PERSON_NAME] Text Block Icon Icon Icon Icon Icon Icon List "My digestion…" at bounding box center [365, 539] width 379 height 714
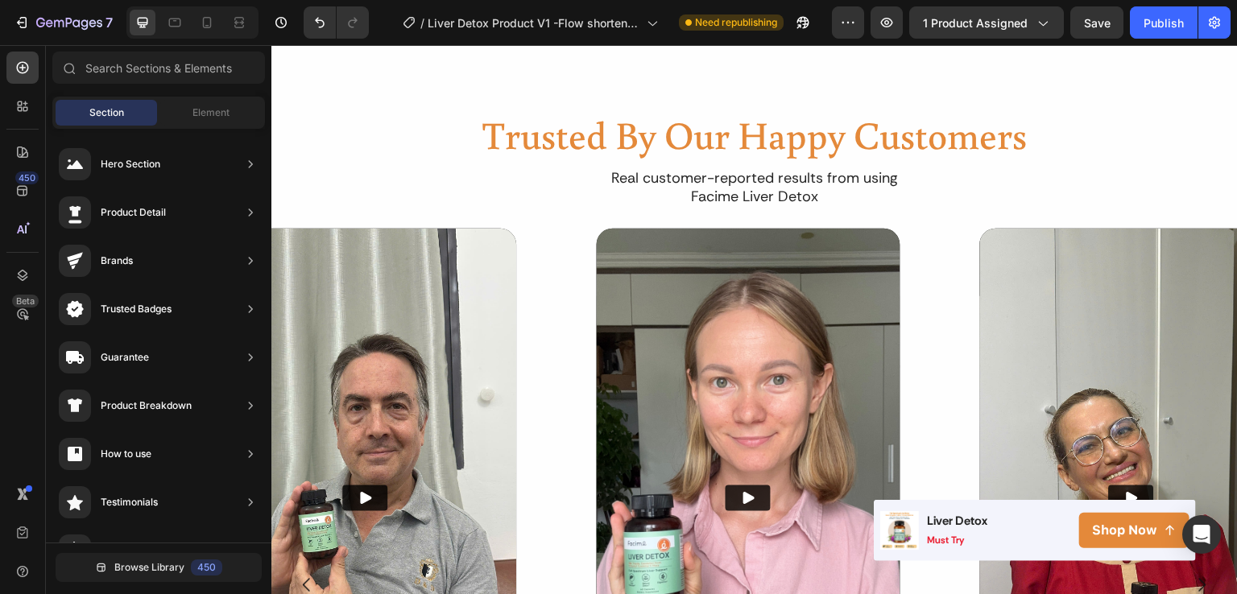
scroll to position [948, 0]
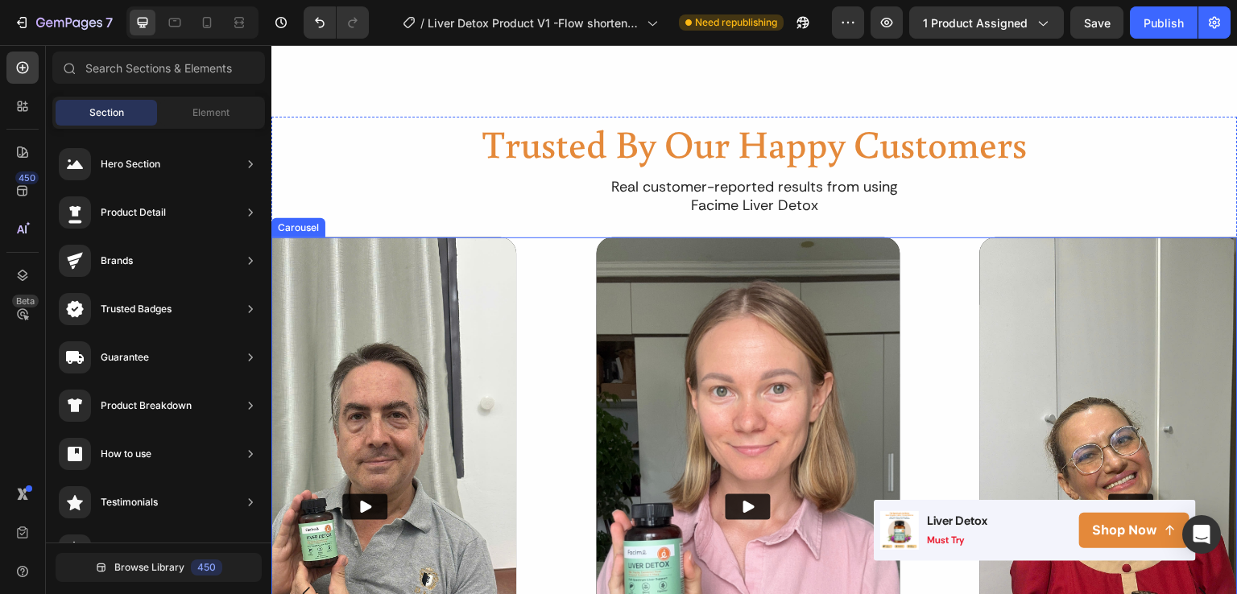
click at [546, 268] on div "Video [PERSON_NAME] Text Block Icon Icon Icon Icon Icon Icon List "My digestion…" at bounding box center [365, 595] width 379 height 714
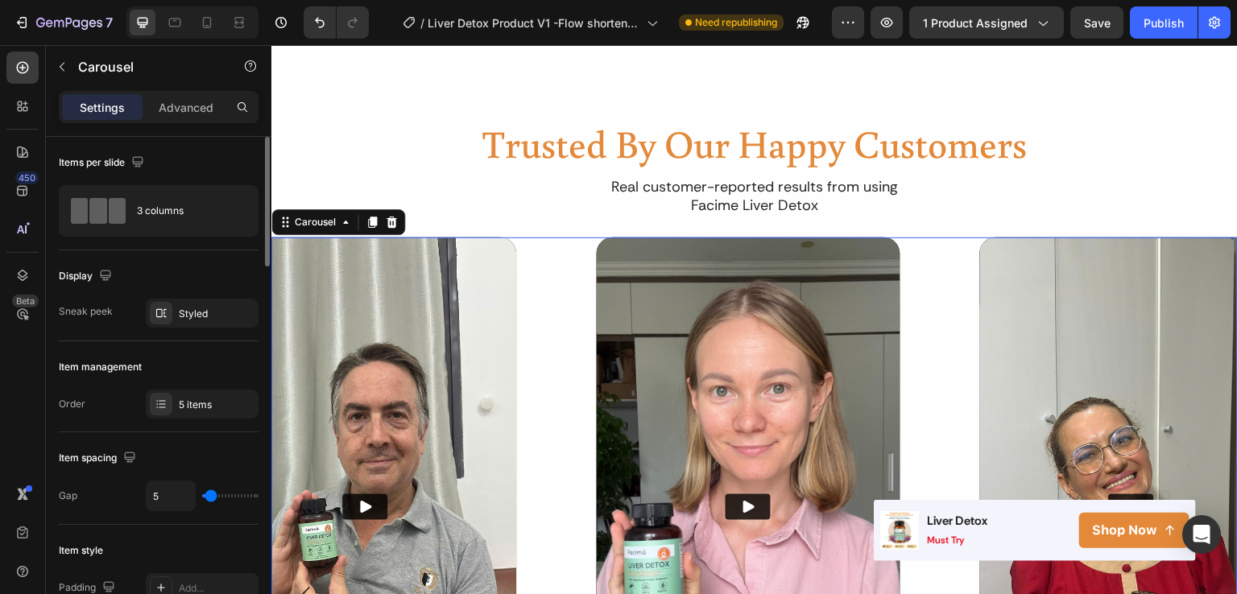
type input "0"
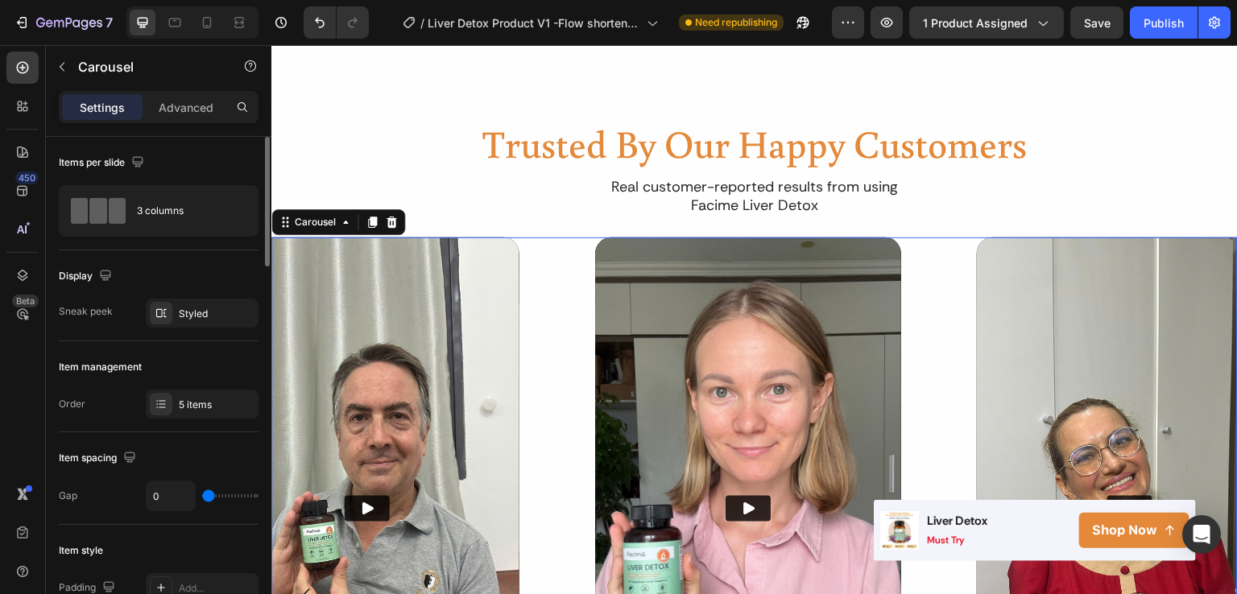
drag, startPoint x: 209, startPoint y: 494, endPoint x: 201, endPoint y: 493, distance: 8.9
click at [202, 495] on input "range" at bounding box center [230, 496] width 56 height 3
drag, startPoint x: 213, startPoint y: 495, endPoint x: 235, endPoint y: 495, distance: 22.6
type input "49"
click at [235, 495] on input "range" at bounding box center [230, 496] width 56 height 3
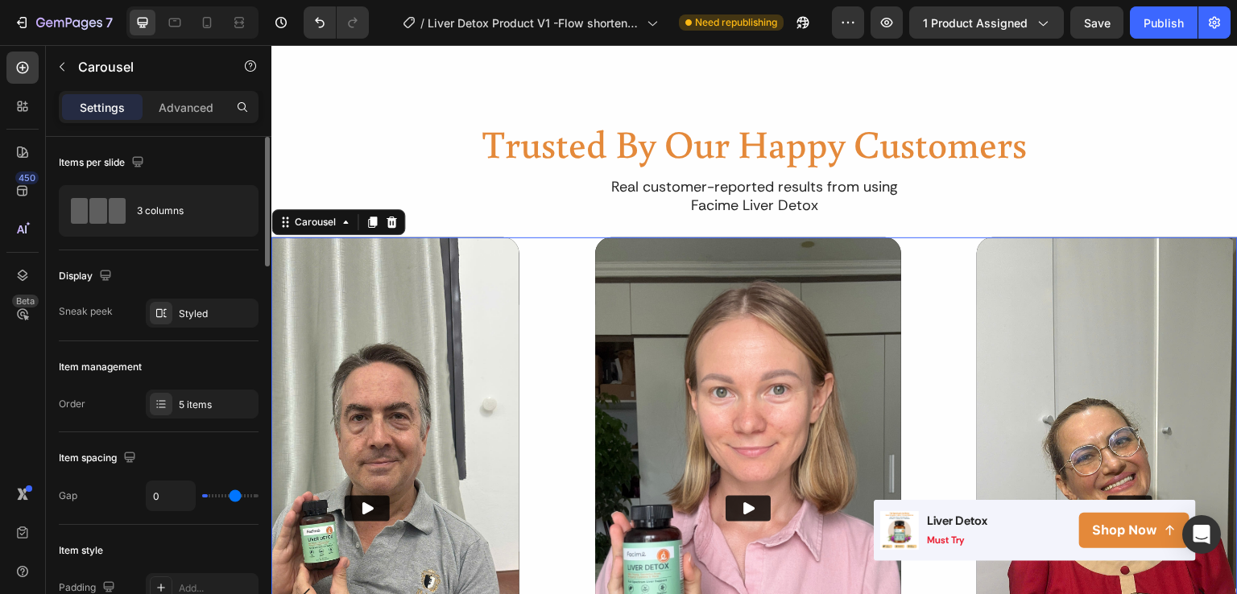
type input "49"
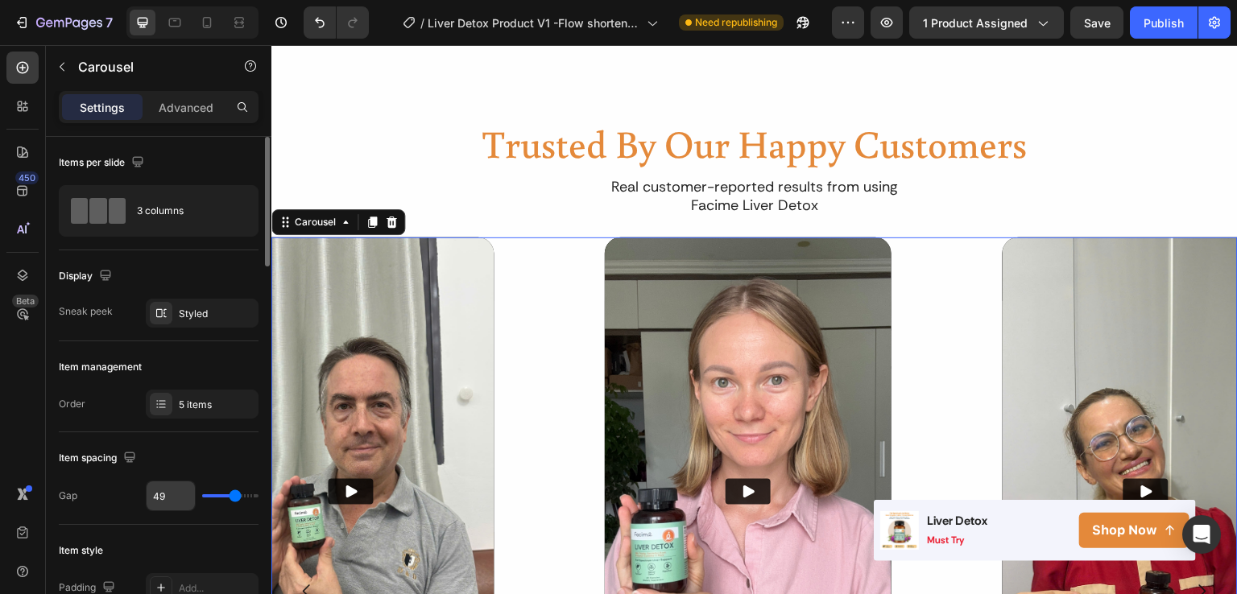
drag, startPoint x: 235, startPoint y: 495, endPoint x: 146, endPoint y: 490, distance: 89.6
type input "0"
click at [202, 495] on input "range" at bounding box center [230, 496] width 56 height 3
type input "0"
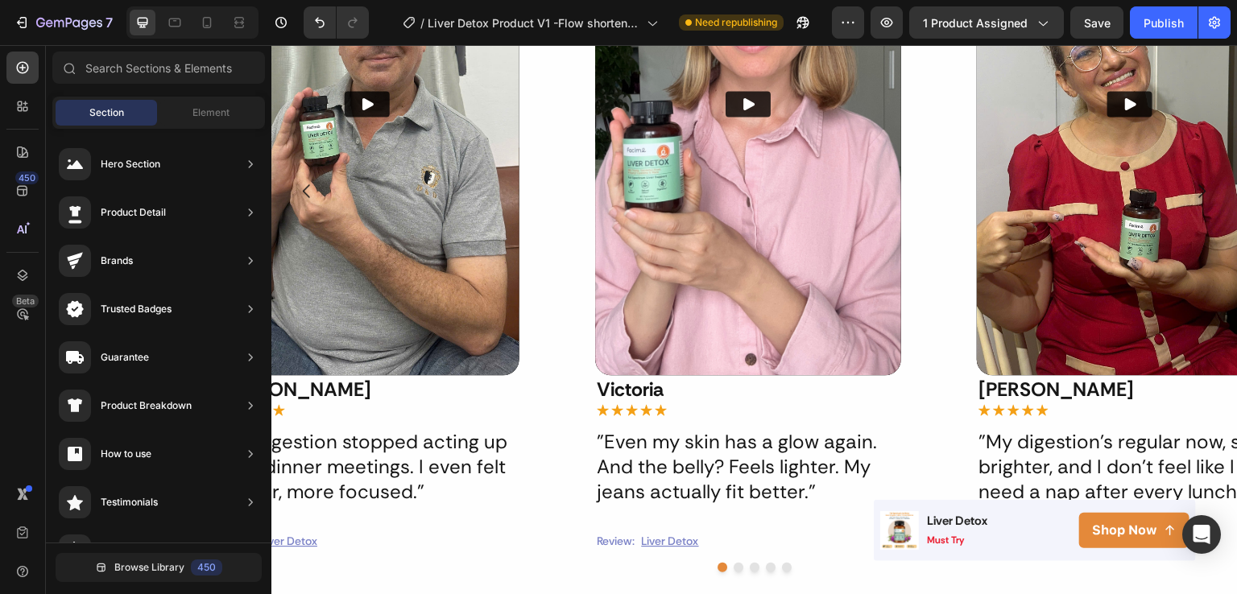
scroll to position [1582, 0]
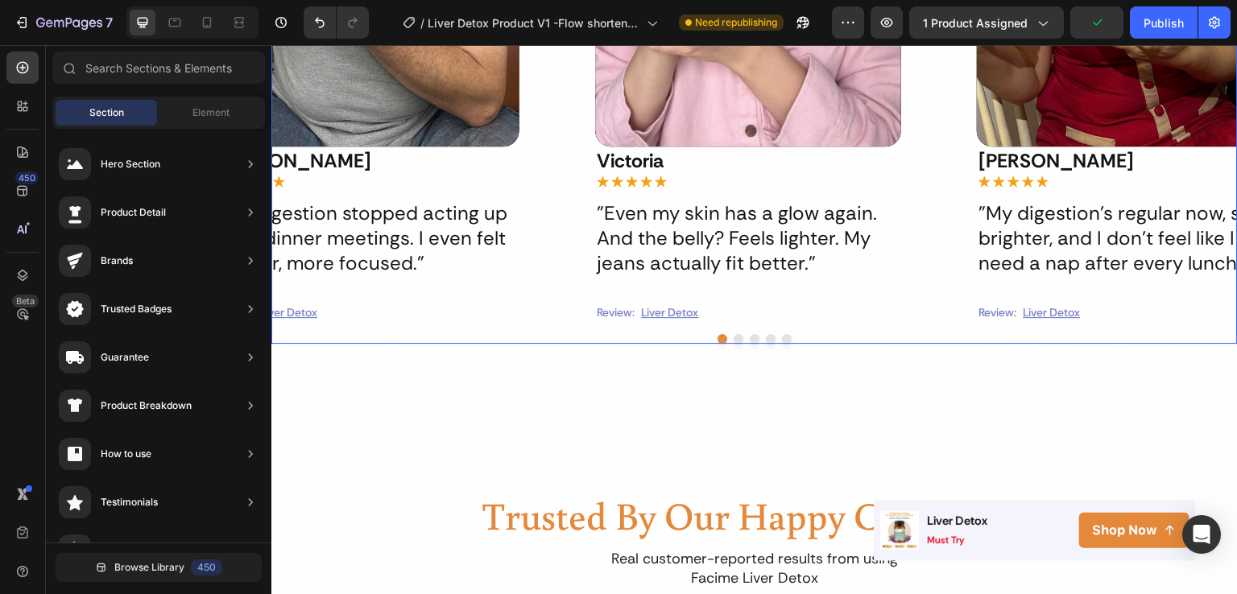
click at [735, 339] on button "Dot" at bounding box center [739, 339] width 10 height 10
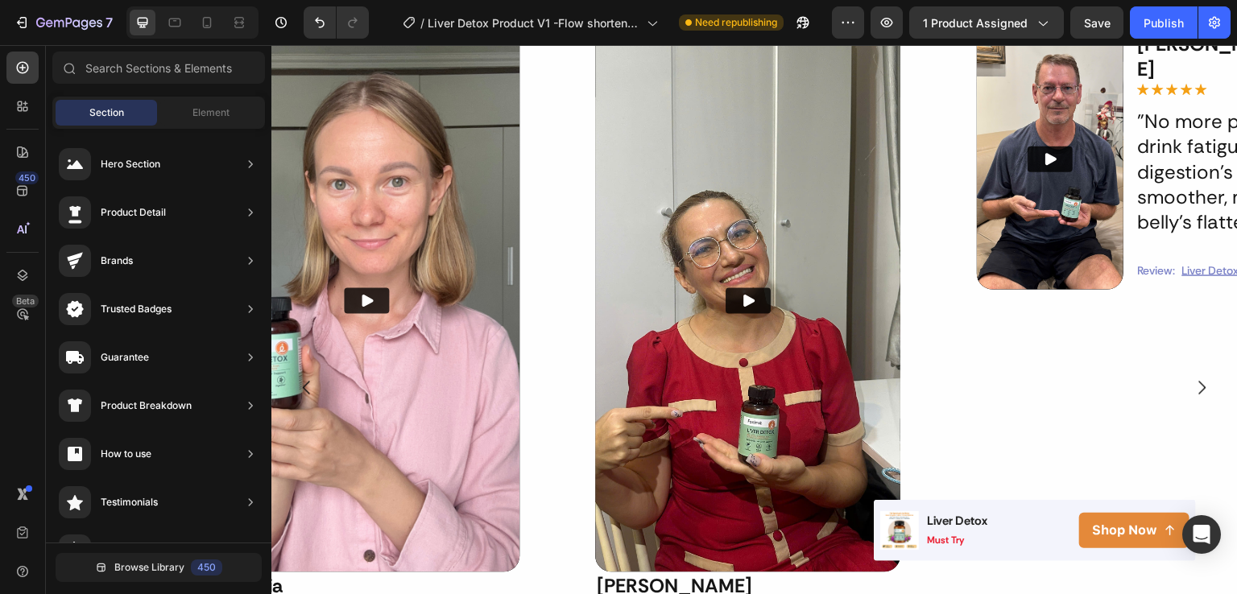
scroll to position [1227, 0]
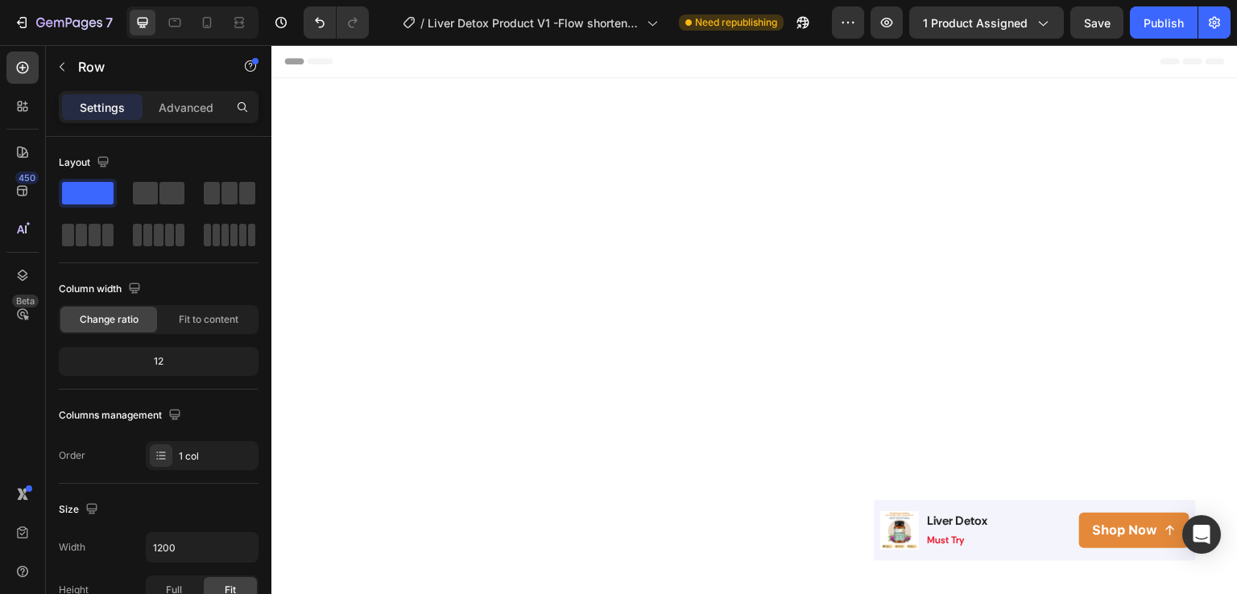
scroll to position [1227, 0]
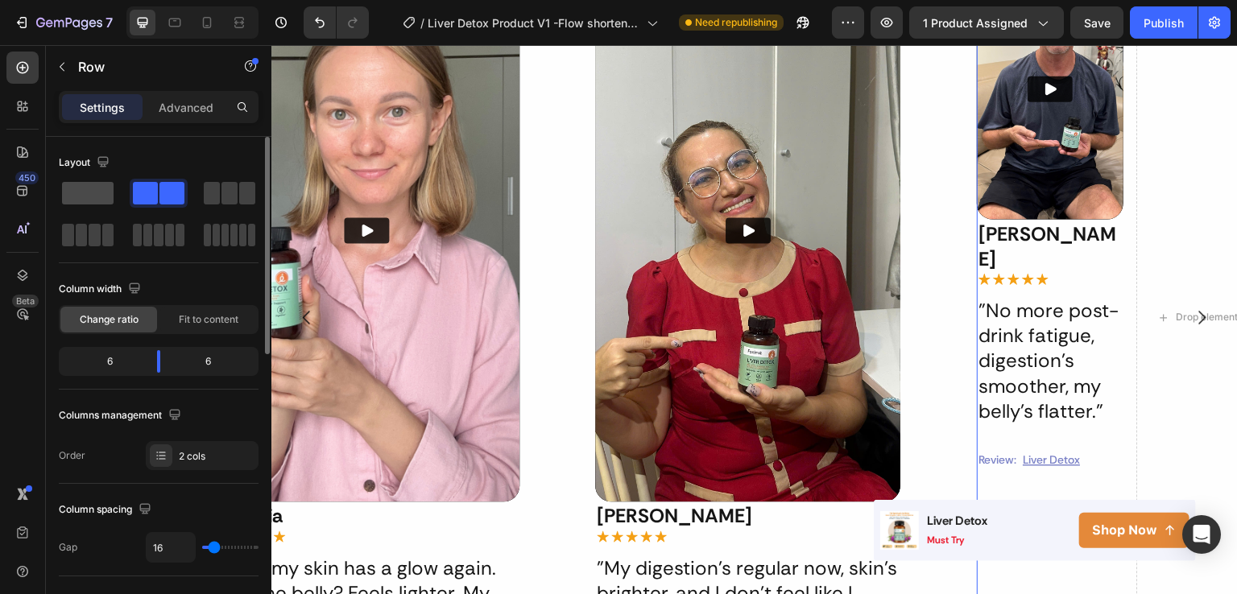
click at [88, 191] on span at bounding box center [88, 193] width 52 height 23
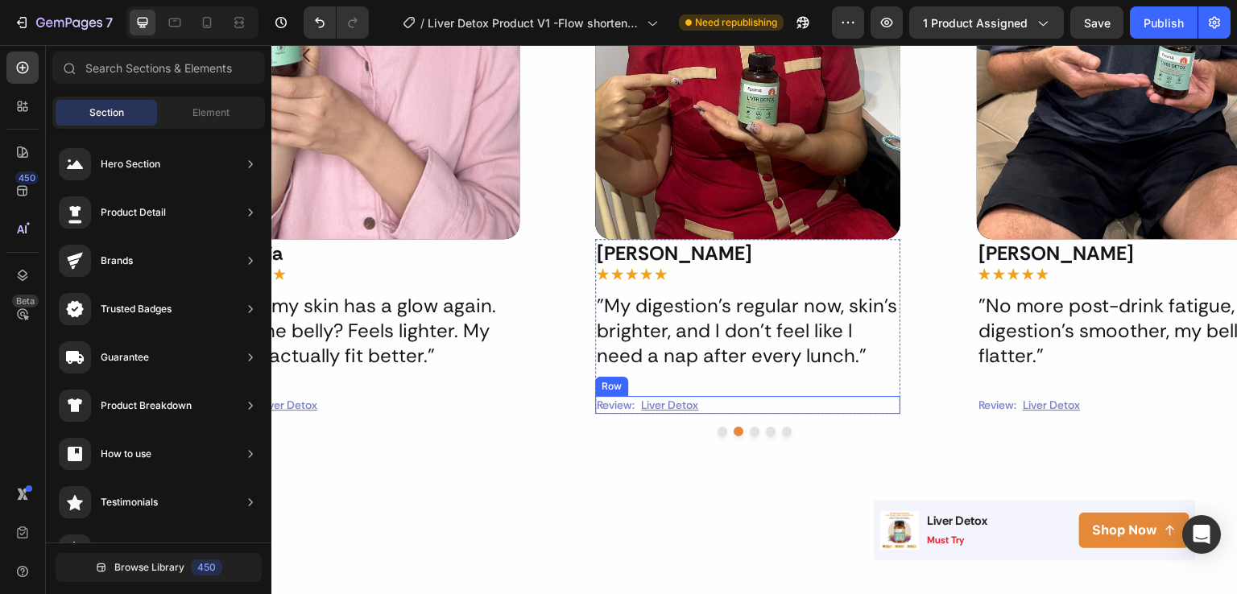
scroll to position [1578, 0]
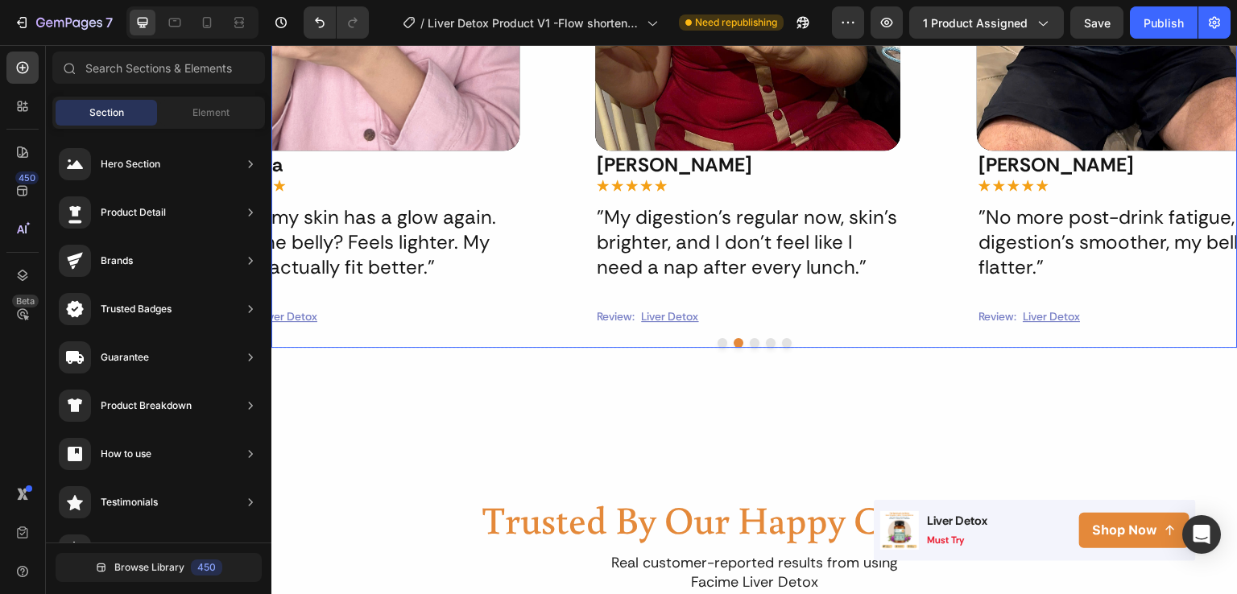
click at [751, 340] on button "Dot" at bounding box center [755, 343] width 10 height 10
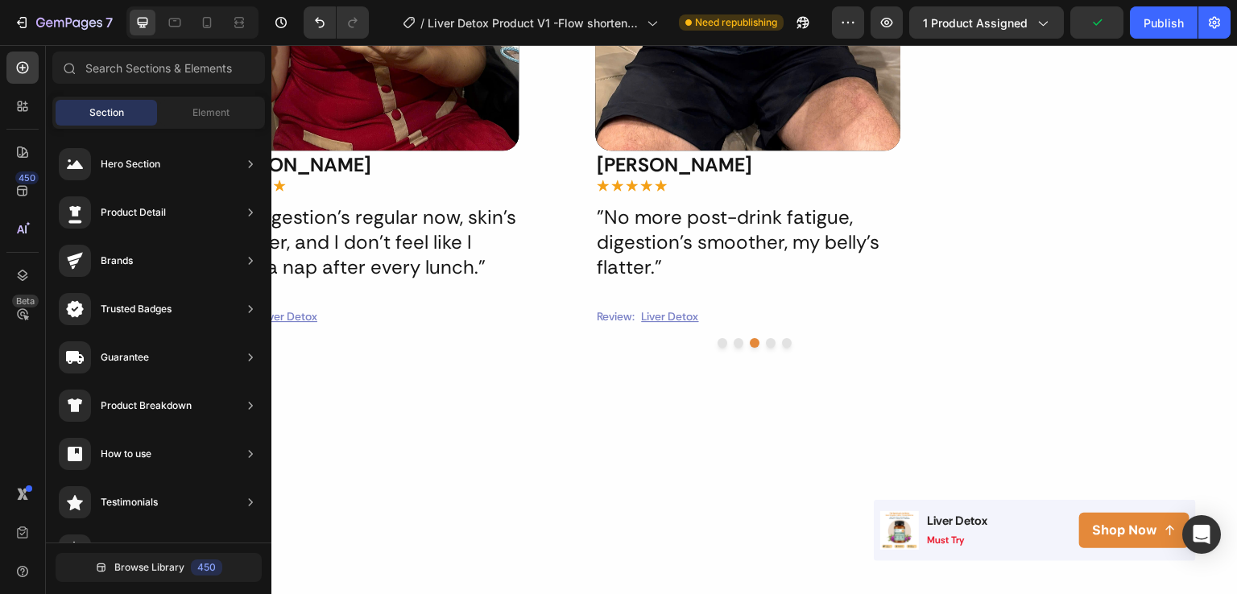
scroll to position [1019, 0]
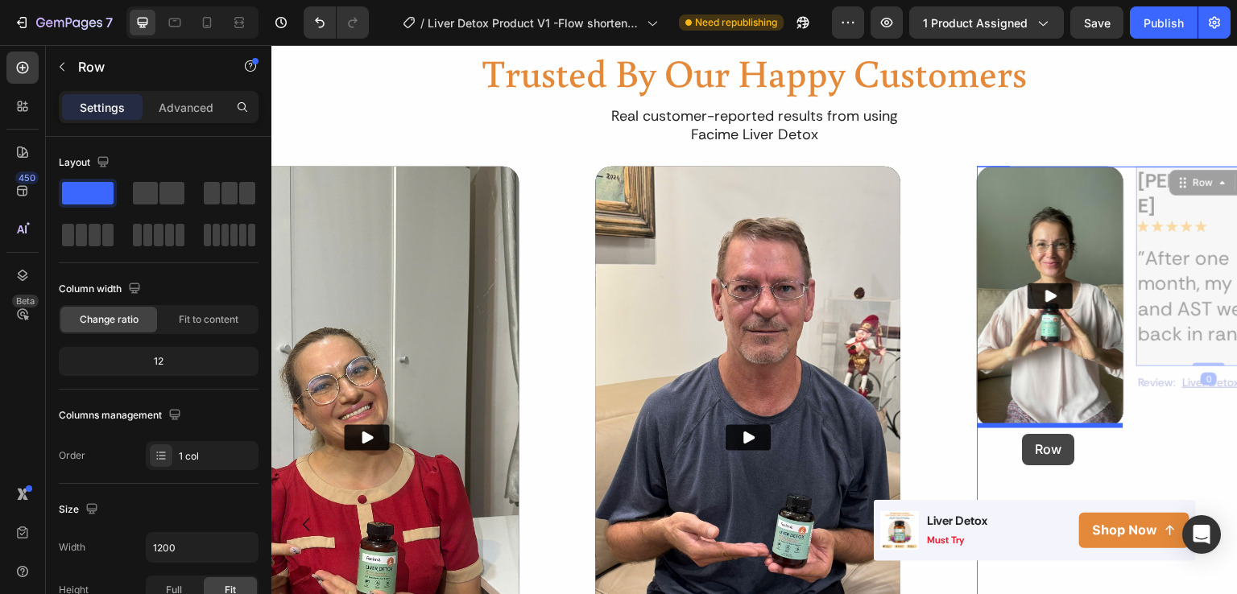
drag, startPoint x: 1150, startPoint y: 334, endPoint x: 1023, endPoint y: 434, distance: 161.8
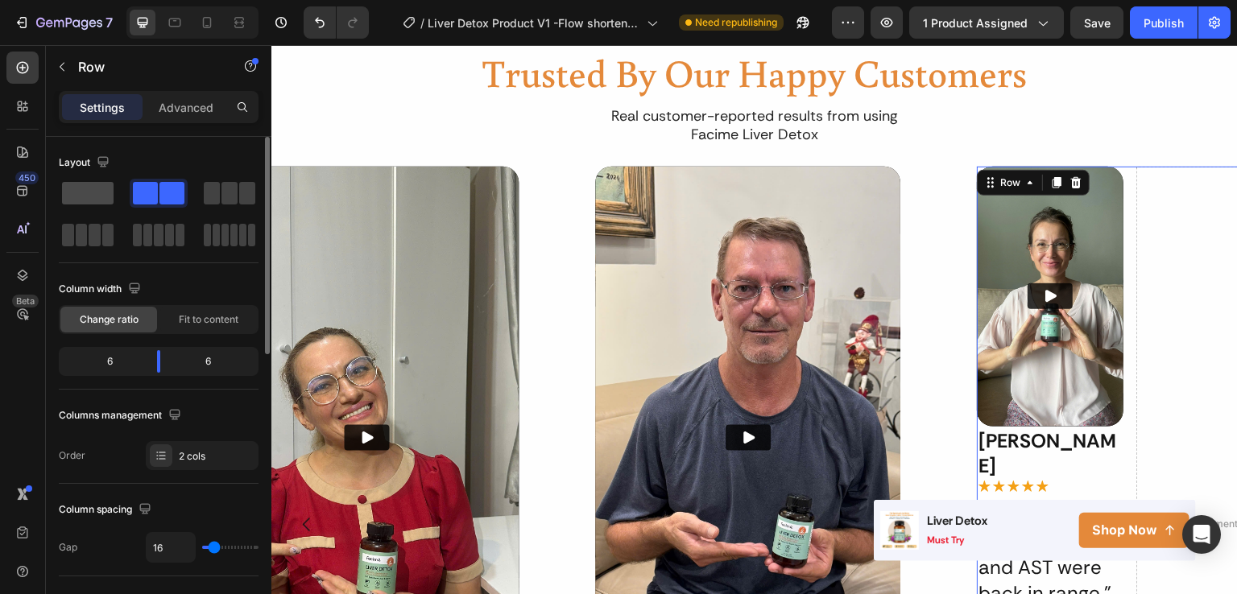
click at [93, 201] on span at bounding box center [88, 193] width 52 height 23
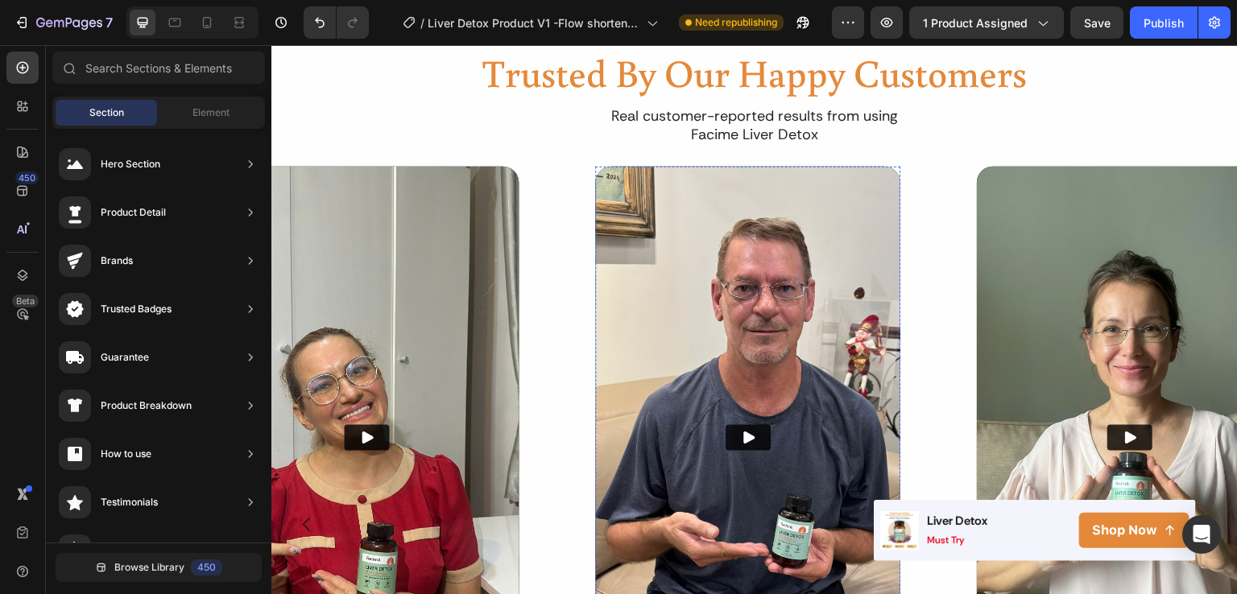
scroll to position [1573, 0]
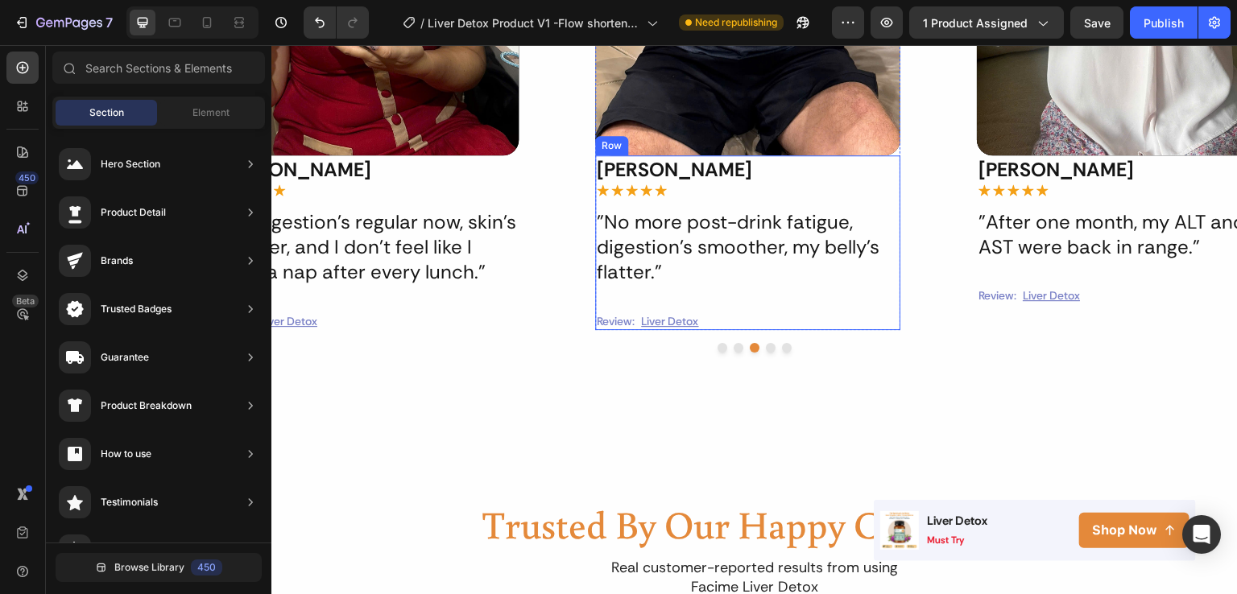
click at [766, 350] on button "Dot" at bounding box center [771, 348] width 10 height 10
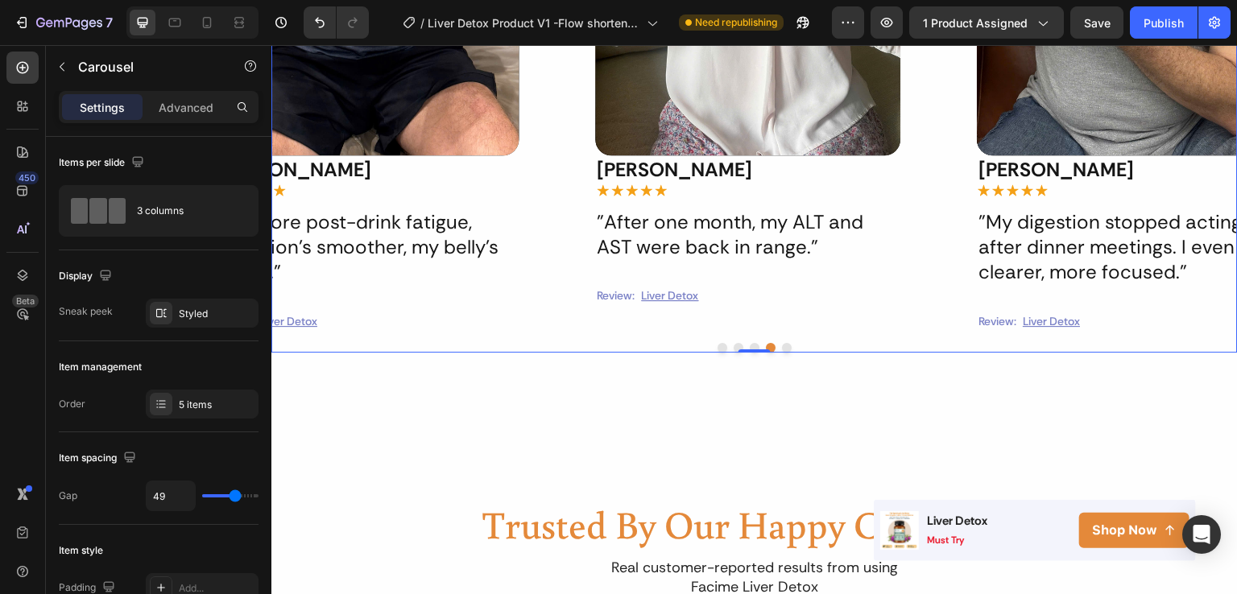
click at [782, 346] on button "Dot" at bounding box center [787, 348] width 10 height 10
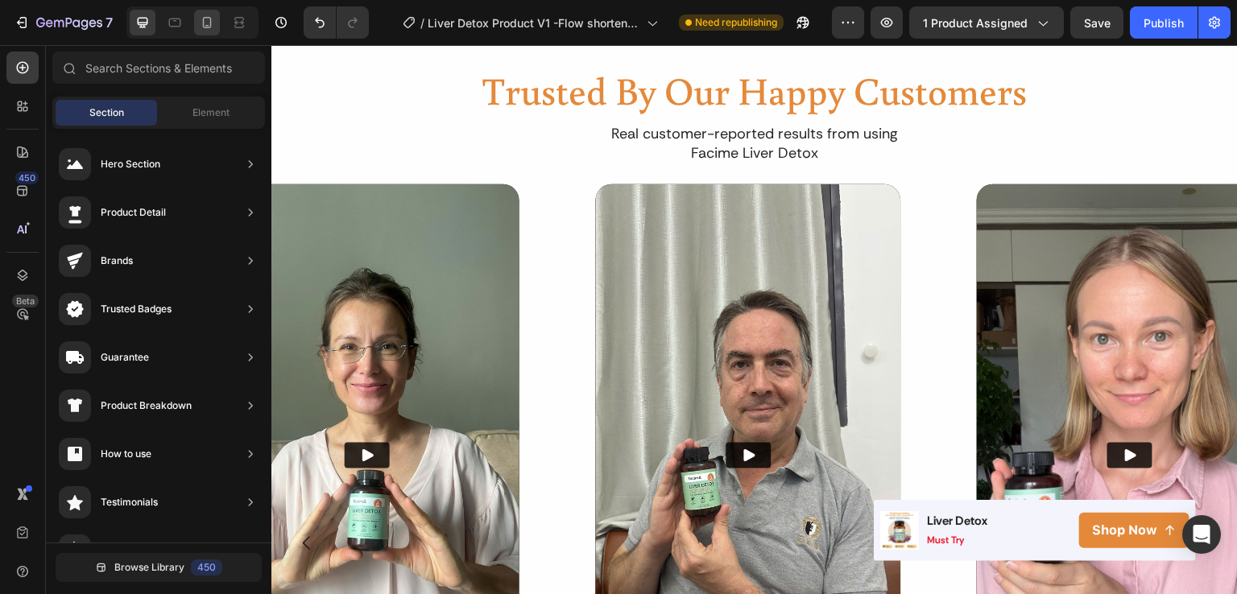
scroll to position [838, 0]
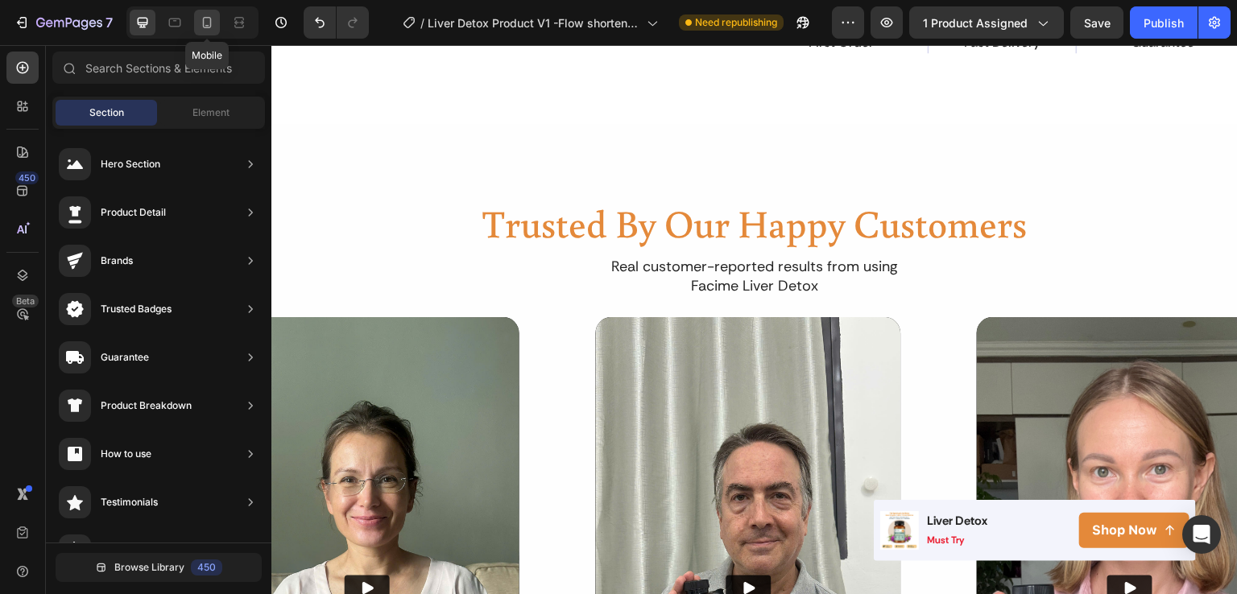
click at [203, 26] on icon at bounding box center [207, 22] width 9 height 11
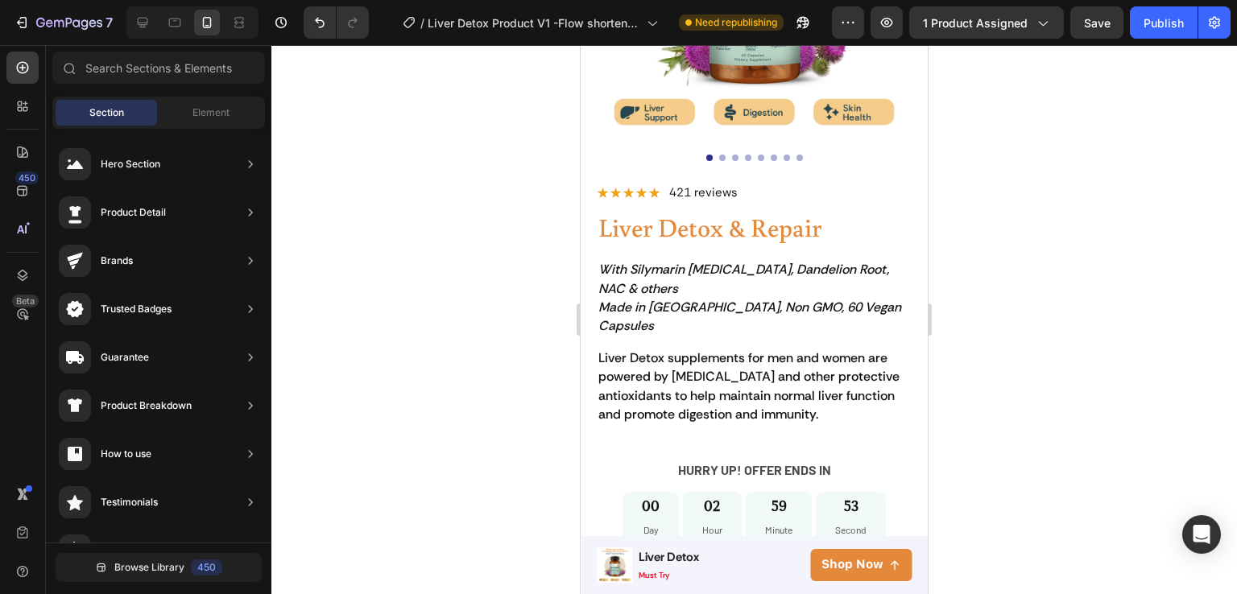
scroll to position [298, 0]
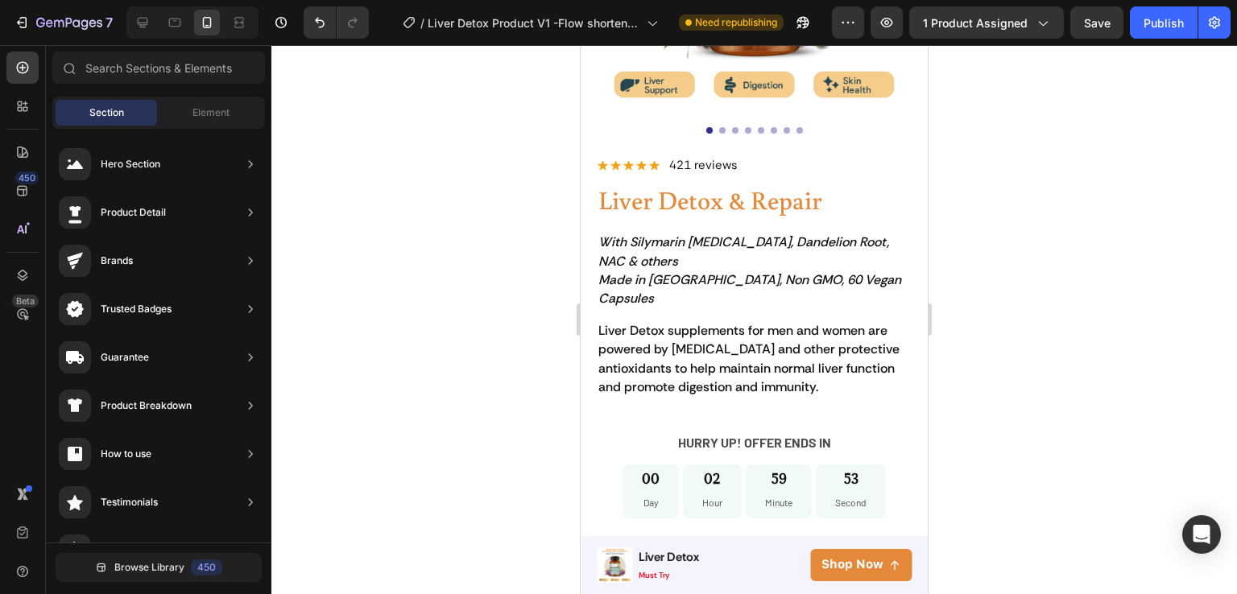
drag, startPoint x: 924, startPoint y: 117, endPoint x: 1518, endPoint y: 144, distance: 595.0
click at [817, 241] on p "With Silymarin [MEDICAL_DATA], Dandelion Root, NAC & others" at bounding box center [754, 252] width 312 height 38
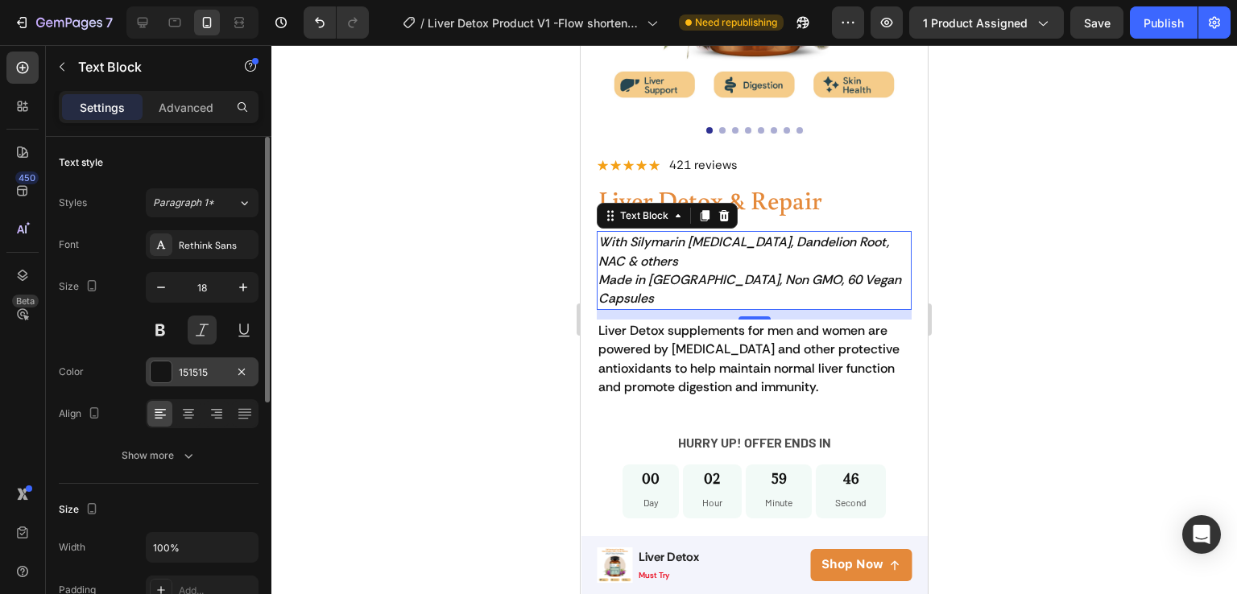
click at [170, 365] on div at bounding box center [161, 372] width 21 height 21
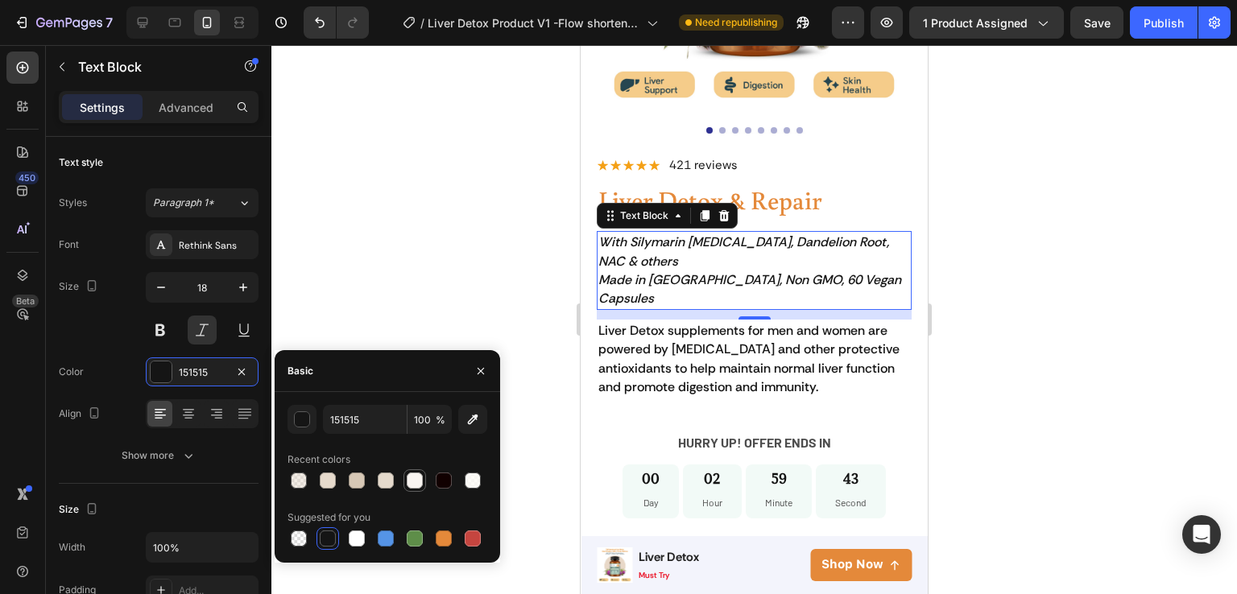
click at [419, 470] on div at bounding box center [415, 481] width 23 height 23
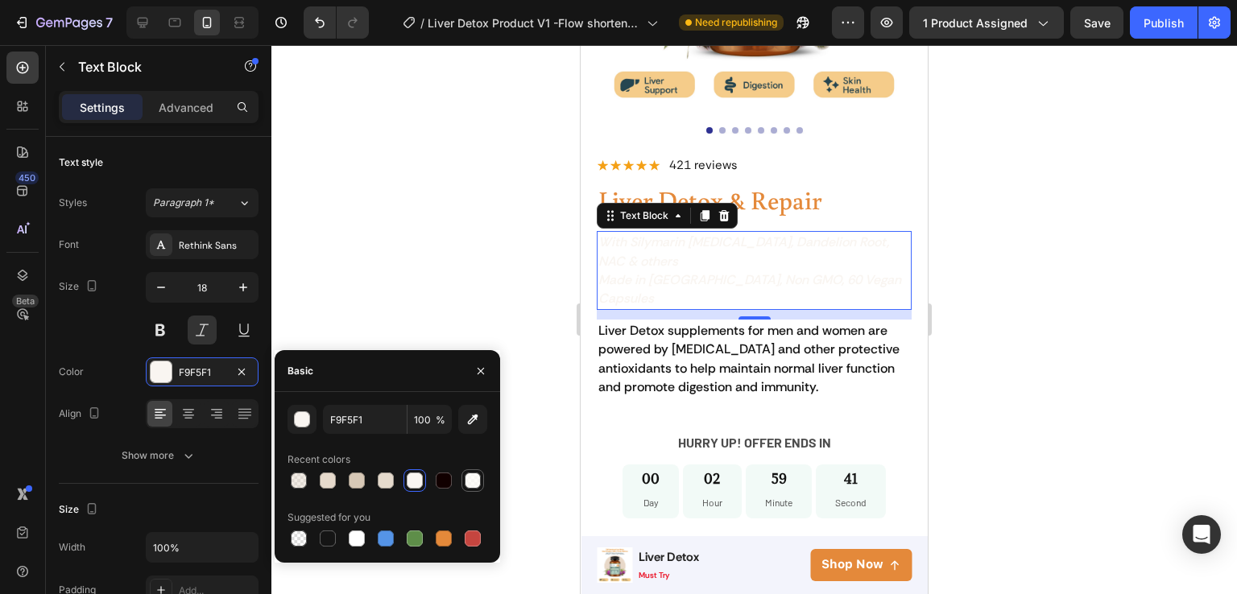
click at [476, 478] on div at bounding box center [473, 481] width 16 height 16
type input "FEFDF8"
type input "80"
type input "F9F5F1"
type input "100"
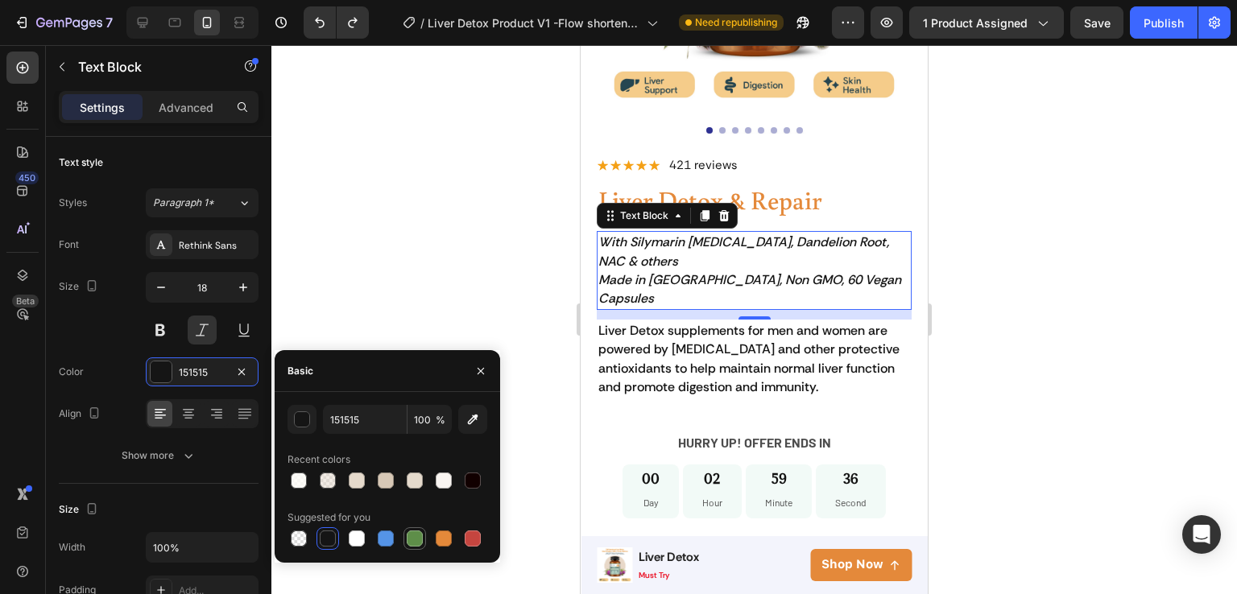
click at [417, 536] on div at bounding box center [415, 539] width 16 height 16
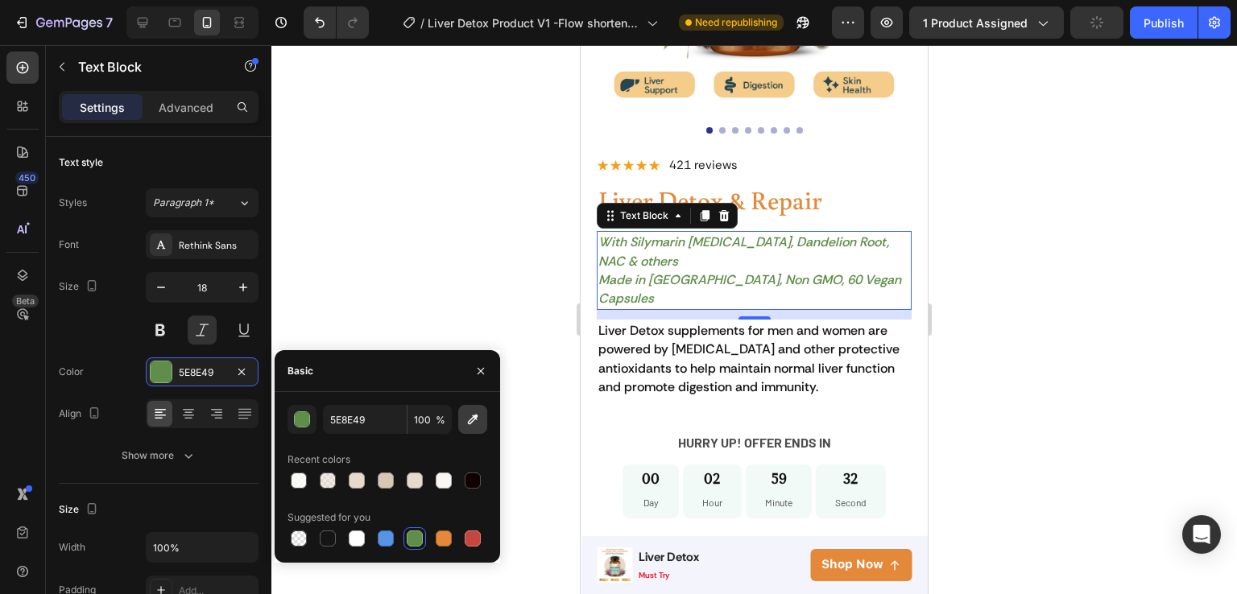
click at [477, 425] on icon "button" at bounding box center [473, 420] width 16 height 16
type input "00A36A"
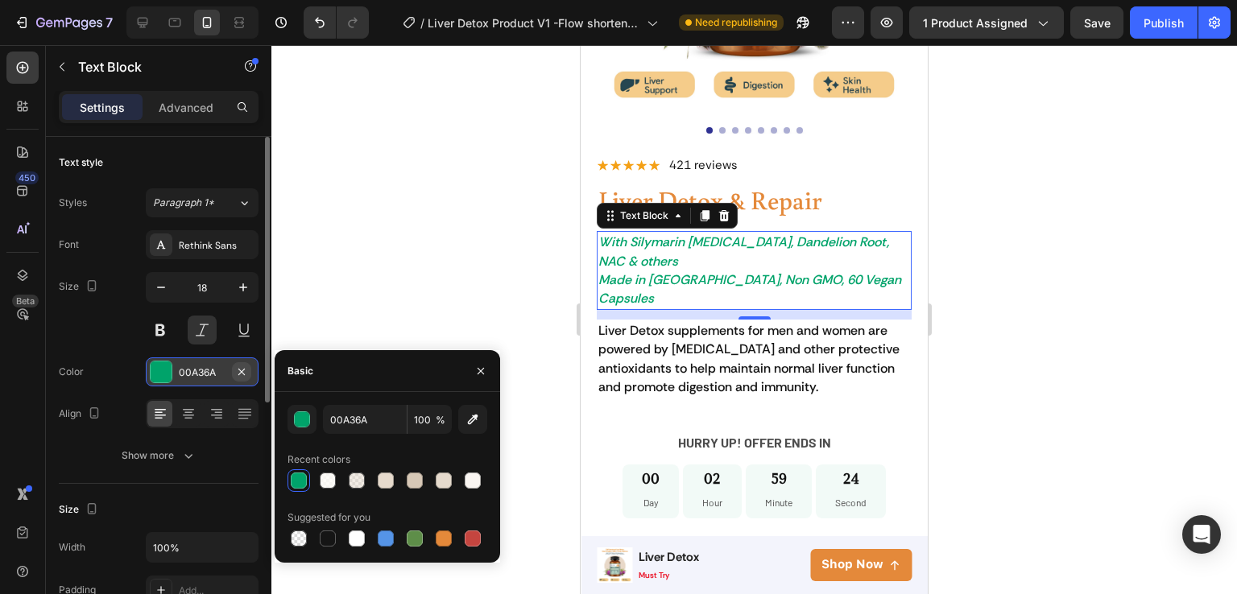
click at [244, 366] on icon "button" at bounding box center [241, 372] width 13 height 13
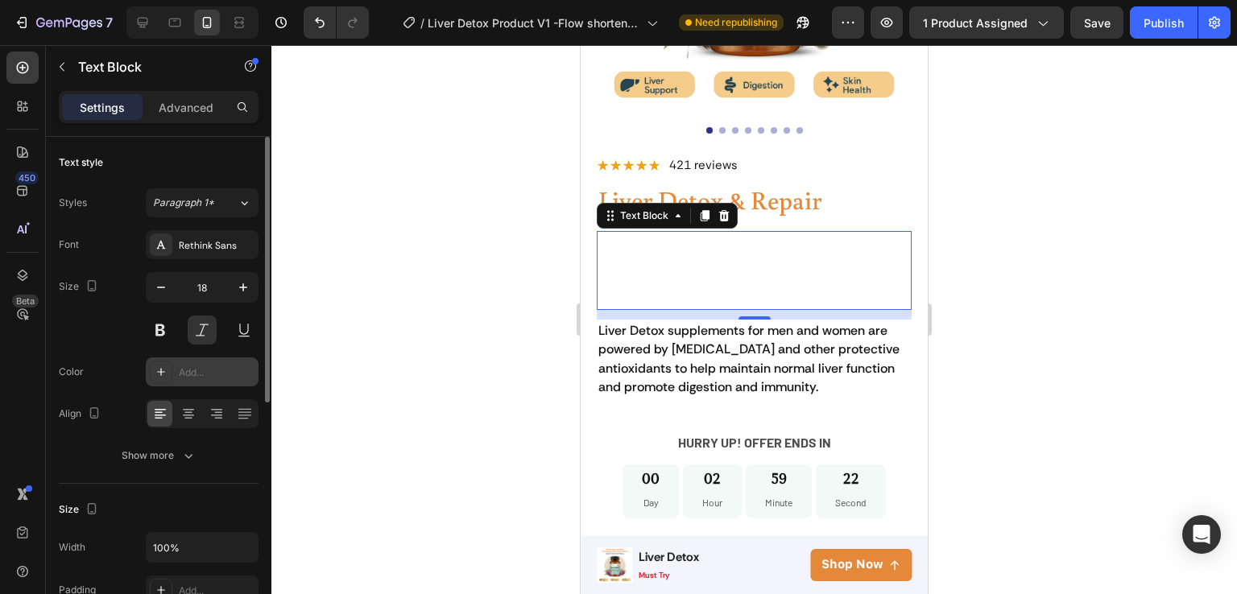
click at [323, 368] on div at bounding box center [754, 319] width 966 height 549
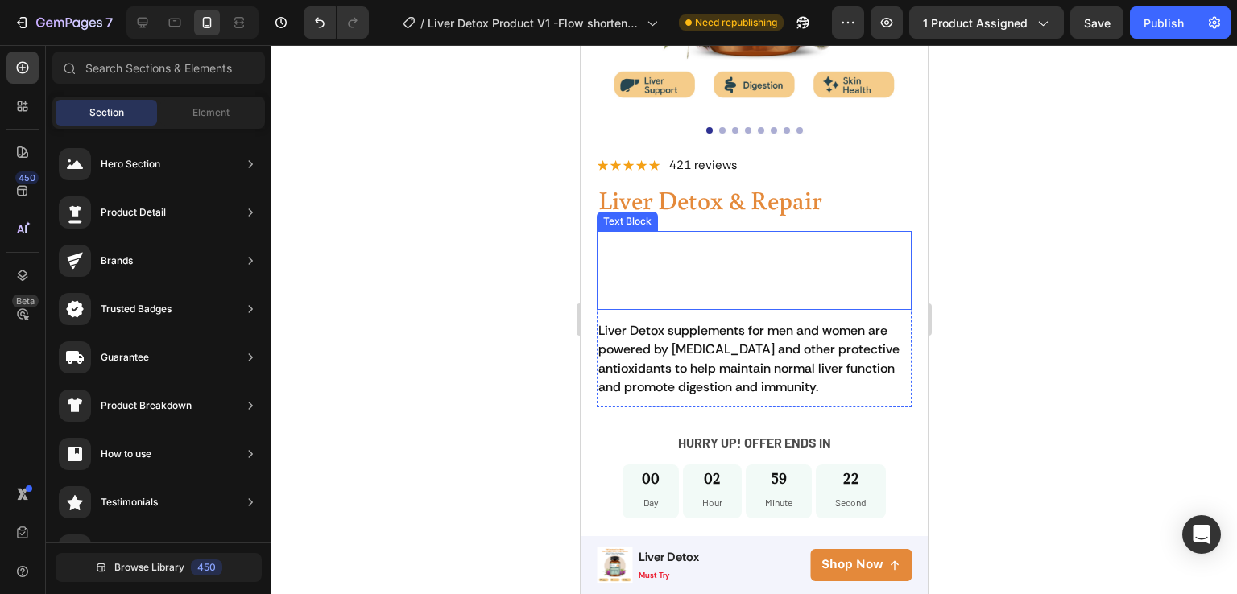
click at [682, 271] on span "Made in [GEOGRAPHIC_DATA], Non GMO, 60 Vegan Capsules" at bounding box center [749, 288] width 303 height 35
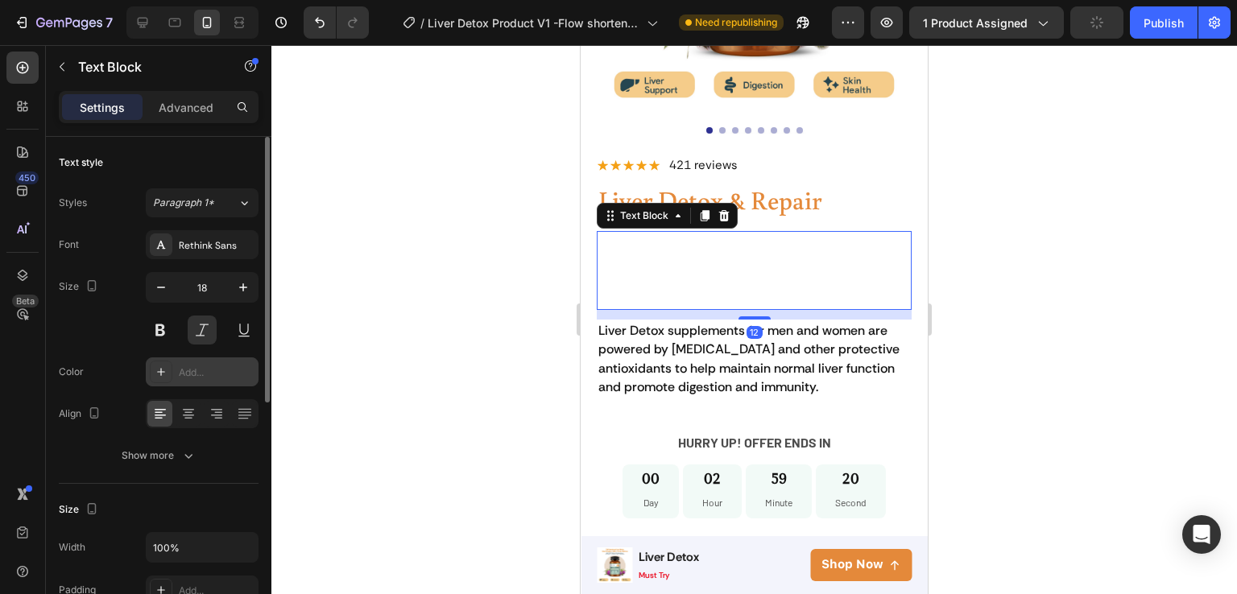
click at [168, 375] on div at bounding box center [161, 372] width 23 height 23
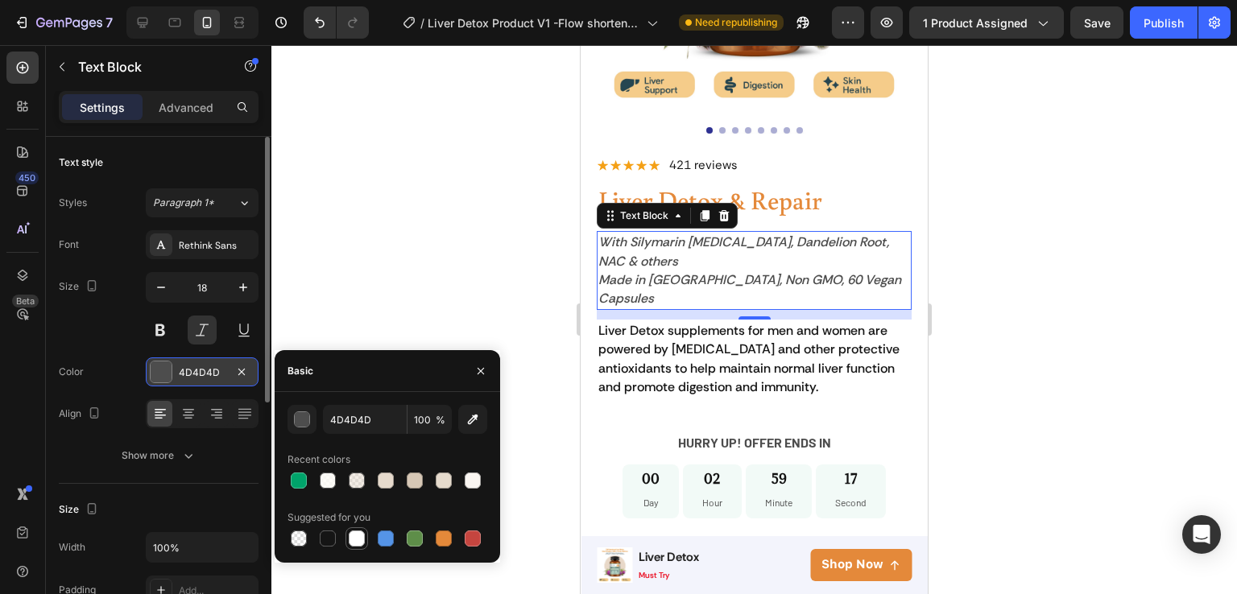
click at [354, 545] on div at bounding box center [357, 539] width 16 height 16
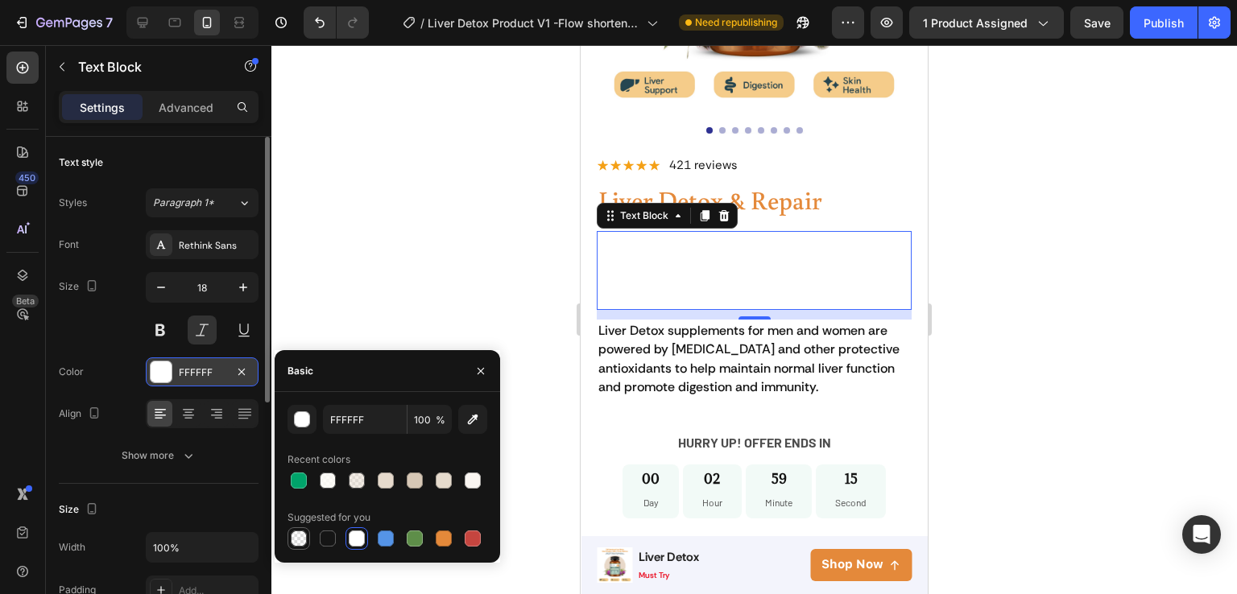
click at [289, 539] on div at bounding box center [298, 538] width 19 height 19
type input "000000"
type input "0"
click at [361, 536] on div at bounding box center [357, 539] width 16 height 16
type input "FFFFFF"
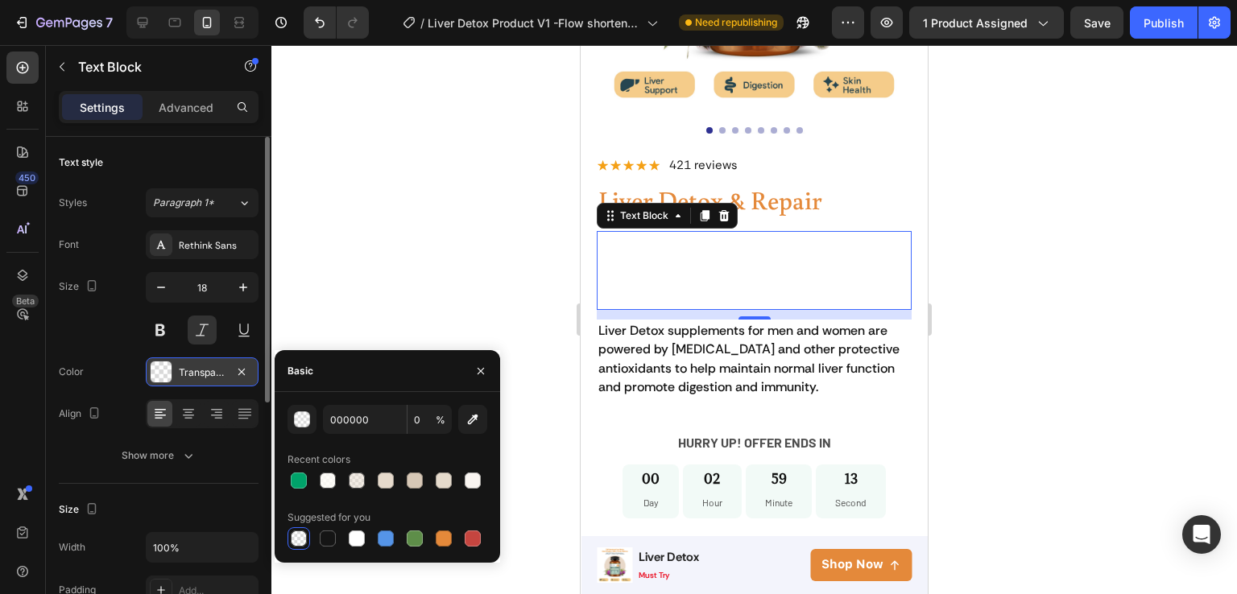
type input "100"
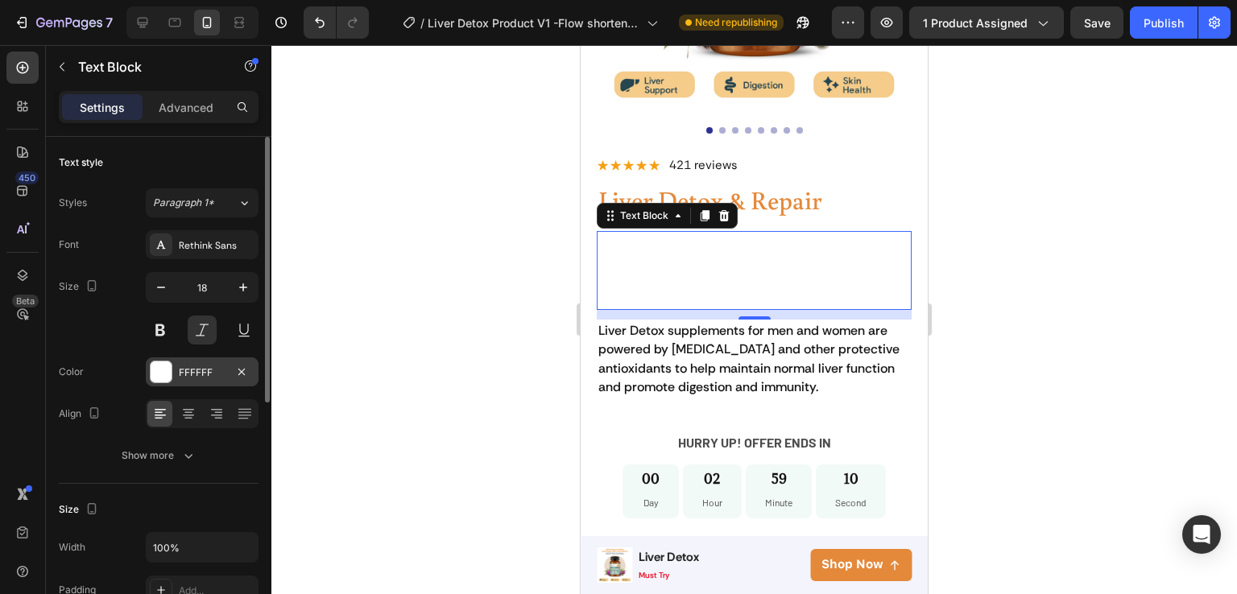
click at [532, 401] on div at bounding box center [754, 319] width 966 height 549
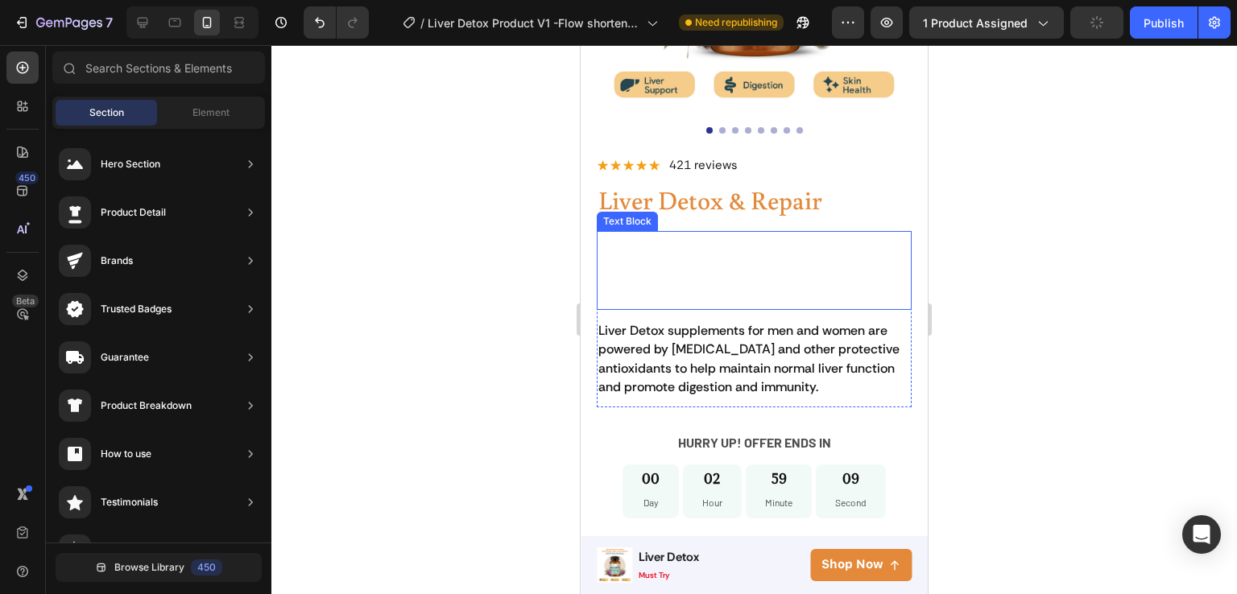
click at [675, 276] on span "Made in [GEOGRAPHIC_DATA], Non GMO, 60 Vegan Capsules" at bounding box center [749, 288] width 303 height 35
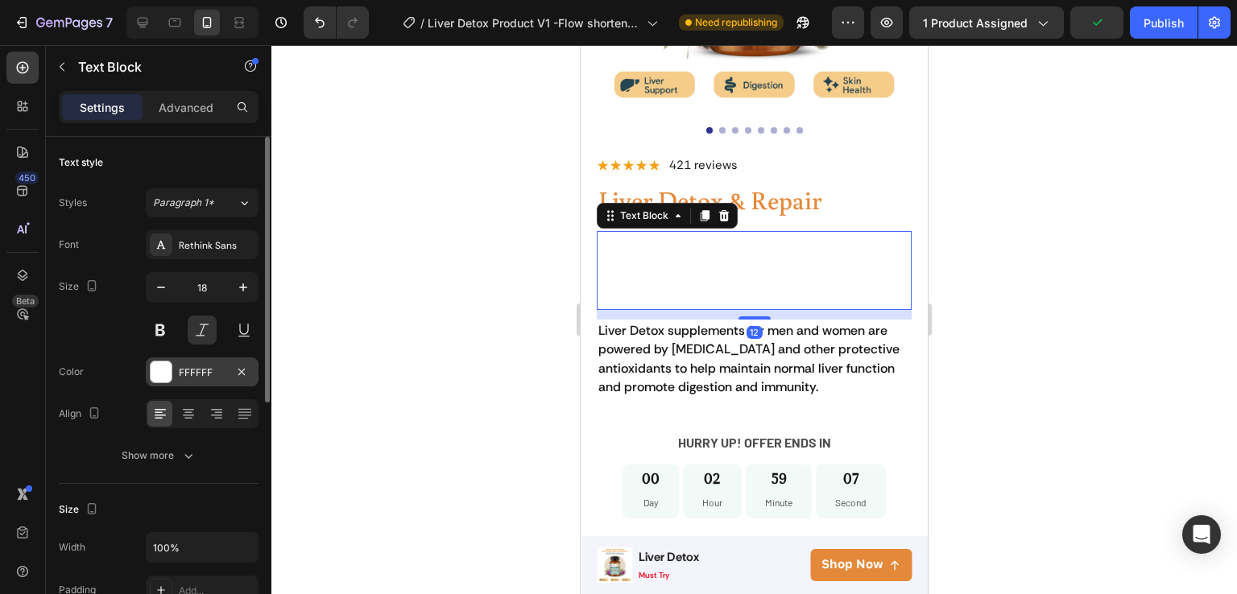
click at [201, 372] on div "FFFFFF" at bounding box center [202, 373] width 47 height 14
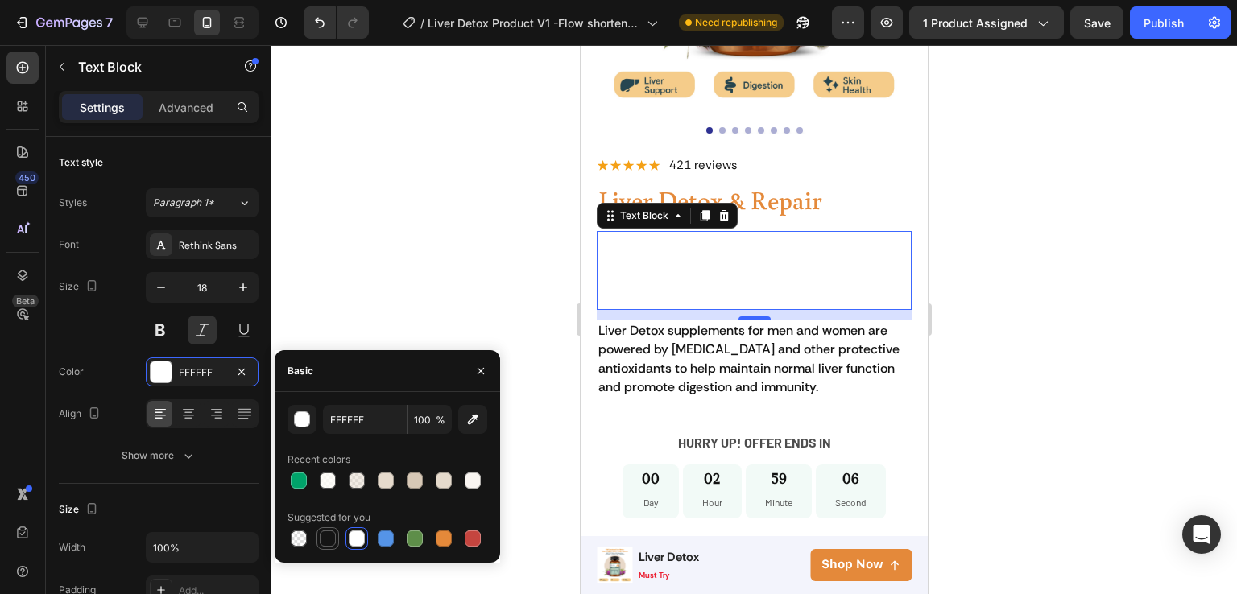
click at [324, 540] on div at bounding box center [328, 539] width 16 height 16
type input "151515"
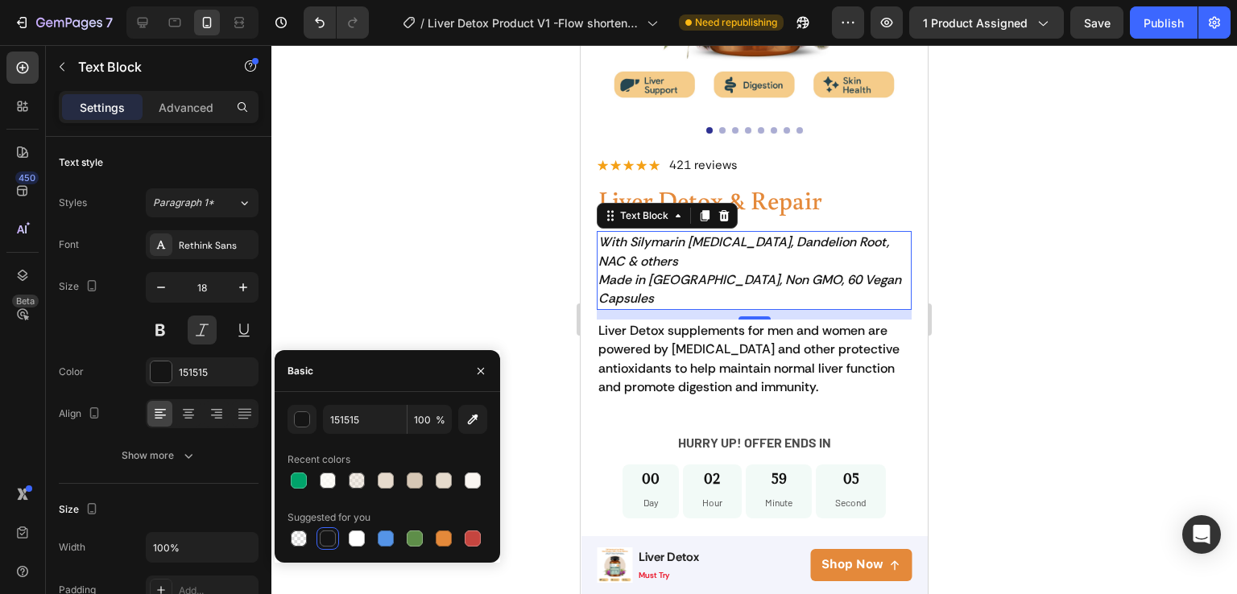
click at [544, 410] on div at bounding box center [754, 319] width 966 height 549
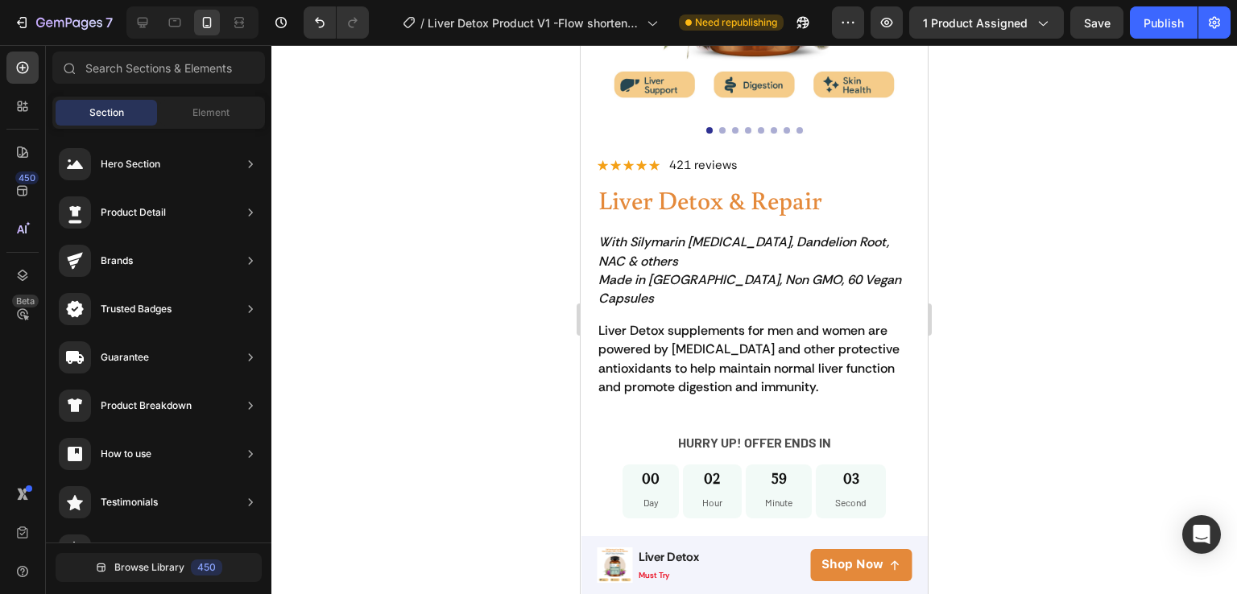
click at [1008, 327] on div at bounding box center [754, 319] width 966 height 549
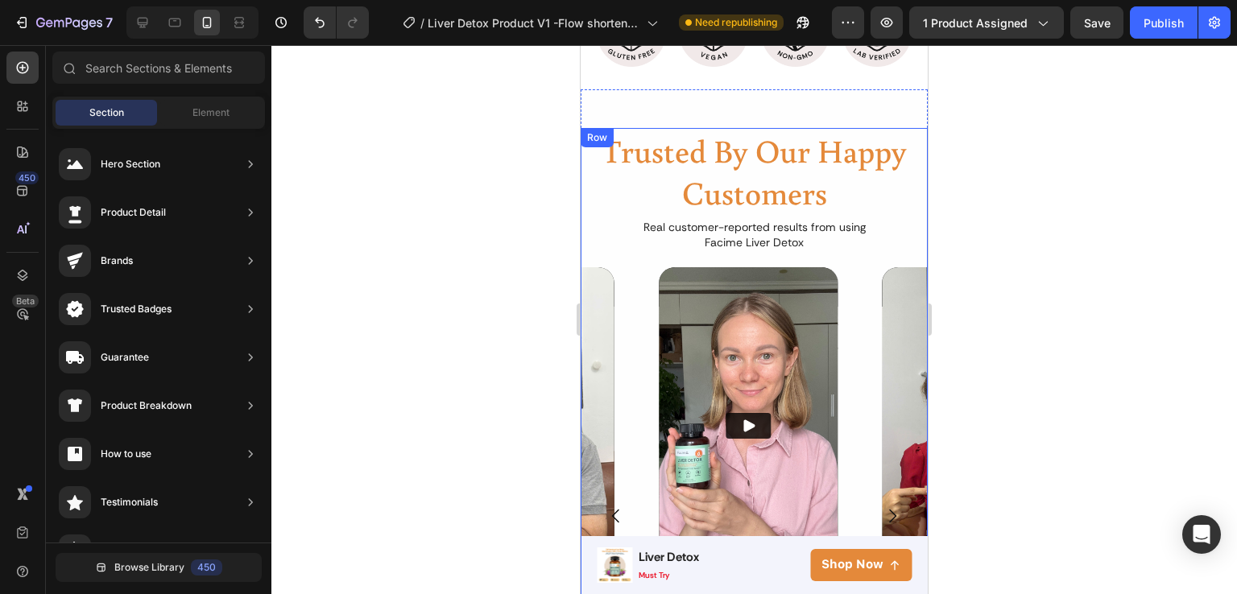
scroll to position [1282, 0]
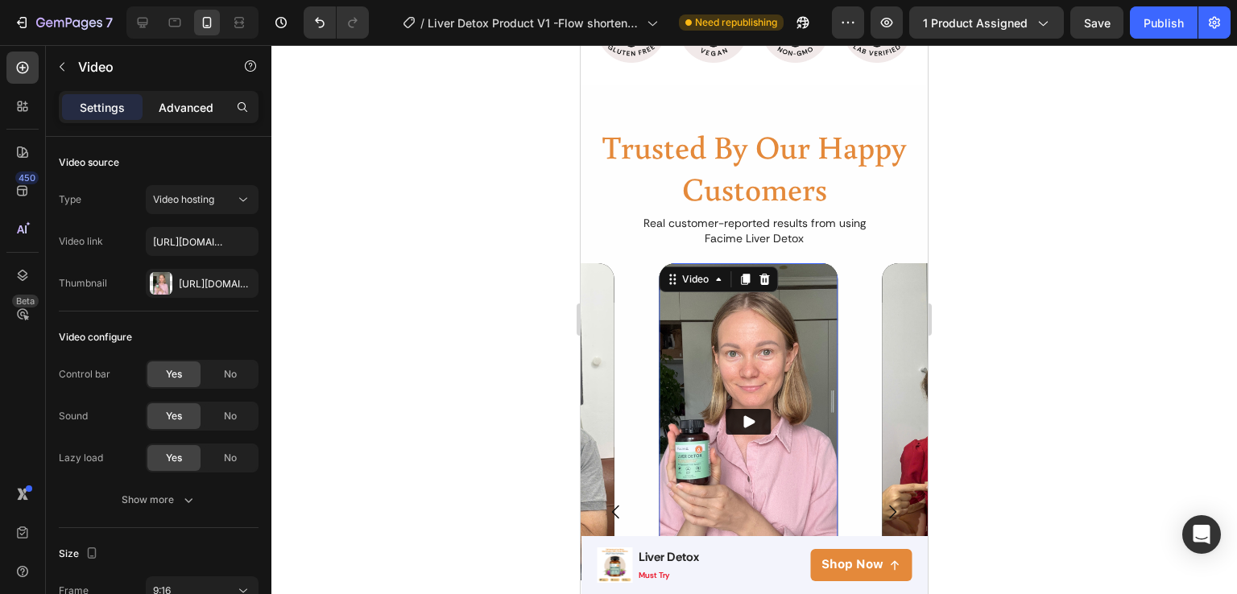
click at [201, 108] on p "Advanced" at bounding box center [186, 107] width 55 height 17
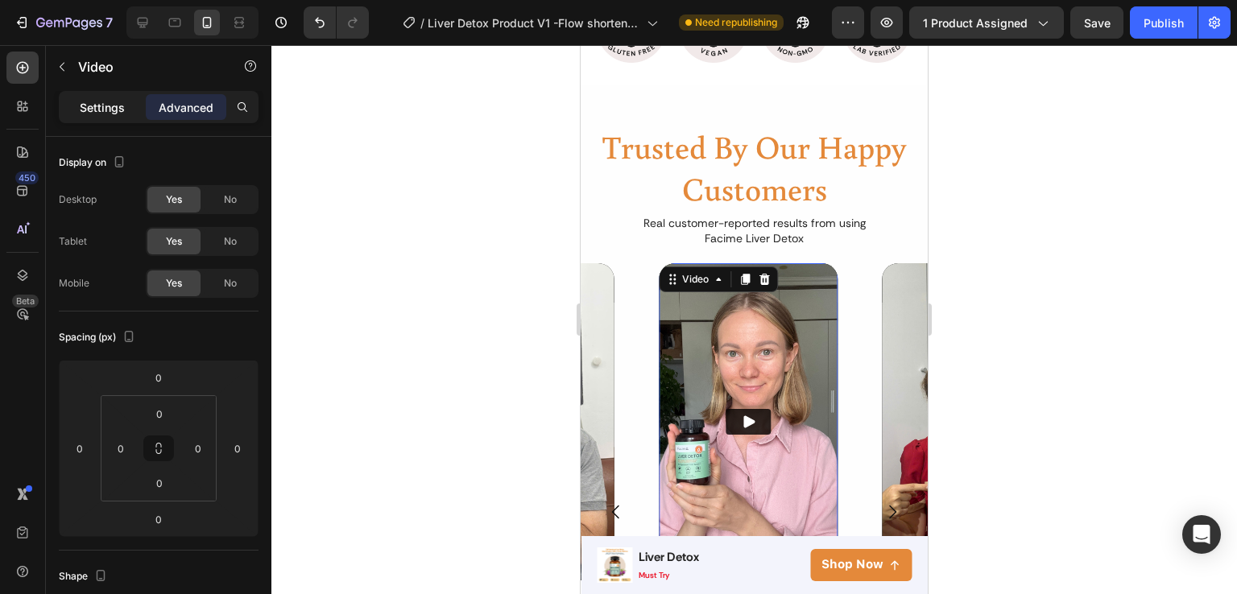
click at [93, 101] on p "Settings" at bounding box center [102, 107] width 45 height 17
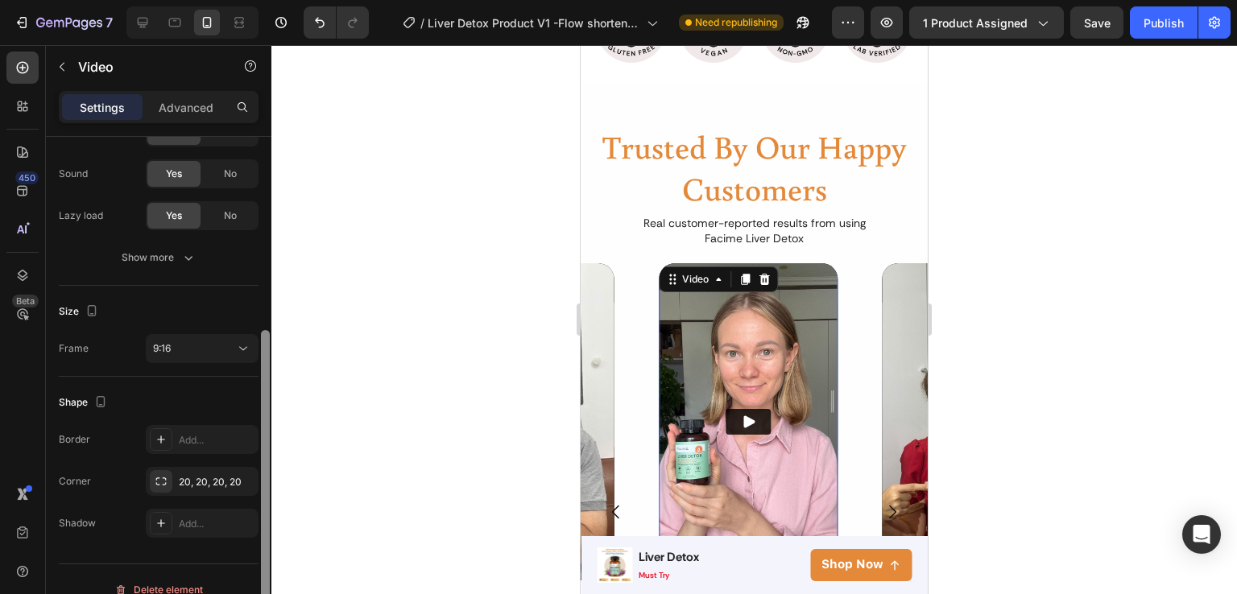
scroll to position [263, 0]
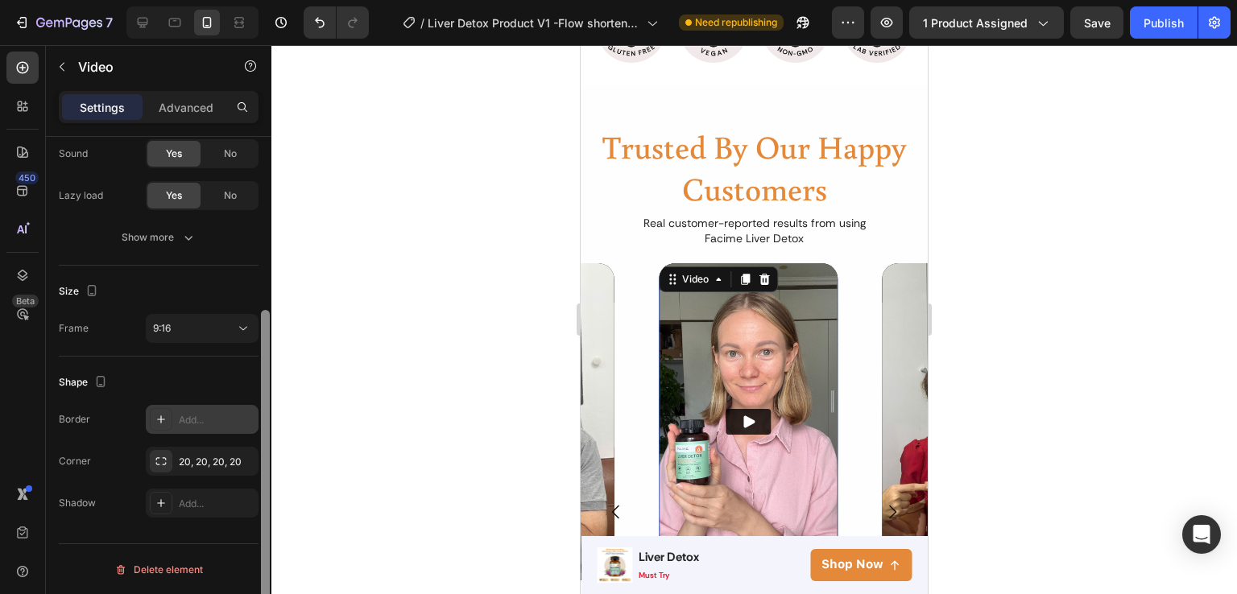
drag, startPoint x: 265, startPoint y: 161, endPoint x: 248, endPoint y: 426, distance: 265.5
click at [248, 426] on div "Video source Type Video hosting Video link https://cdn.shopify.com/videos/c/o/v…" at bounding box center [159, 388] width 226 height 503
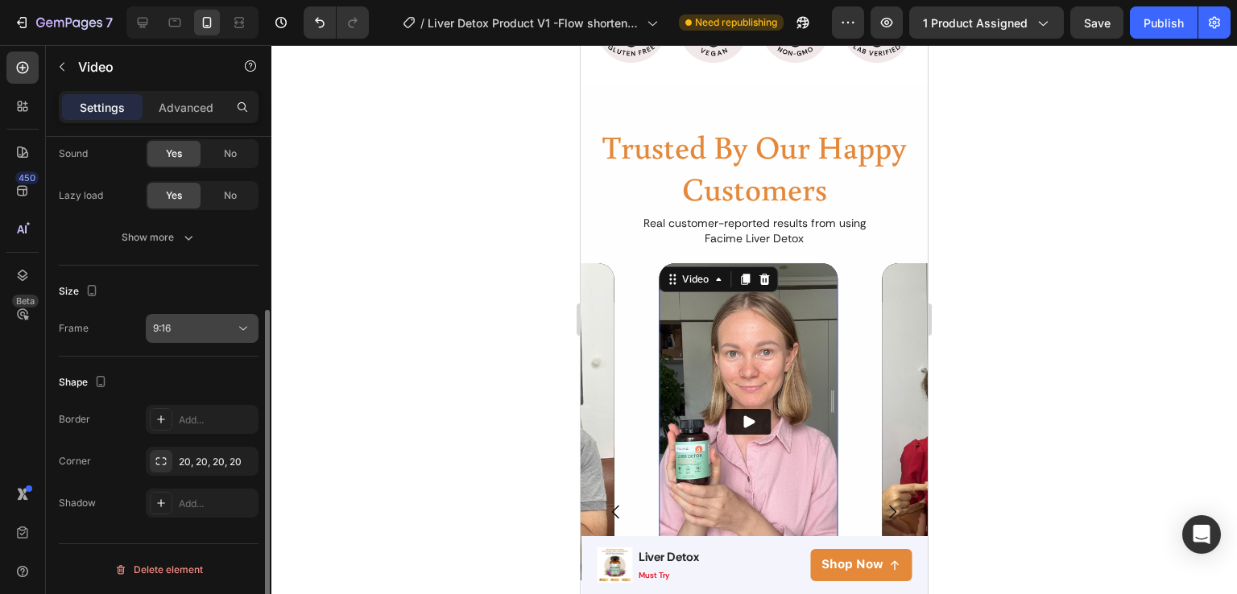
click at [254, 339] on button "9:16" at bounding box center [202, 328] width 113 height 29
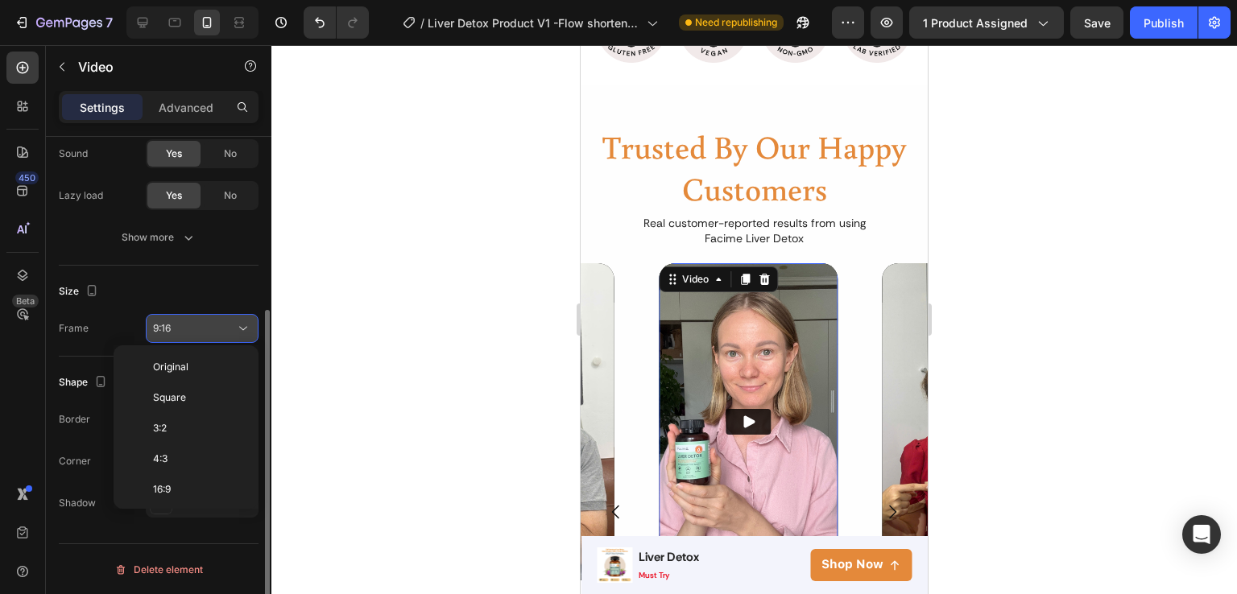
scroll to position [145, 0]
click at [254, 339] on button "9:16" at bounding box center [202, 328] width 113 height 29
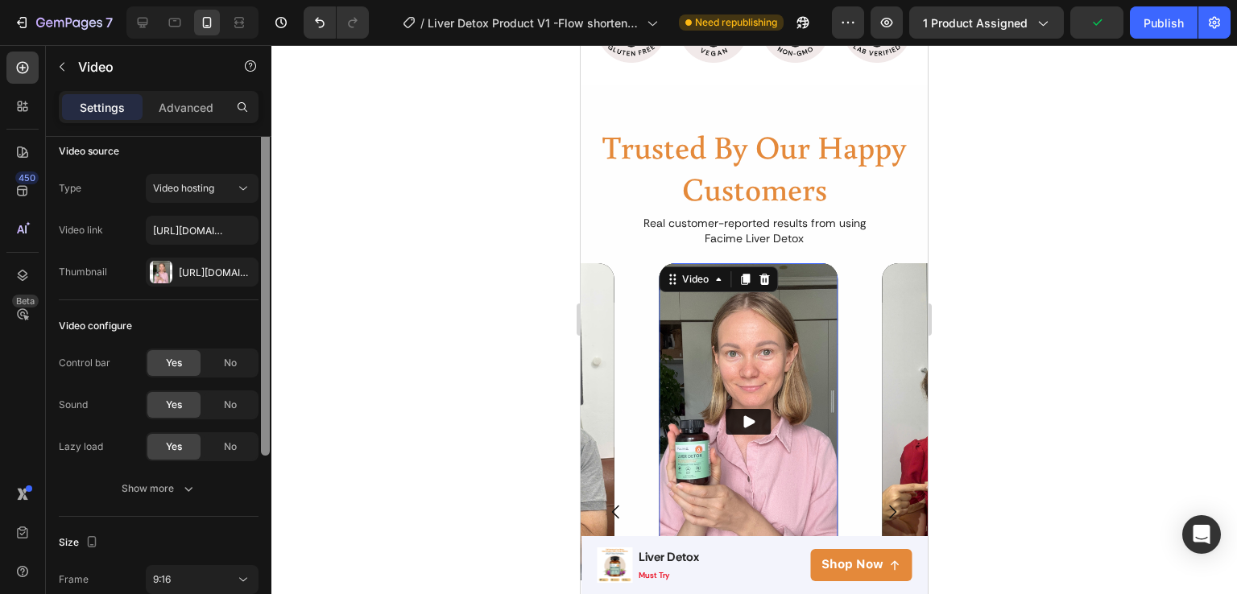
scroll to position [0, 0]
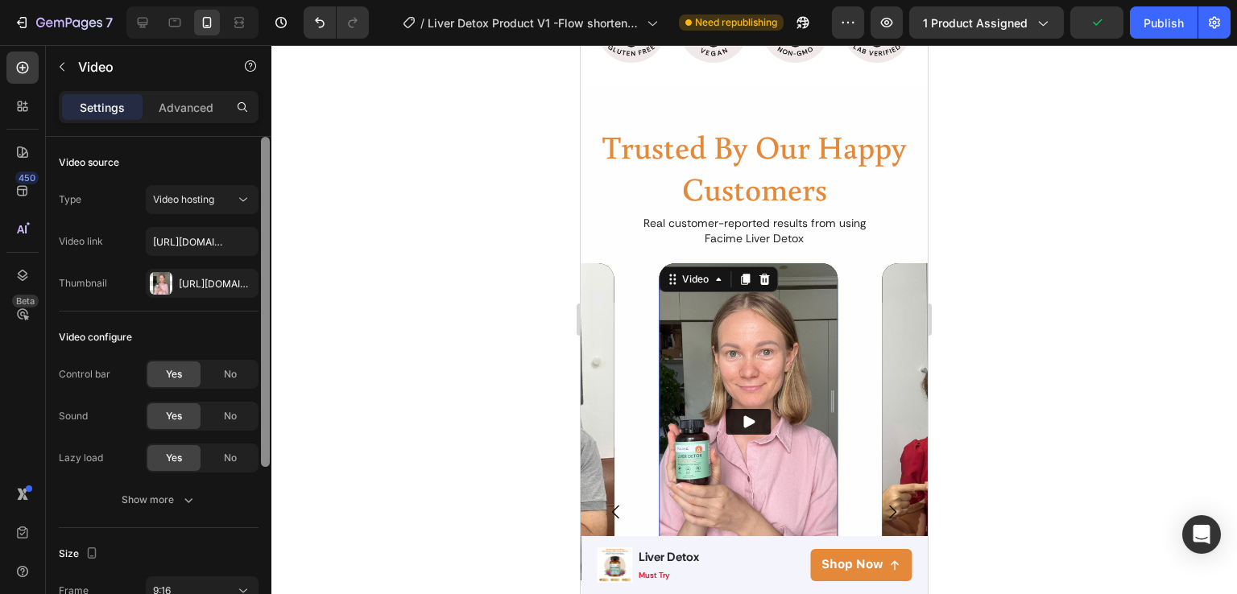
drag, startPoint x: 263, startPoint y: 478, endPoint x: 259, endPoint y: 304, distance: 174.0
click at [259, 304] on div at bounding box center [265, 388] width 12 height 503
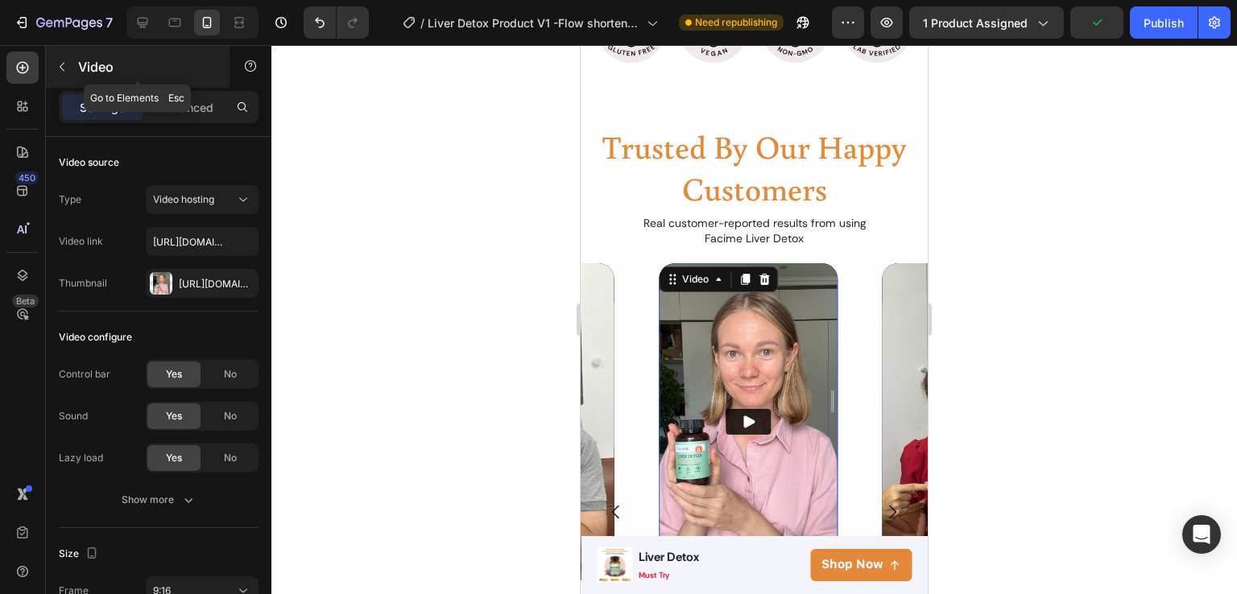
click at [60, 74] on button "button" at bounding box center [62, 67] width 26 height 26
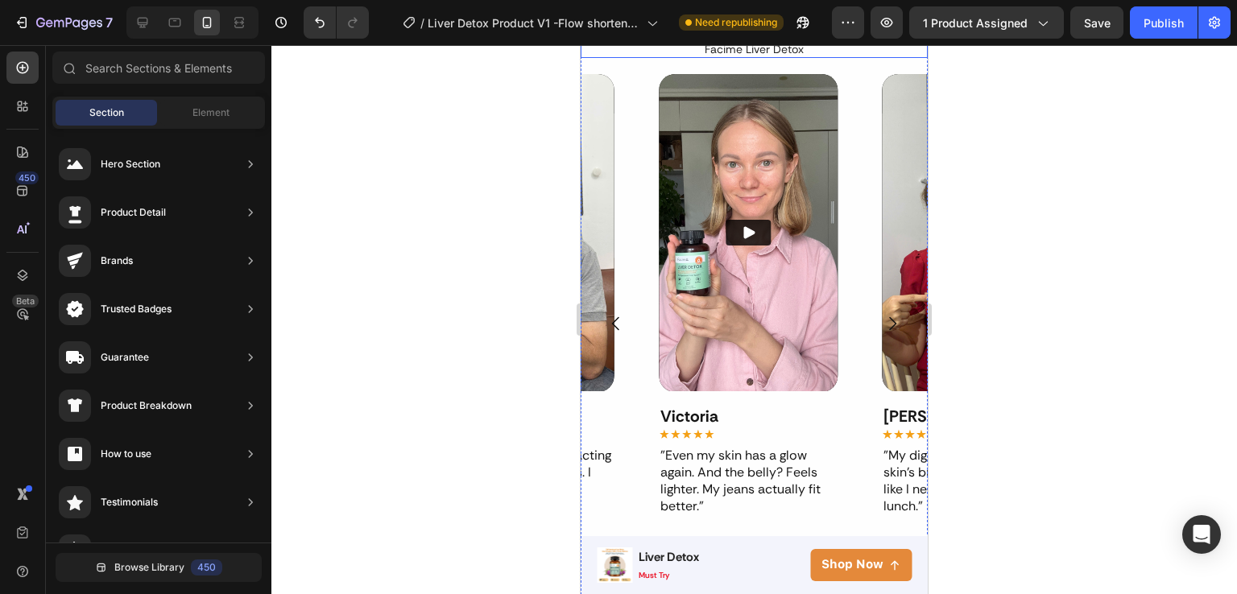
scroll to position [1096, 0]
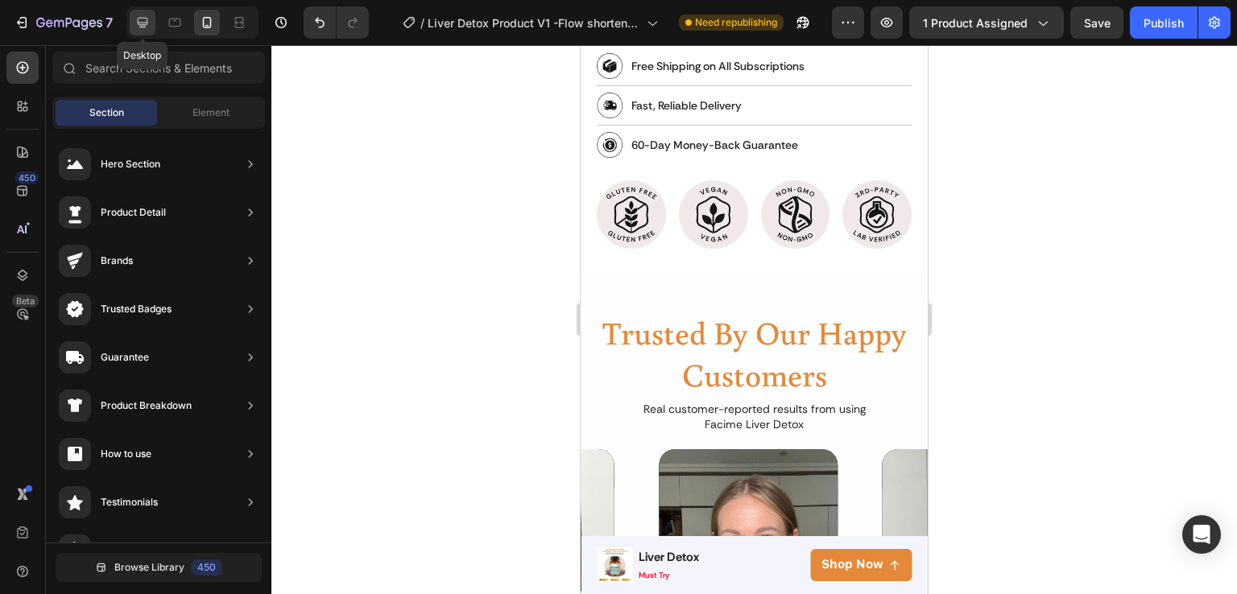
click at [132, 23] on div at bounding box center [143, 23] width 26 height 26
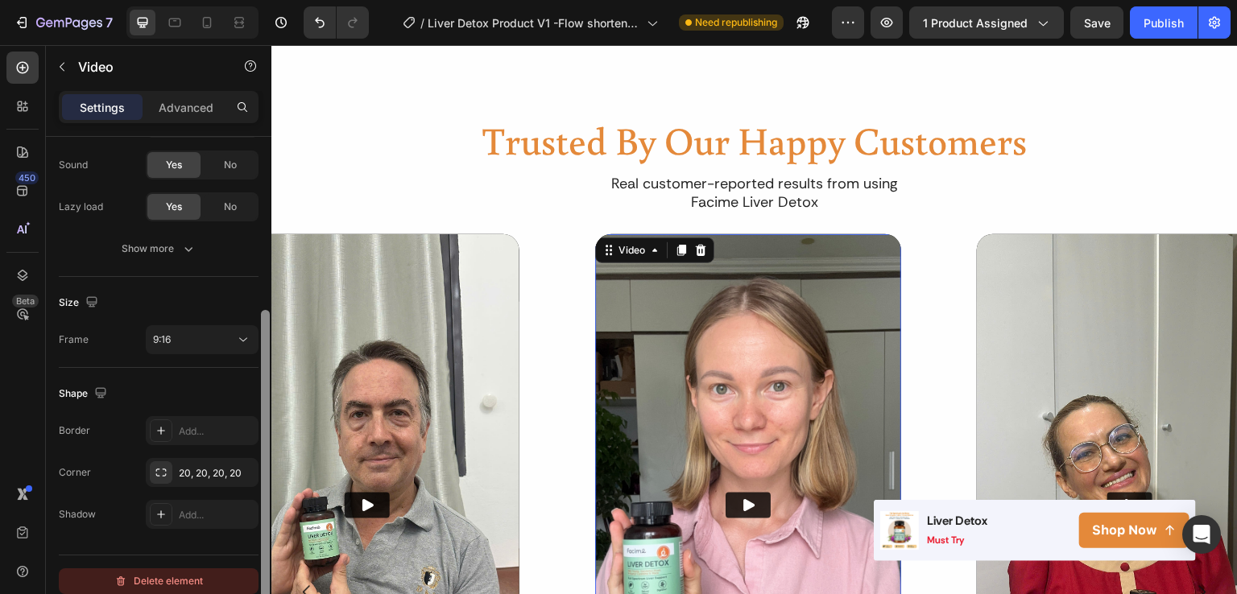
scroll to position [263, 0]
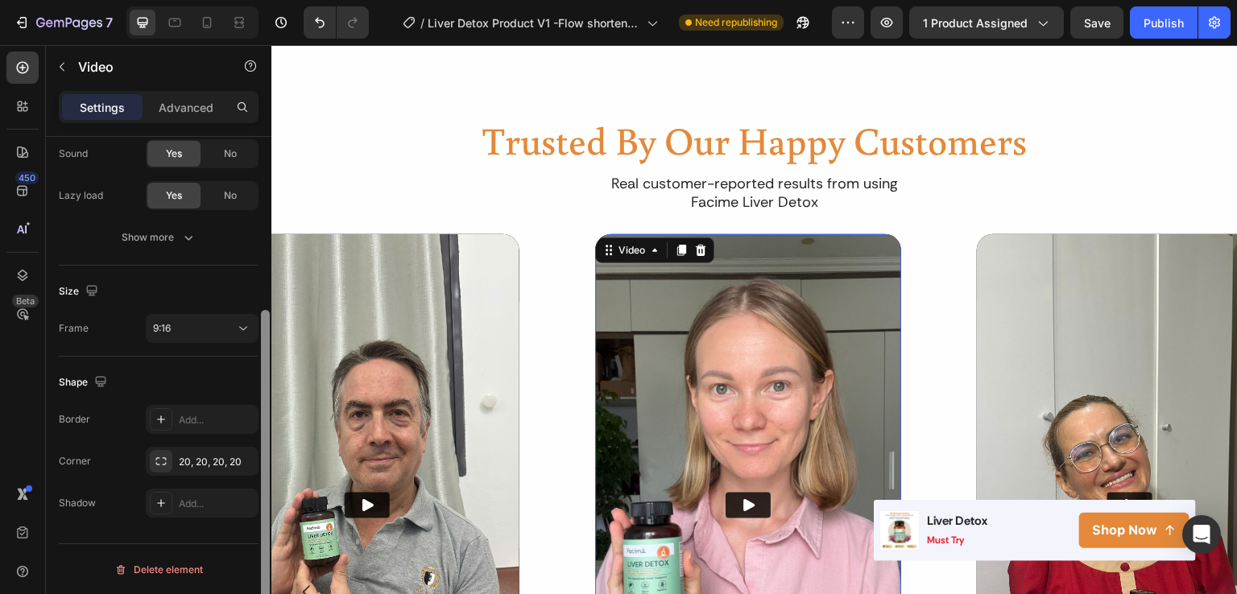
drag, startPoint x: 266, startPoint y: 355, endPoint x: 220, endPoint y: 625, distance: 273.7
click at [220, 0] on html "7 Version history / Liver Detox Product V1 -Flow shorten - cải [PERSON_NAME] li…" at bounding box center [618, 0] width 1237 height 0
click at [232, 341] on button "9:16" at bounding box center [202, 328] width 113 height 29
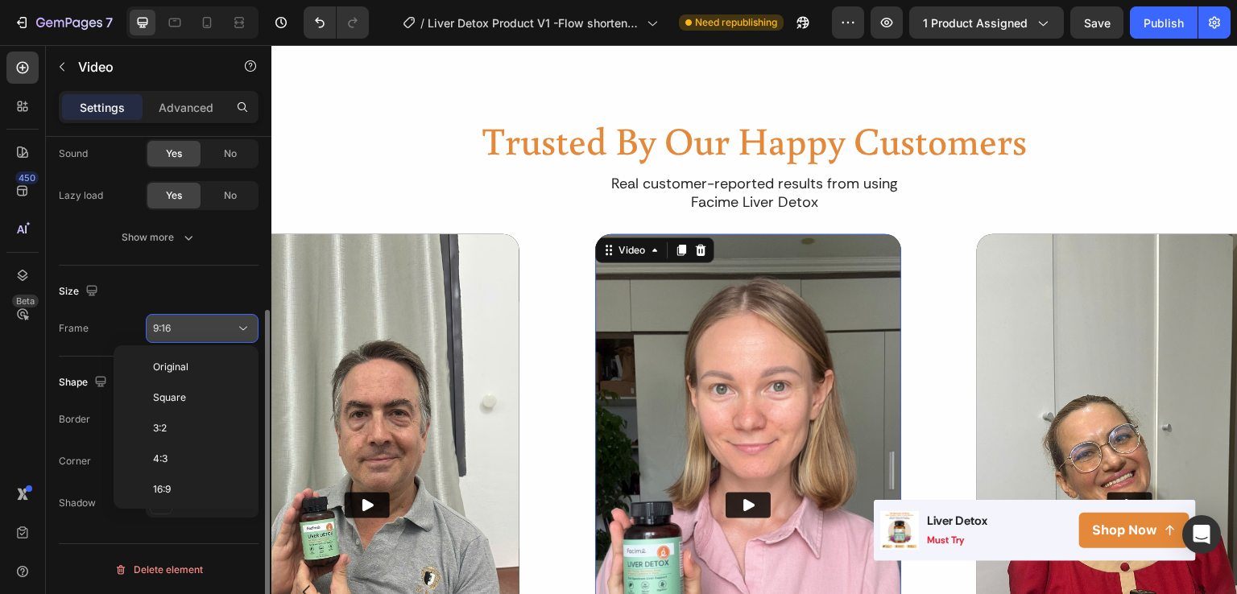
scroll to position [145, 0]
click at [232, 341] on button "9:16" at bounding box center [202, 328] width 113 height 29
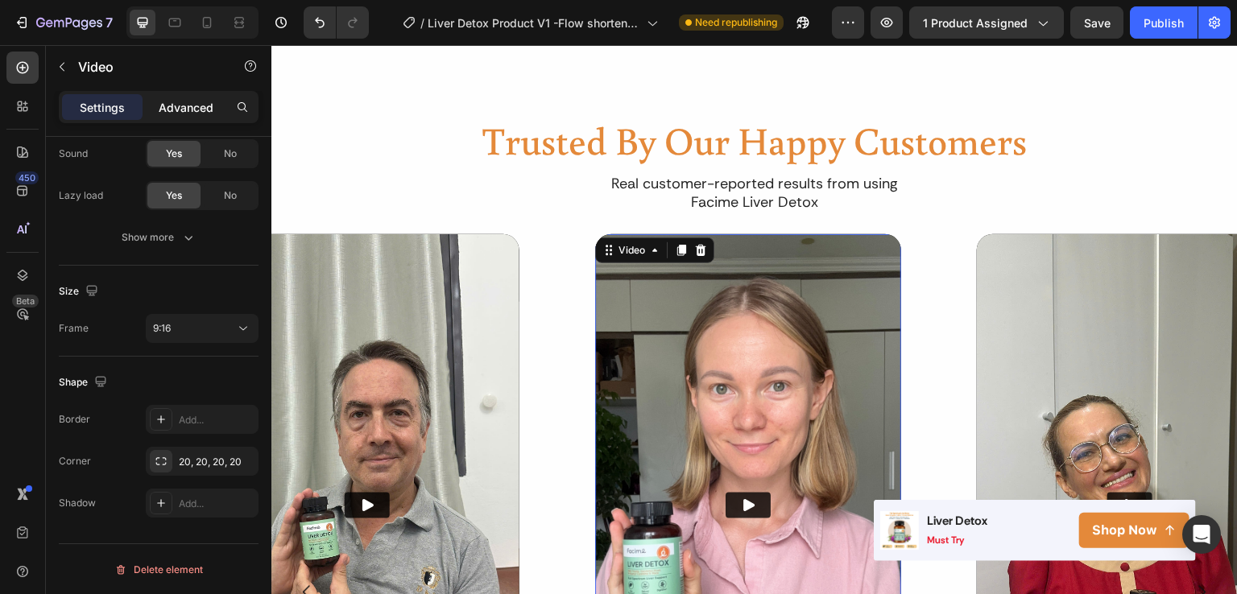
click at [213, 118] on div "Advanced" at bounding box center [186, 107] width 81 height 26
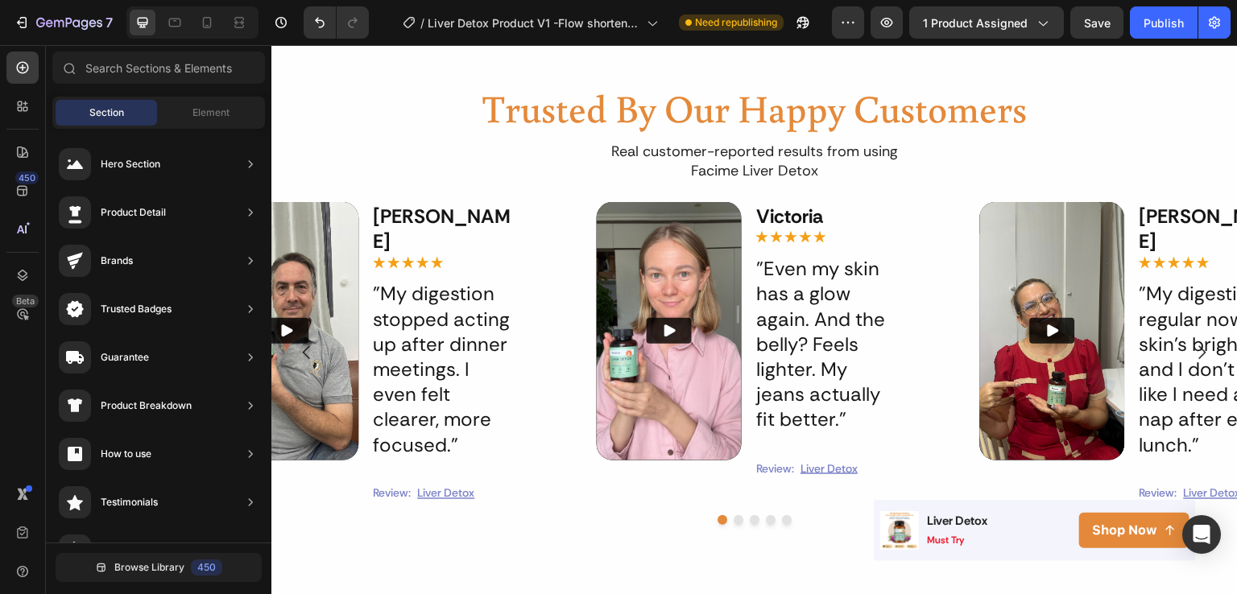
scroll to position [1651, 0]
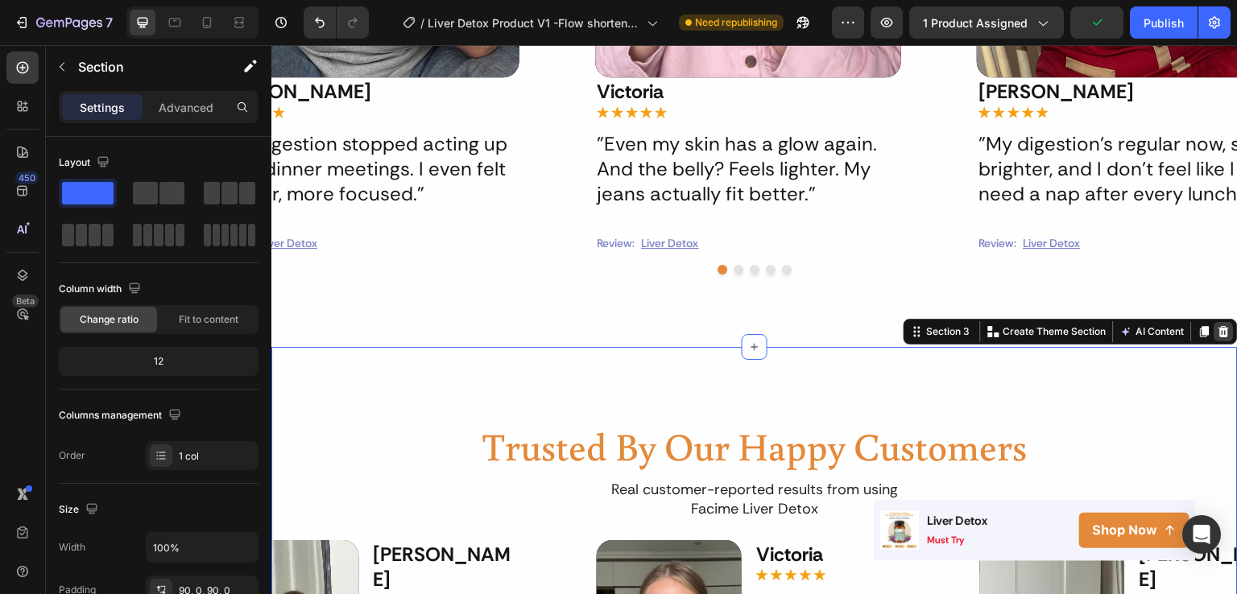
click at [1218, 327] on icon at bounding box center [1224, 331] width 13 height 13
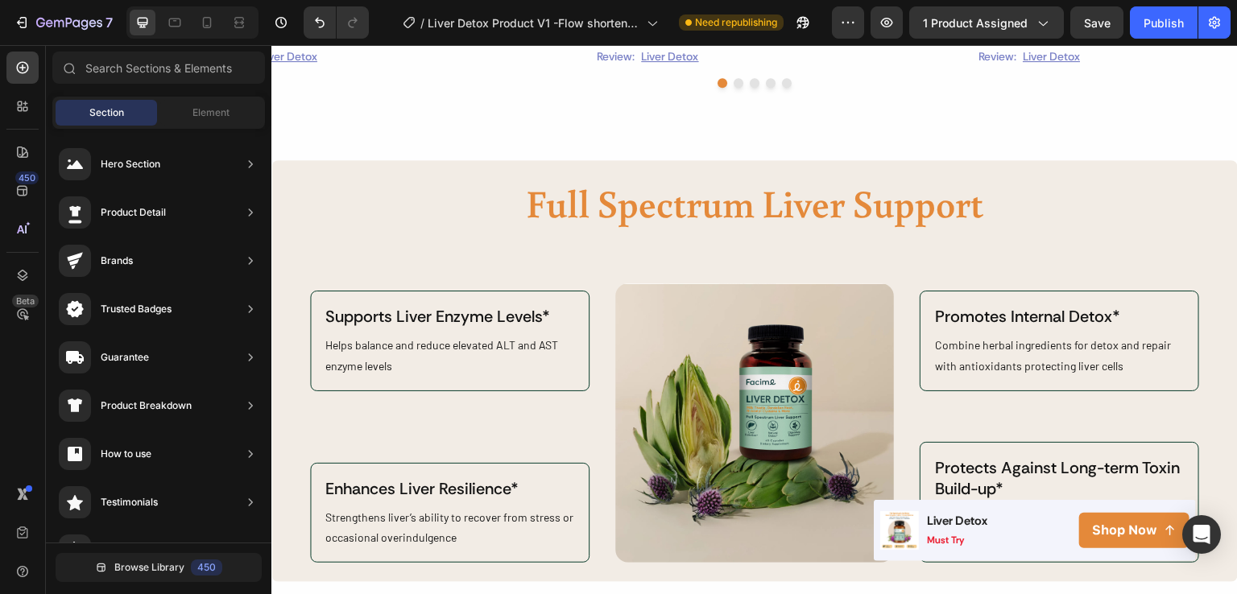
scroll to position [1830, 0]
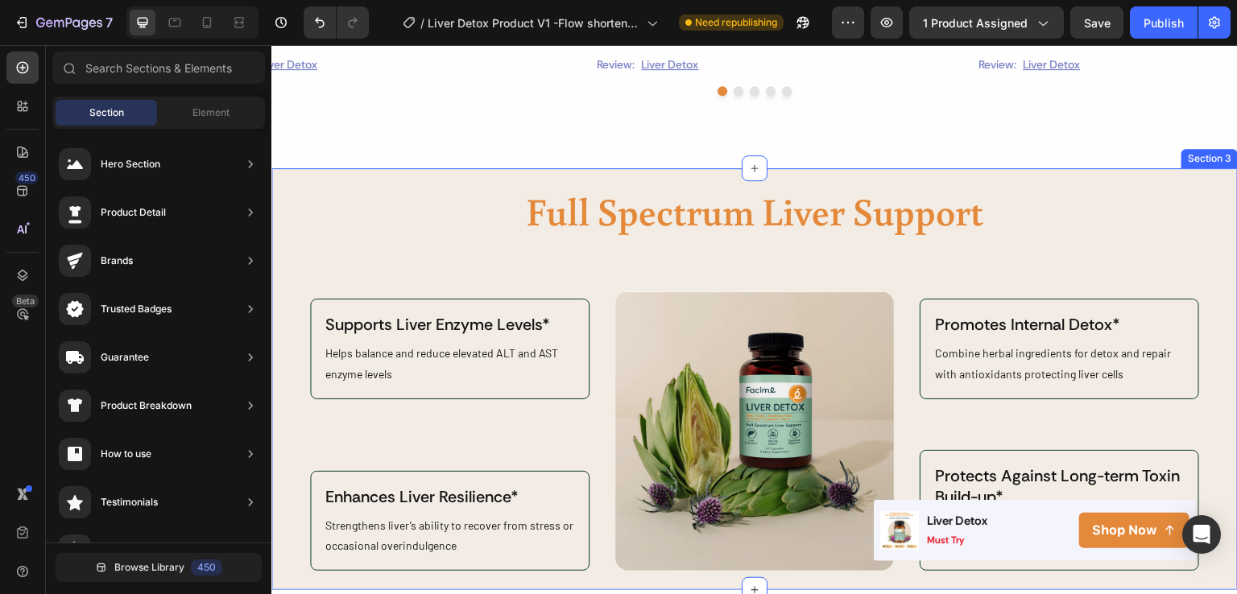
click at [1207, 169] on div "Image Full Spectrum Liver Support Heading Supports Liver Enzyme Levels* Text Bl…" at bounding box center [754, 379] width 967 height 422
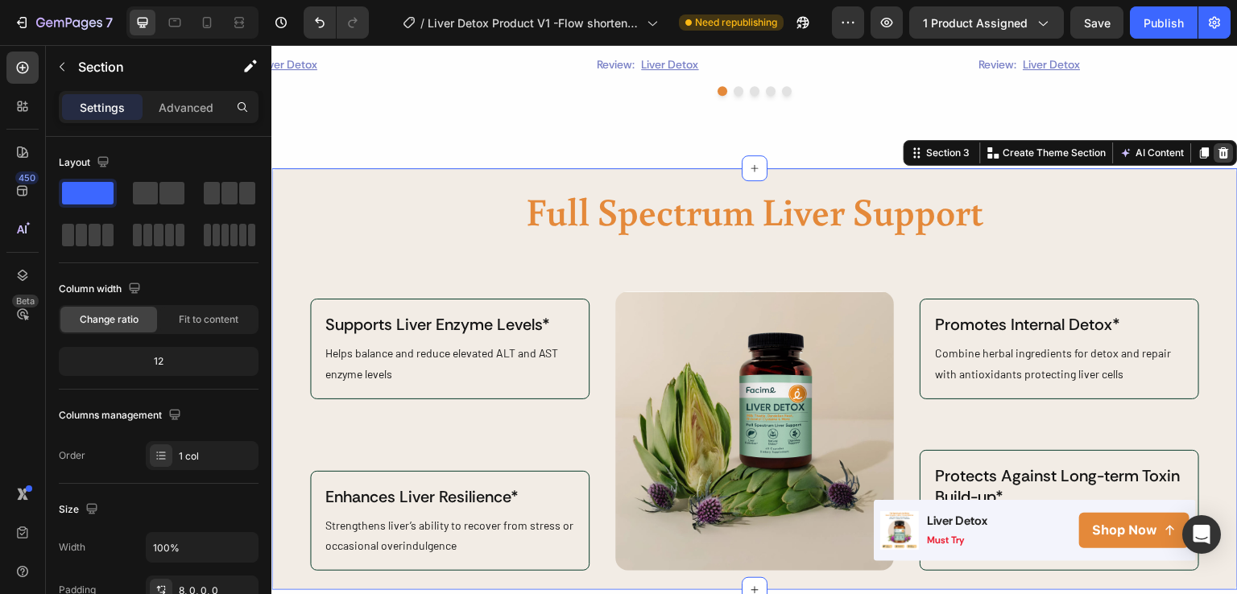
click at [1219, 152] on icon at bounding box center [1224, 152] width 10 height 11
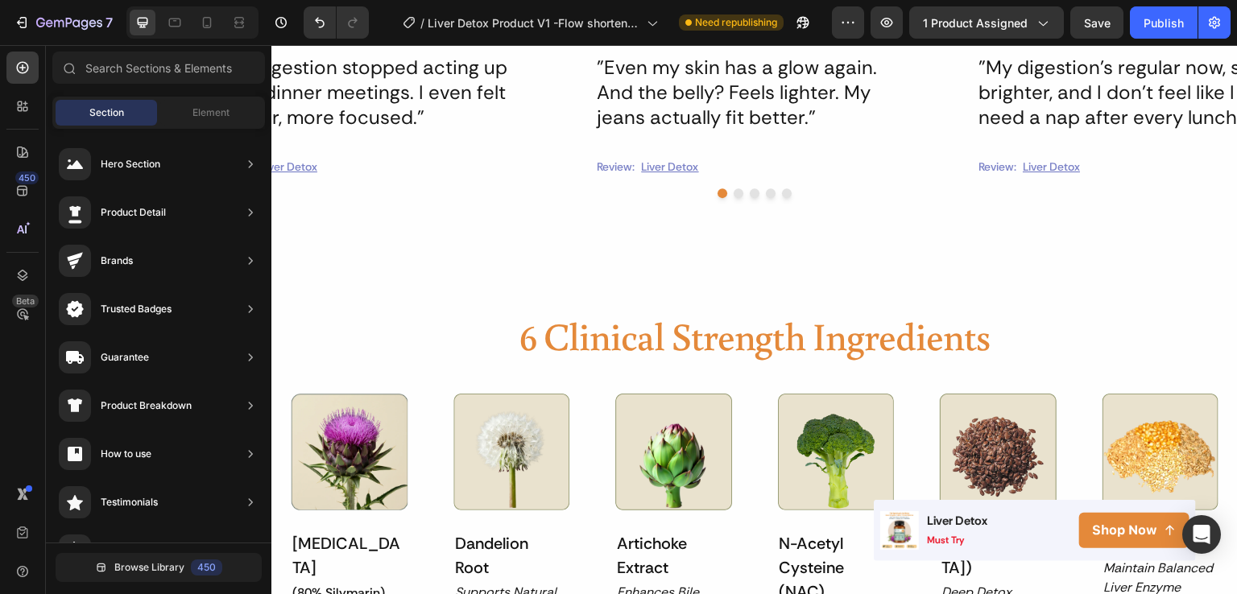
scroll to position [1879, 0]
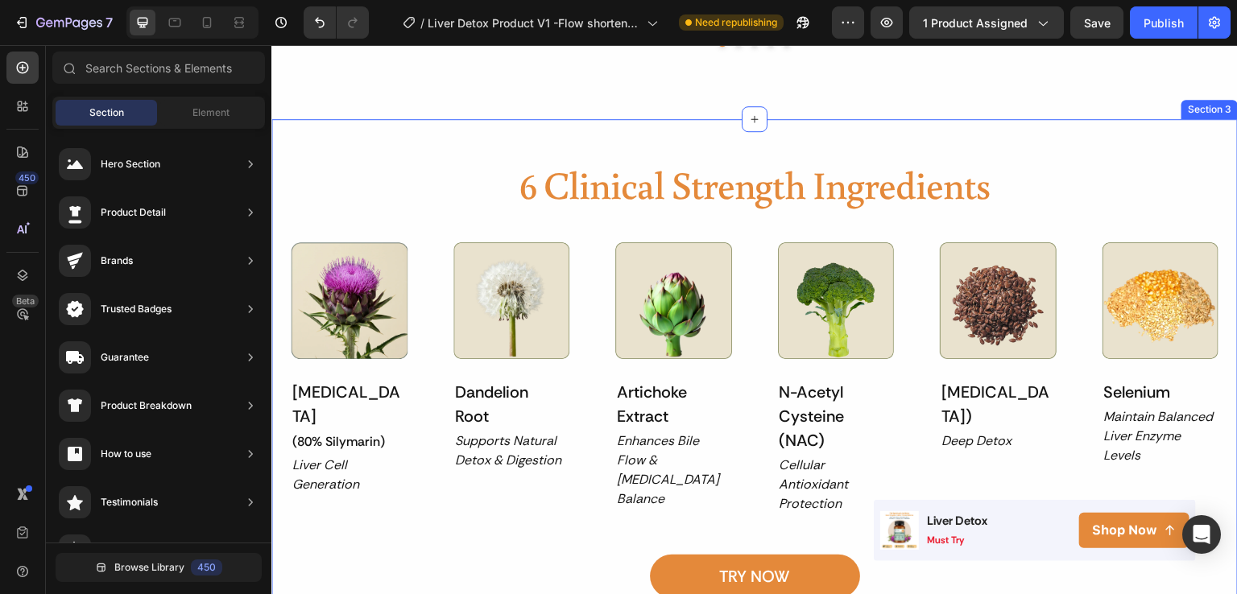
click at [1147, 143] on div "6 Clinical Strength Ingredients Heading Image Milk Thistle (80% Silymarin) Head…" at bounding box center [754, 395] width 967 height 552
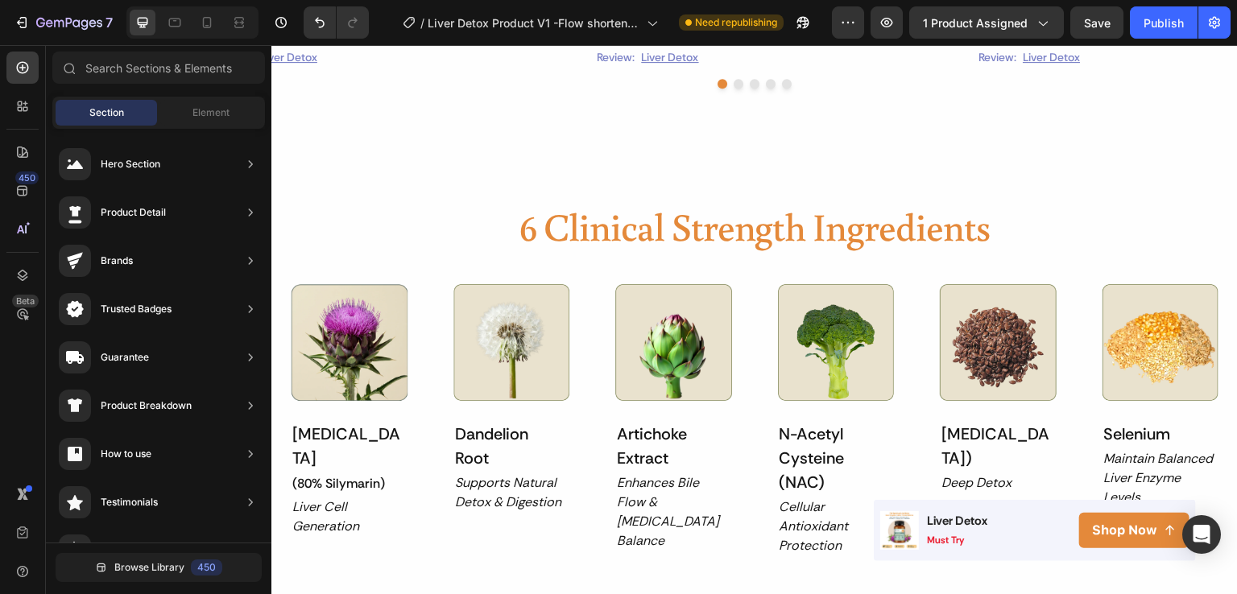
scroll to position [1815, 0]
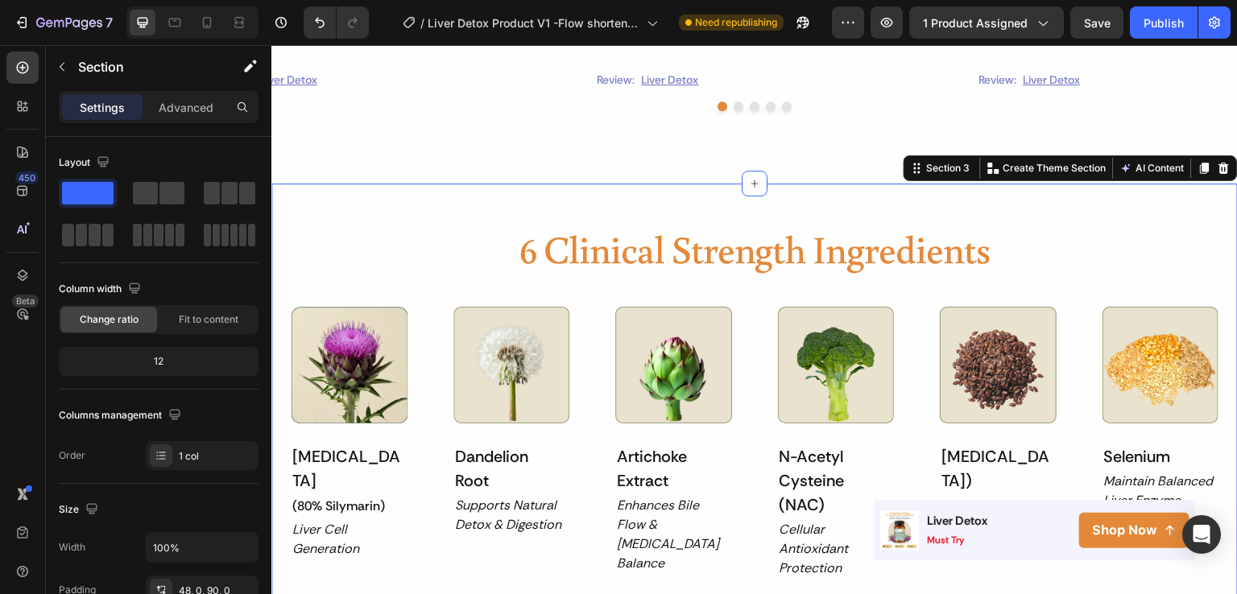
click at [1128, 196] on div "6 Clinical Strength Ingredients Heading Image Milk Thistle (80% Silymarin) Head…" at bounding box center [754, 460] width 967 height 552
click at [1219, 165] on icon at bounding box center [1224, 168] width 10 height 11
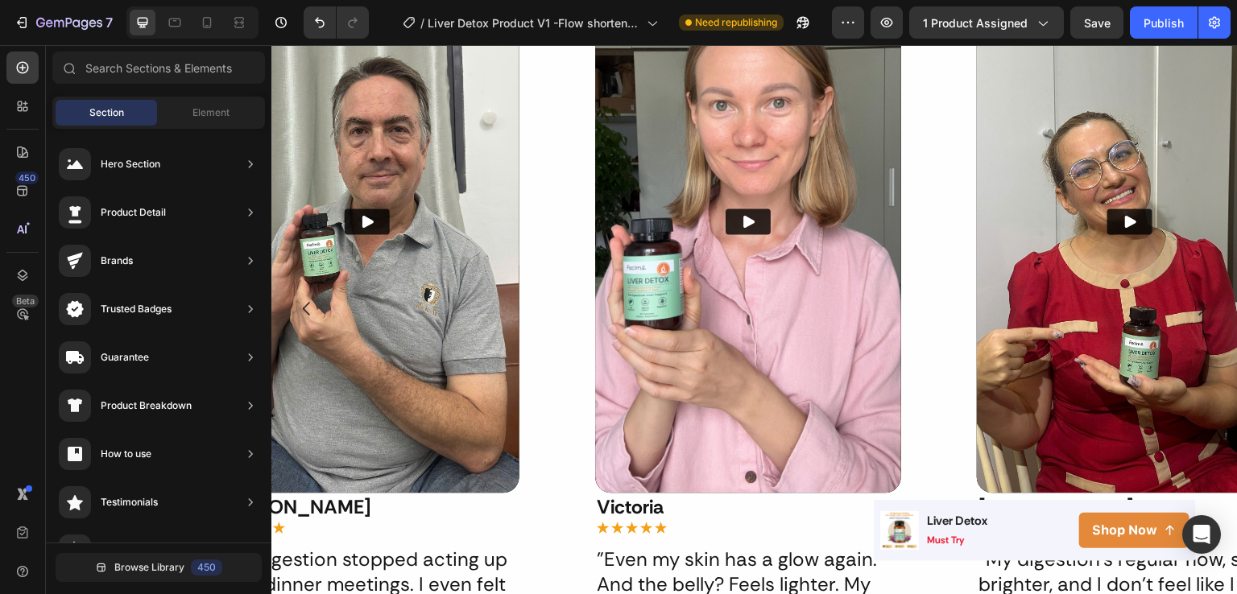
scroll to position [1042, 0]
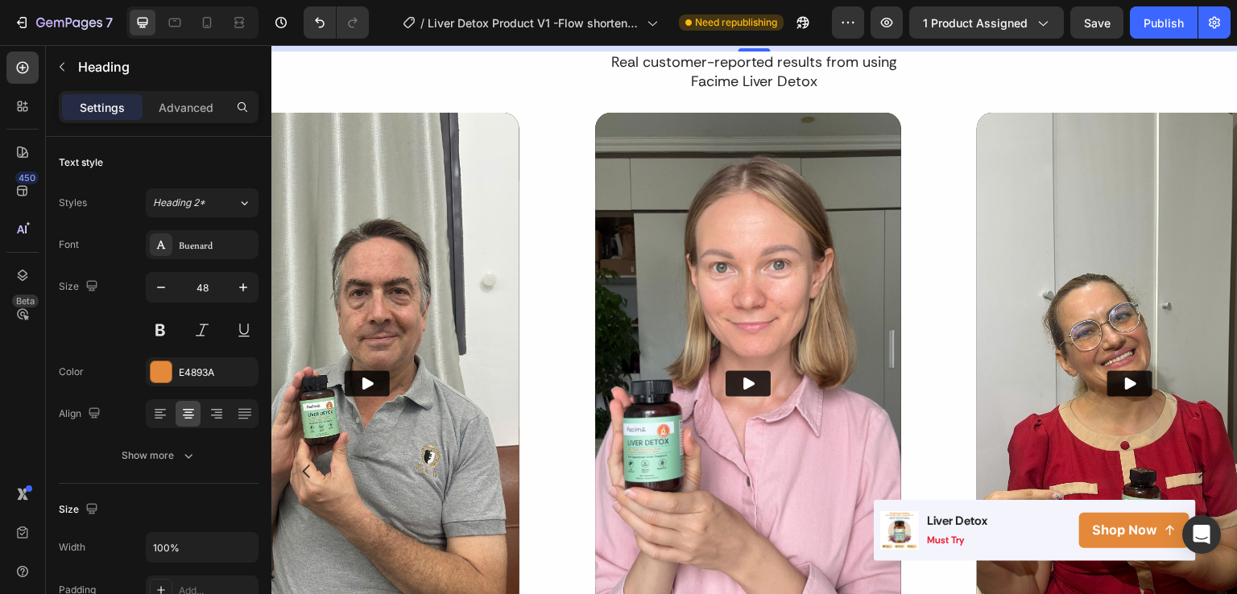
scroll to position [814, 0]
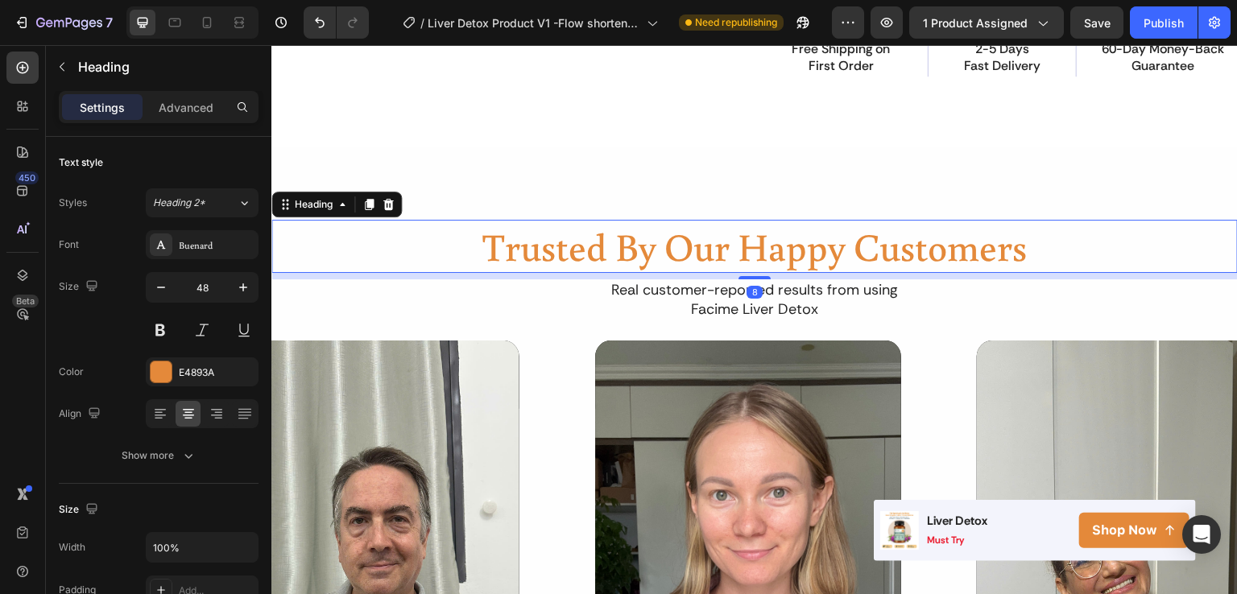
click at [753, 265] on h2 "Trusted By Our Happy Customers" at bounding box center [754, 246] width 967 height 53
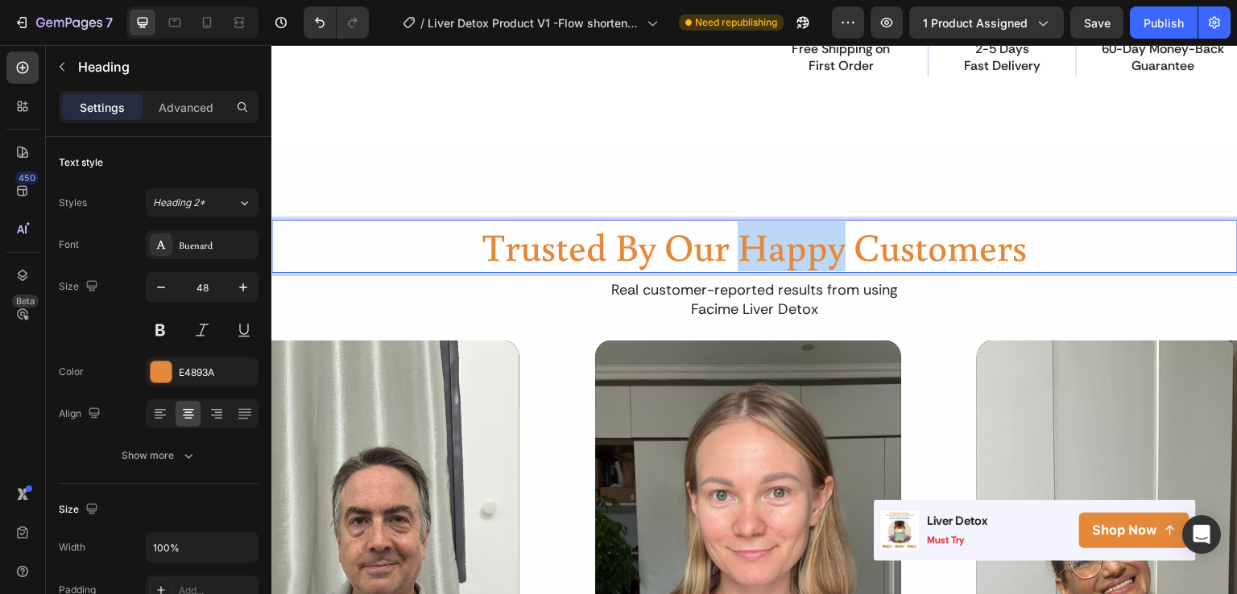
click at [753, 265] on p "Trusted By Our Happy Customers" at bounding box center [754, 246] width 963 height 50
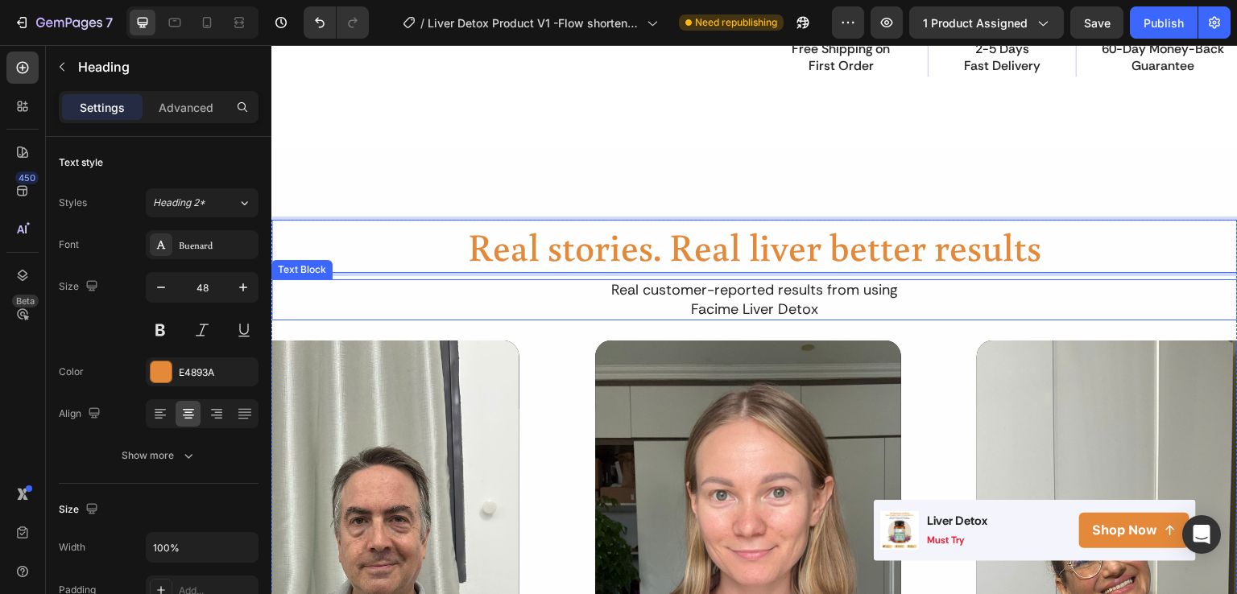
click at [898, 319] on p "Facime Liver Detox" at bounding box center [754, 309] width 469 height 19
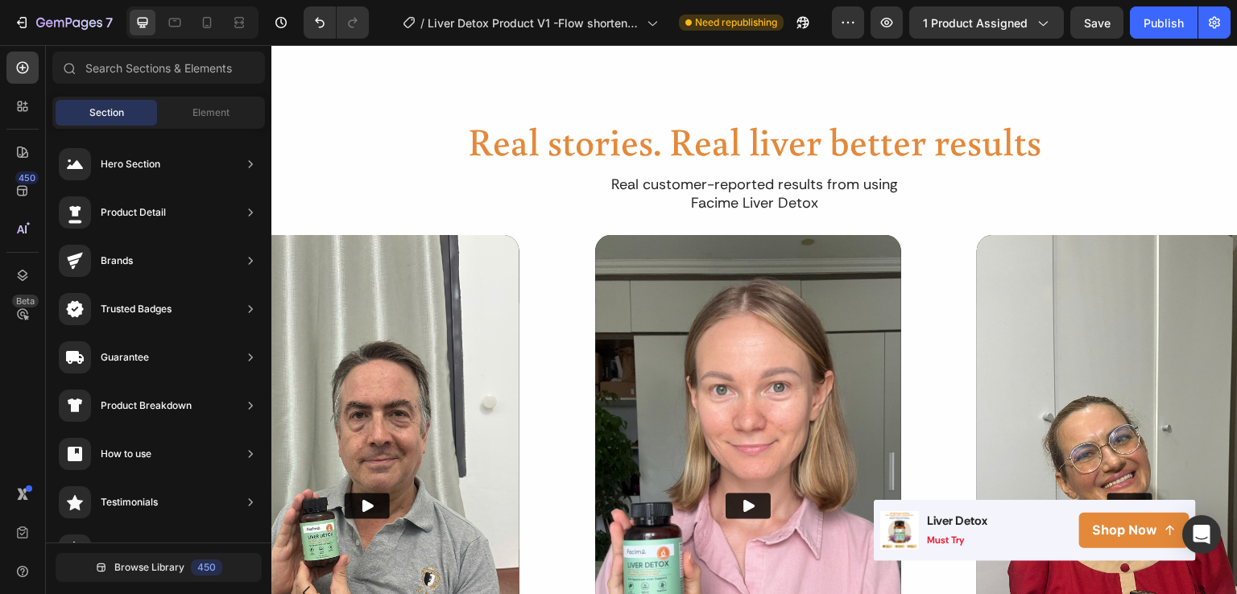
scroll to position [992, 0]
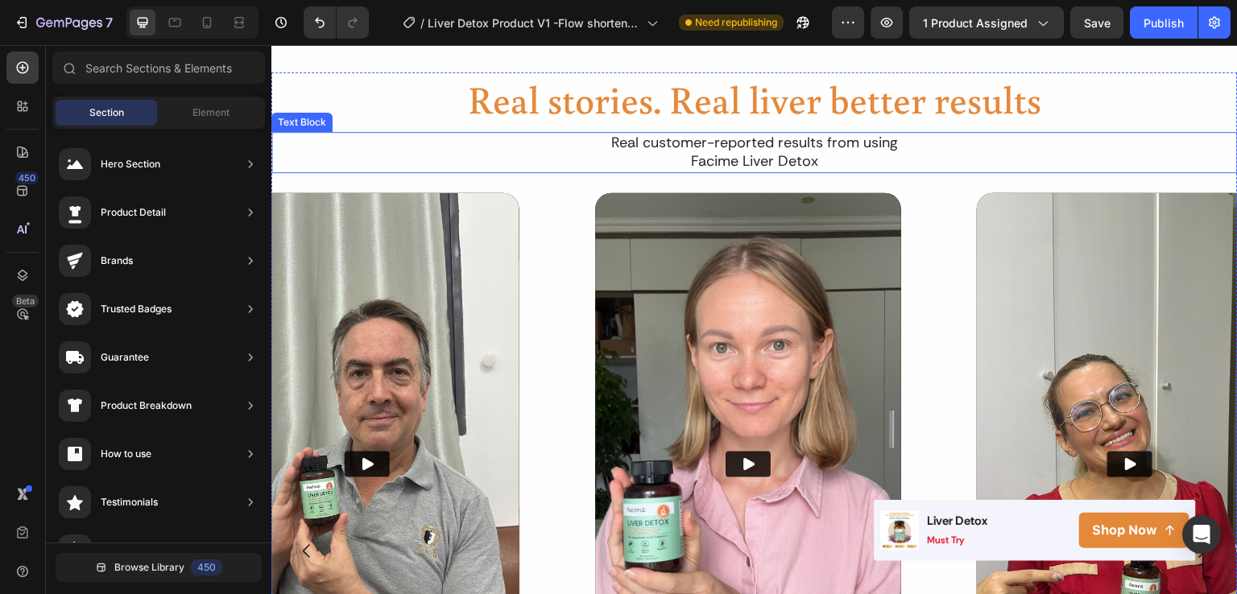
click at [701, 139] on p "Real customer-reported results from using" at bounding box center [754, 143] width 469 height 19
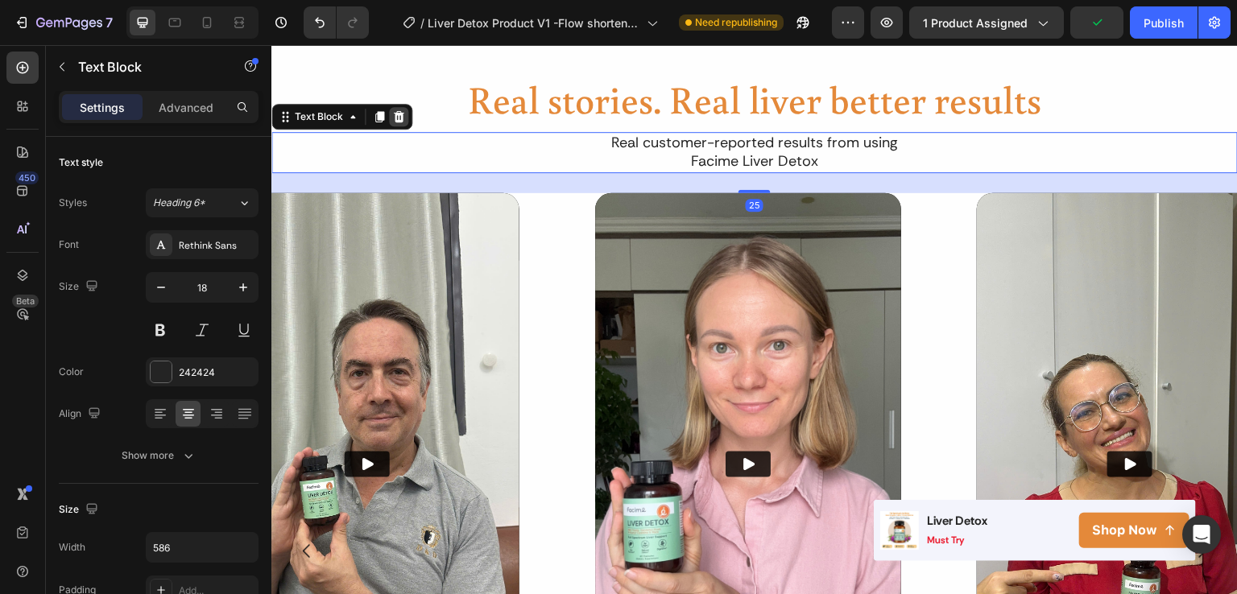
click at [404, 113] on div at bounding box center [398, 116] width 19 height 19
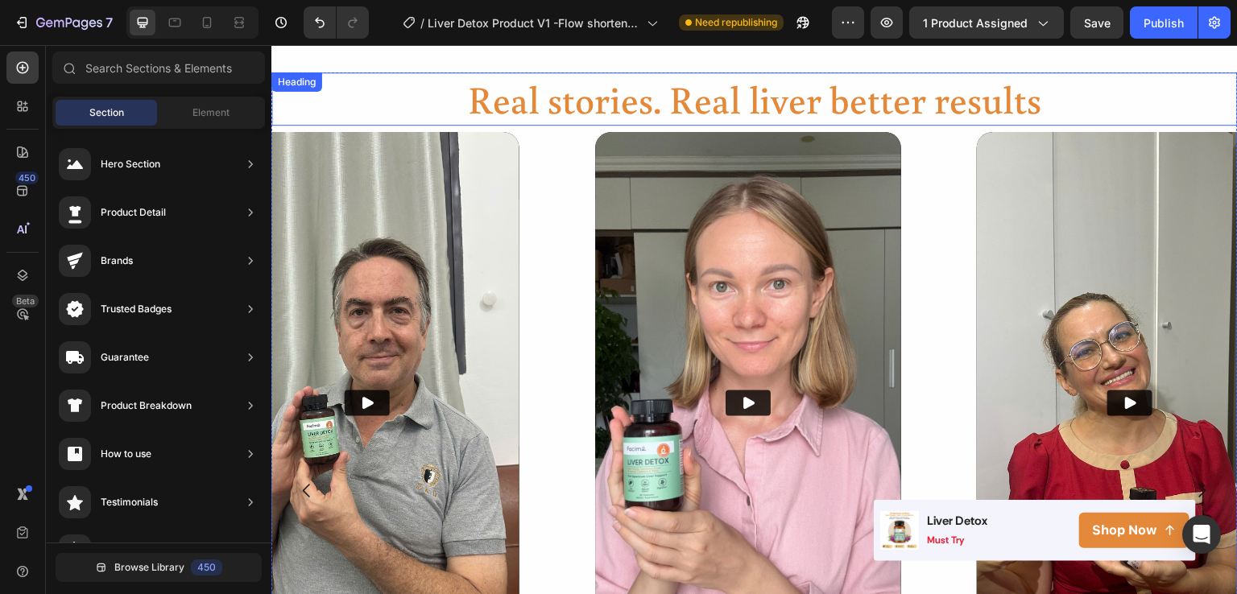
click at [759, 104] on p "Real stories. Real liver better results" at bounding box center [754, 99] width 963 height 50
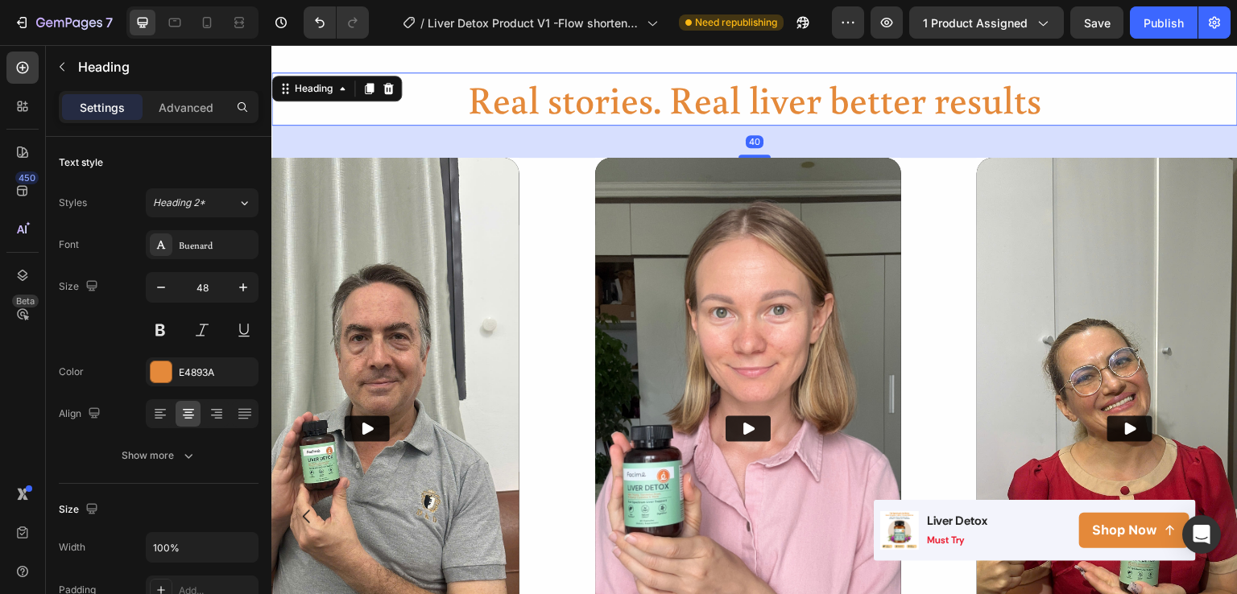
drag, startPoint x: 746, startPoint y: 126, endPoint x: 879, endPoint y: 120, distance: 133.1
click at [746, 155] on div at bounding box center [755, 156] width 32 height 3
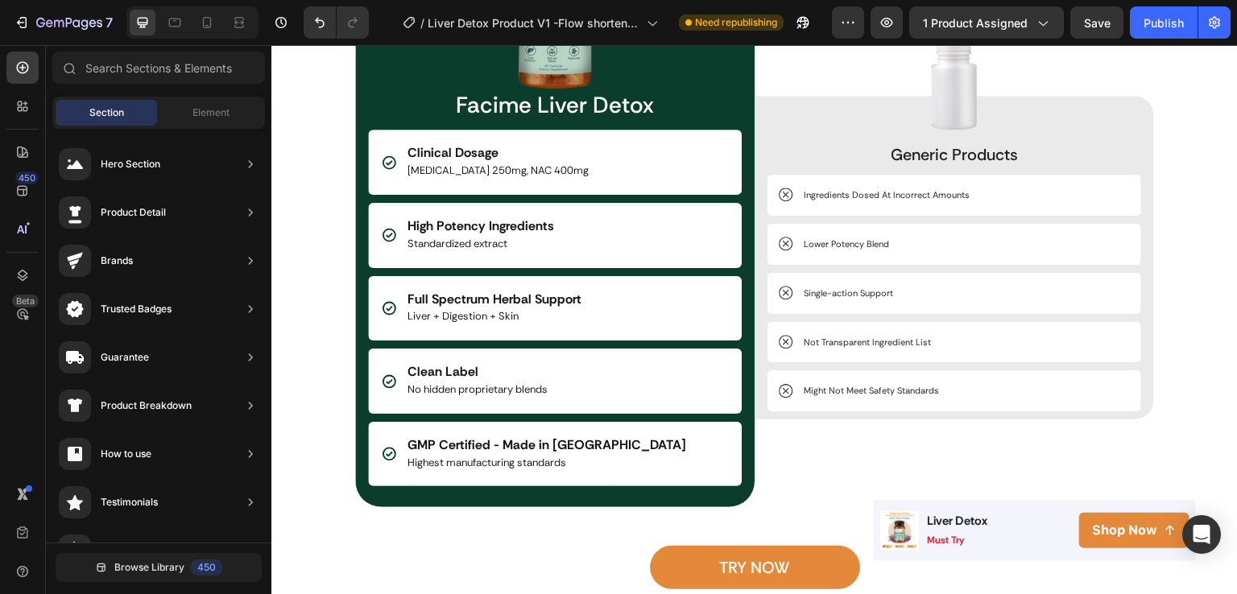
scroll to position [1466, 0]
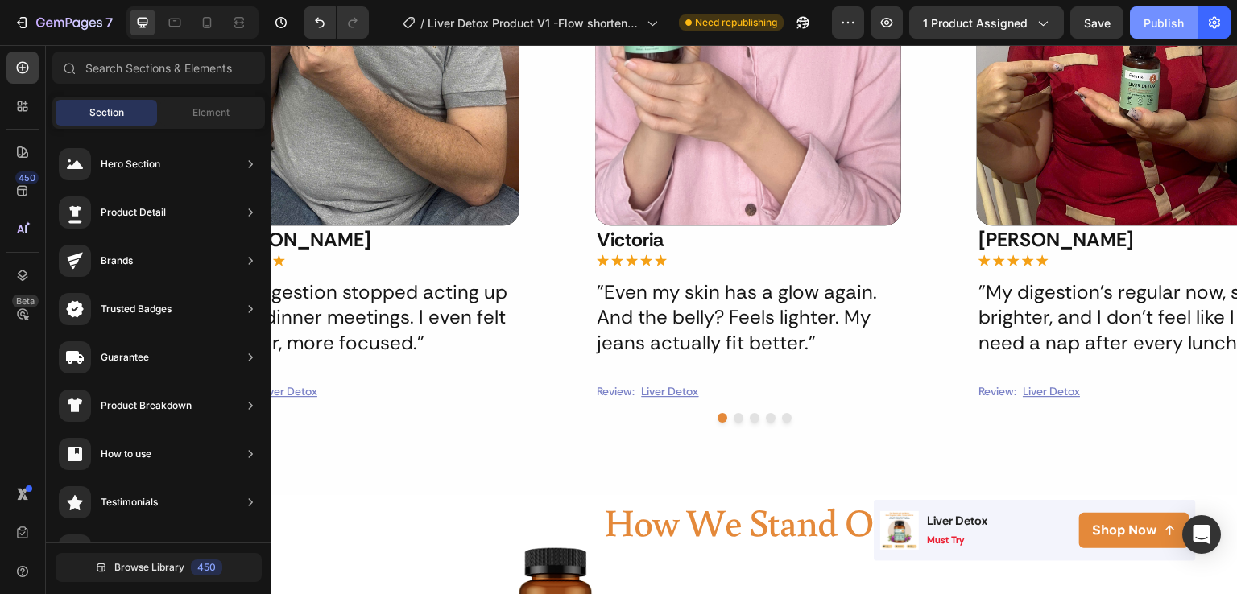
click at [1169, 31] on button "Publish" at bounding box center [1164, 22] width 68 height 32
click at [1151, 23] on div "Publish" at bounding box center [1164, 22] width 40 height 17
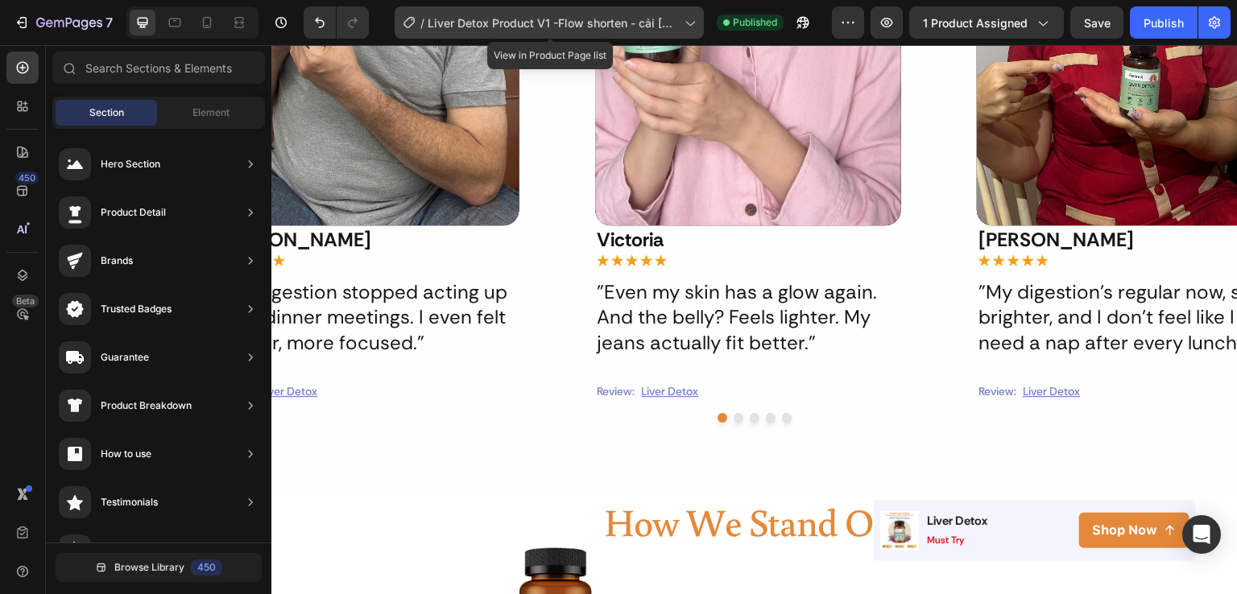
click at [529, 16] on span "Liver Detox Product V1 -Flow shorten - cải [PERSON_NAME] listing" at bounding box center [553, 22] width 250 height 17
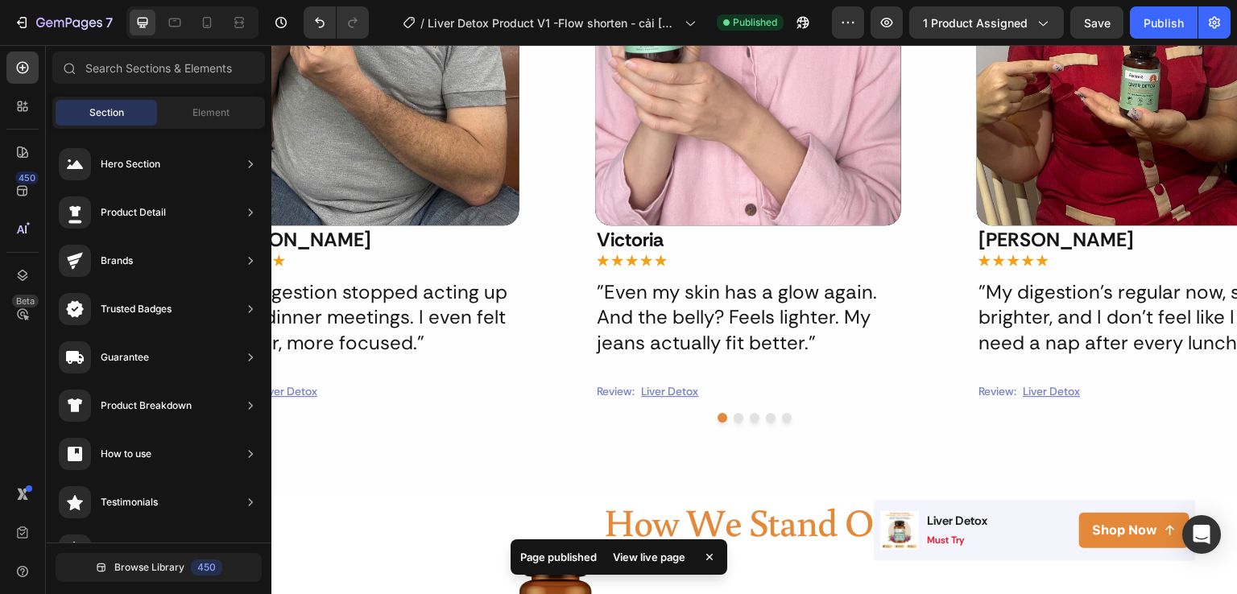
click at [636, 564] on div "View live page" at bounding box center [649, 557] width 92 height 23
